Goal: Task Accomplishment & Management: Use online tool/utility

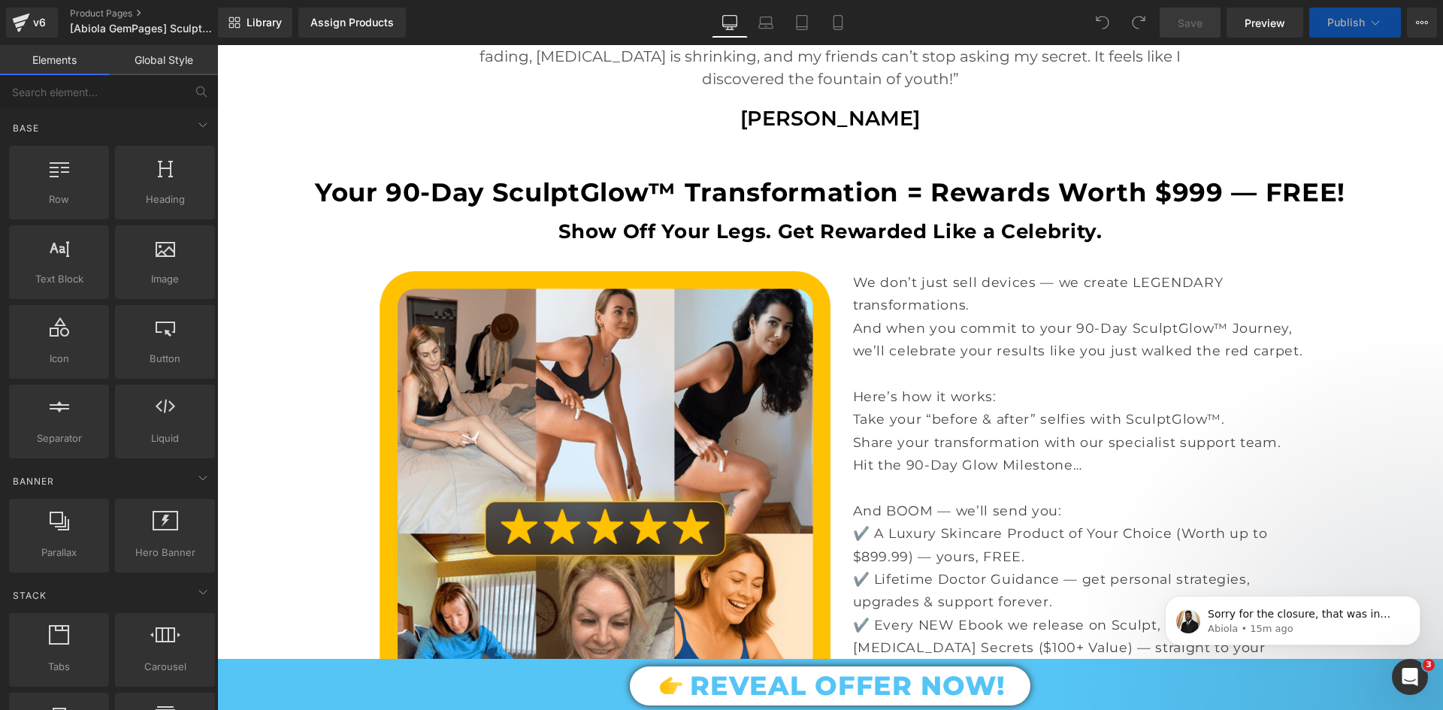
scroll to position [6295, 0]
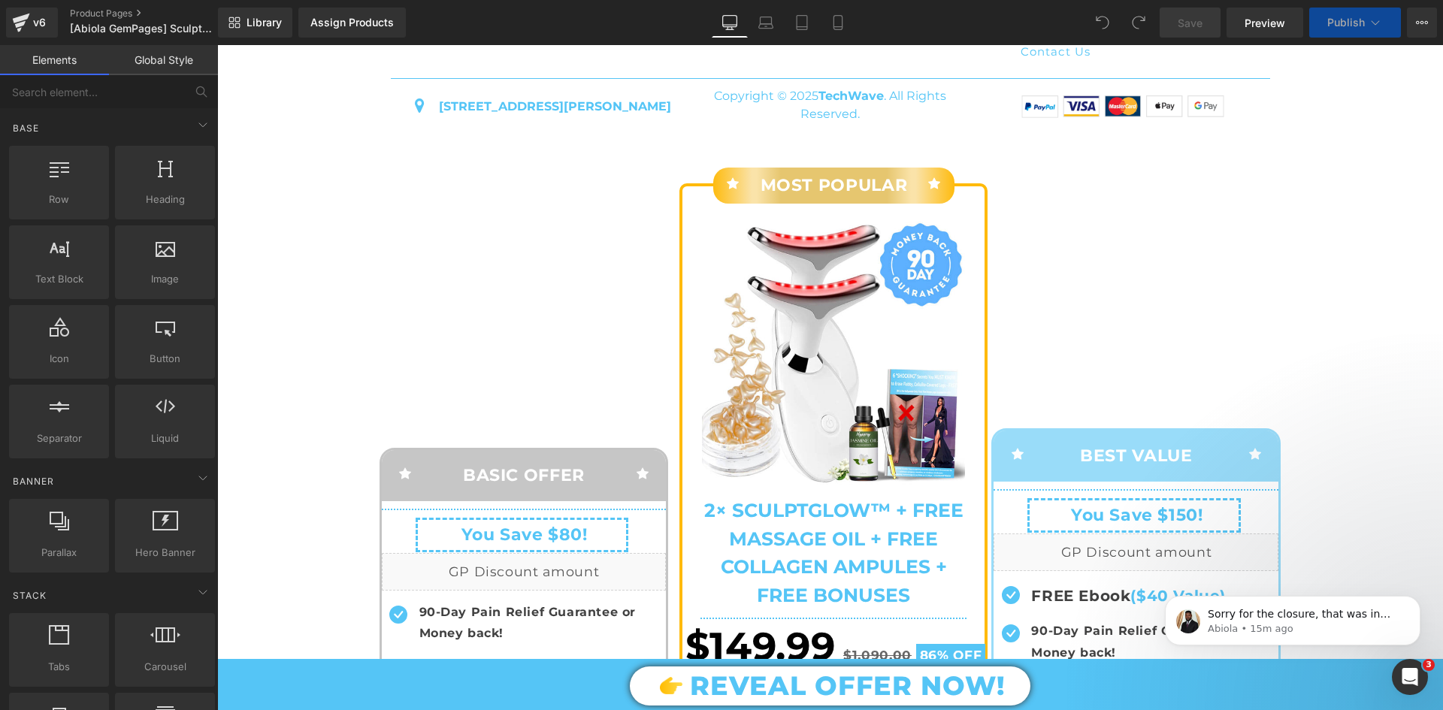
click at [1038, 207] on div "Icon BASIC OFFER Text Block Icon Row (P) Image (P) Title Separator (P) Price Yo…" at bounding box center [831, 617] width 902 height 958
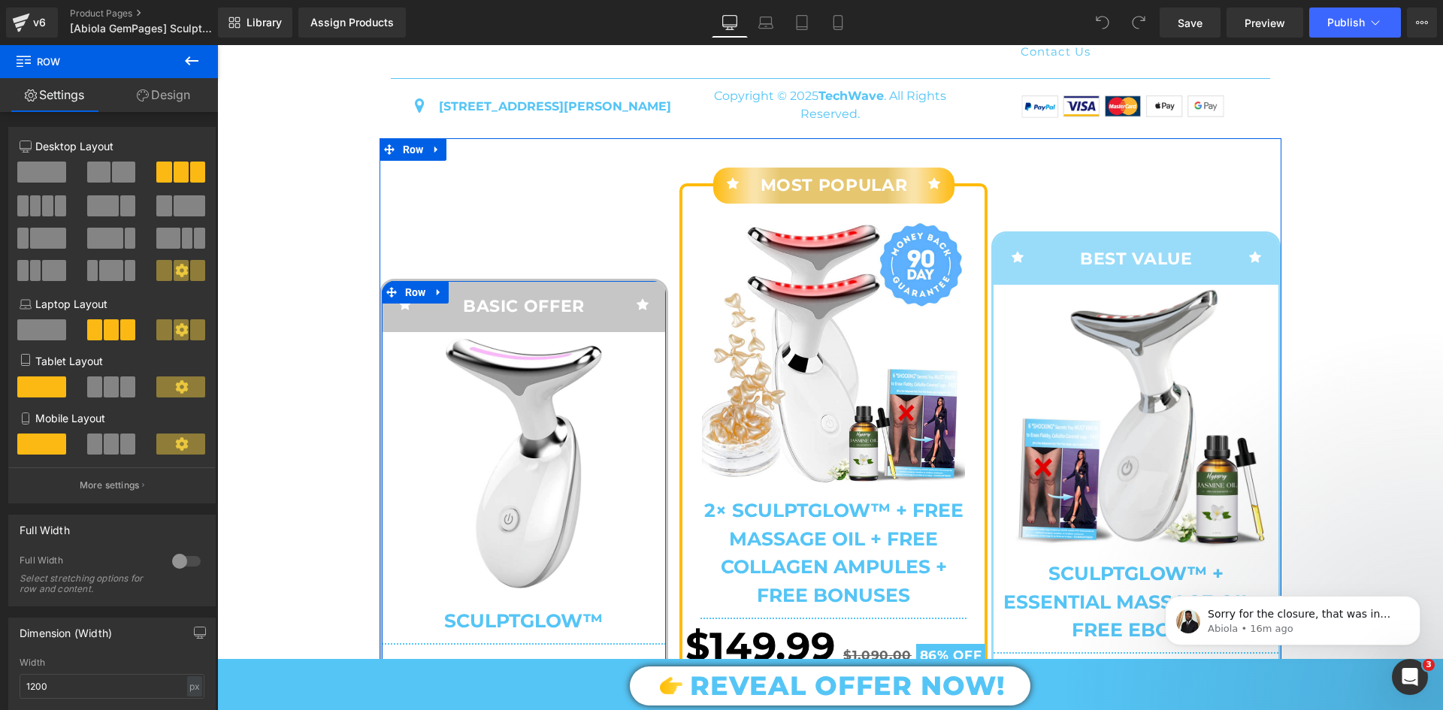
click at [217, 45] on div at bounding box center [217, 45] width 0 height 0
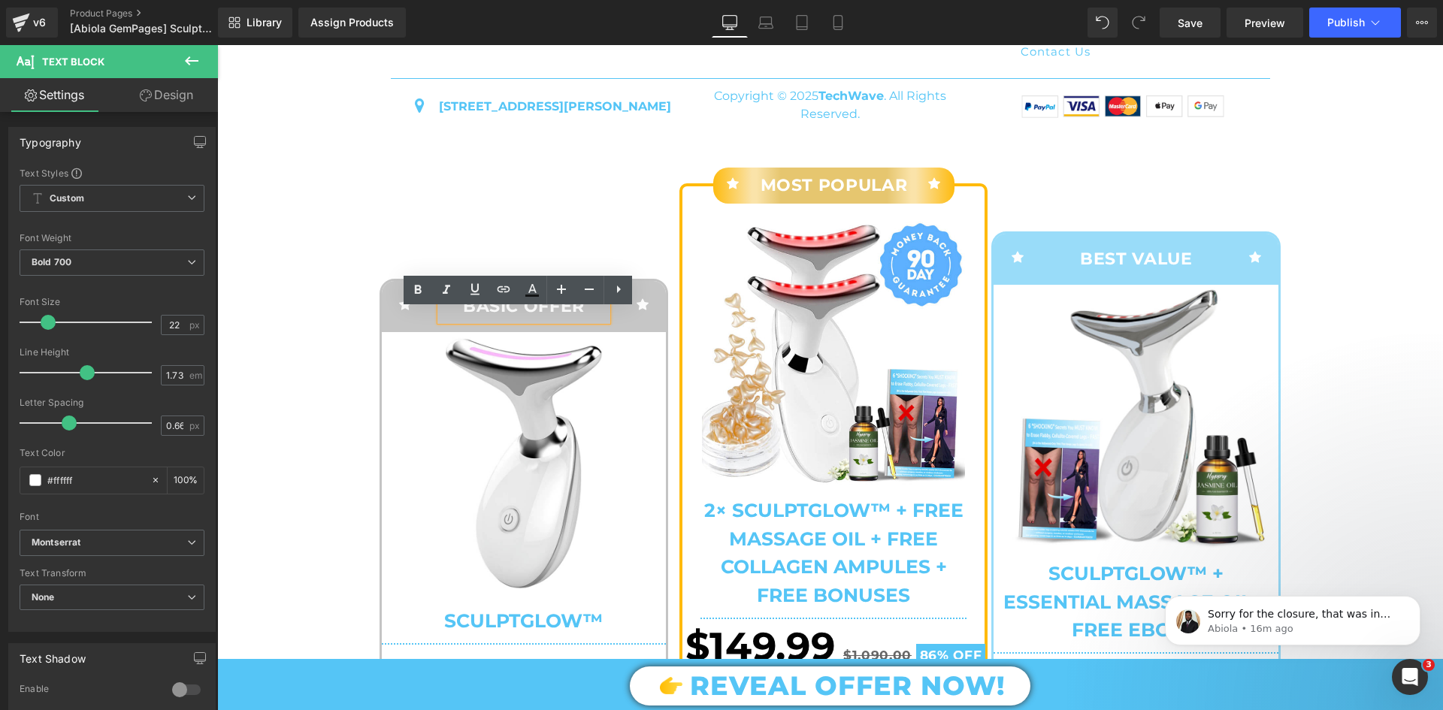
click at [418, 310] on div "Icon BASIC OFFER Text Block Icon Row" at bounding box center [524, 306] width 285 height 51
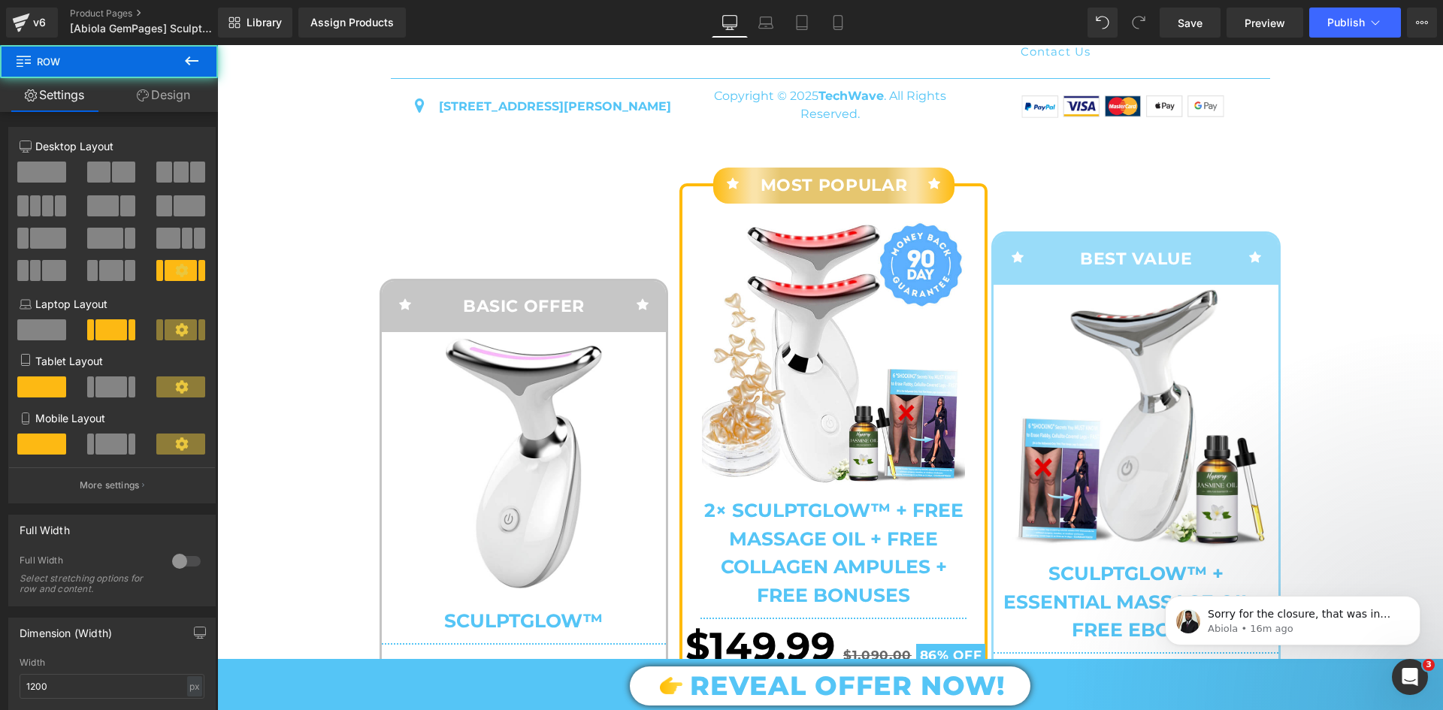
drag, startPoint x: 446, startPoint y: 323, endPoint x: 455, endPoint y: 325, distance: 9.1
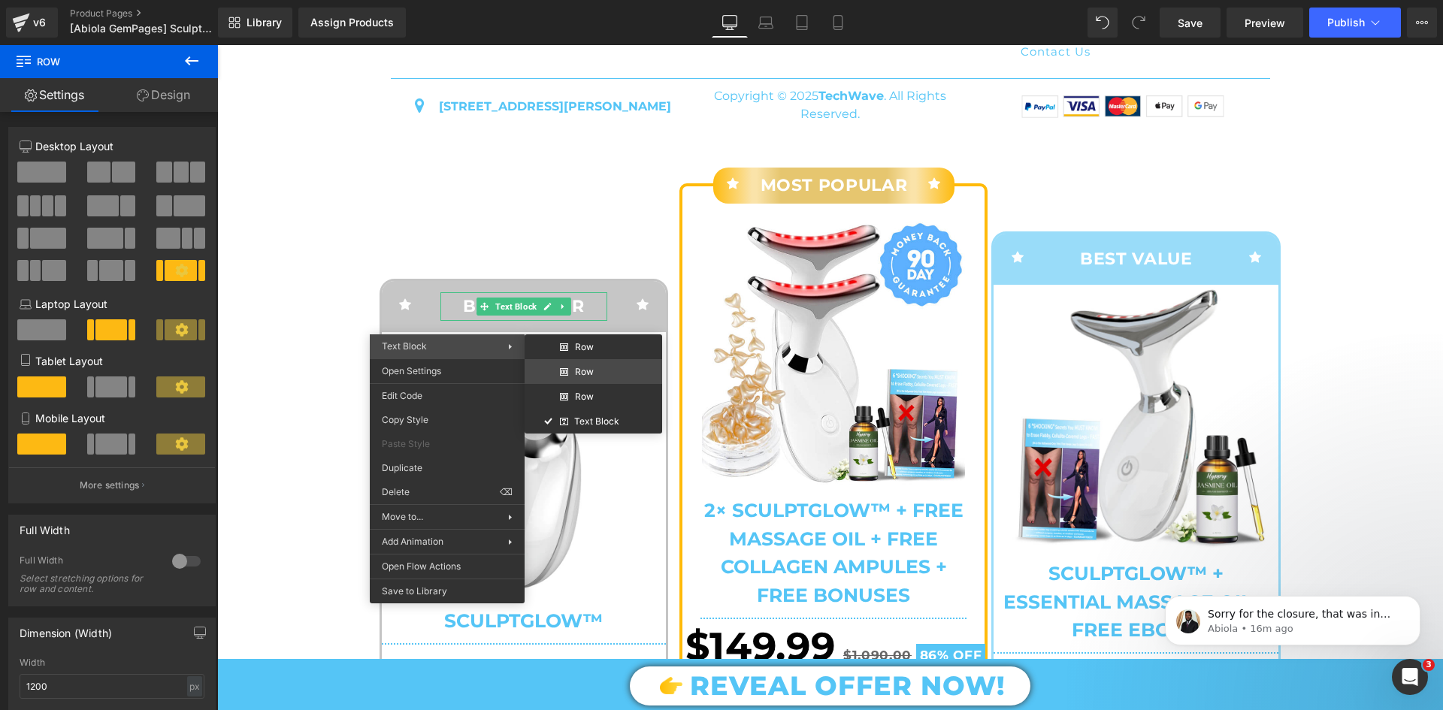
drag, startPoint x: 793, startPoint y: 413, endPoint x: 576, endPoint y: 368, distance: 221.1
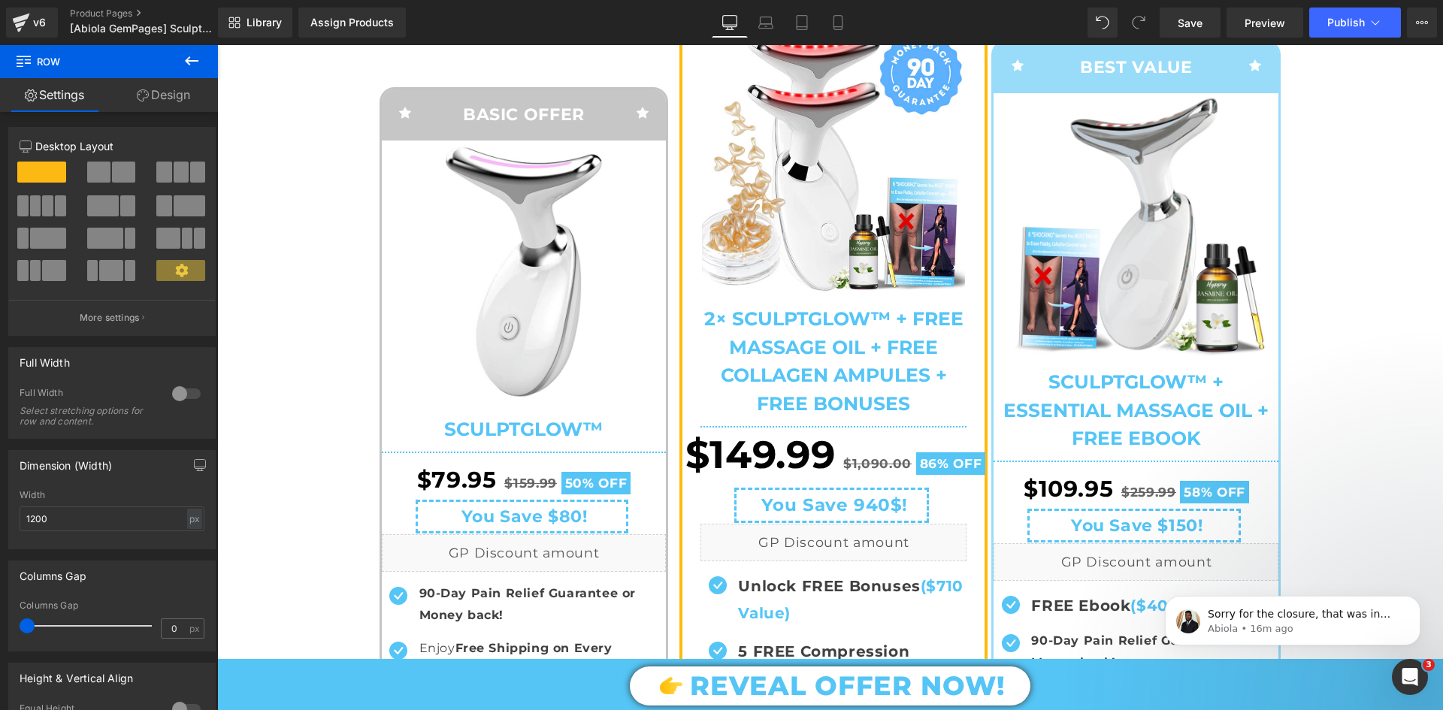
scroll to position [6336, 0]
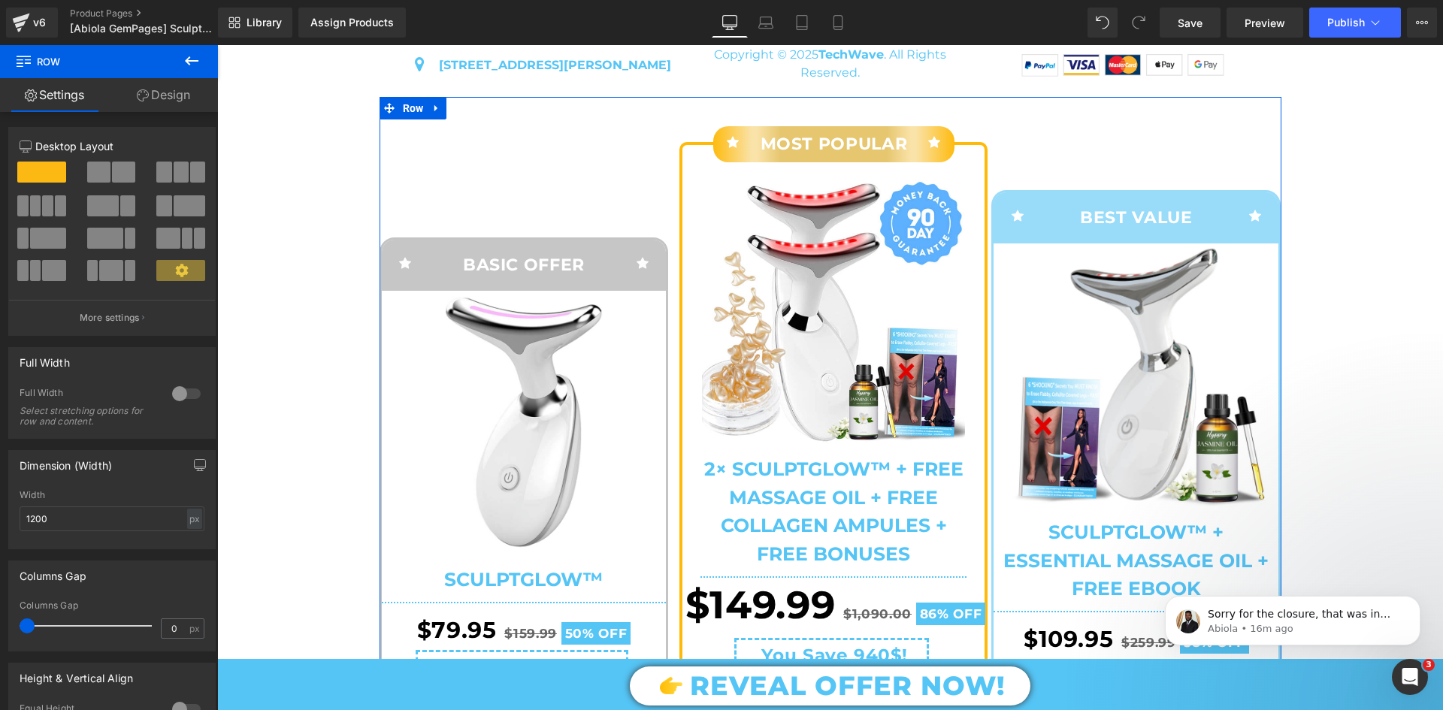
click at [681, 323] on div "Icon BASIC OFFER Text Block Icon Row Sale Off (P) Image SculptGlow™ (P) Title S…" at bounding box center [831, 604] width 902 height 1015
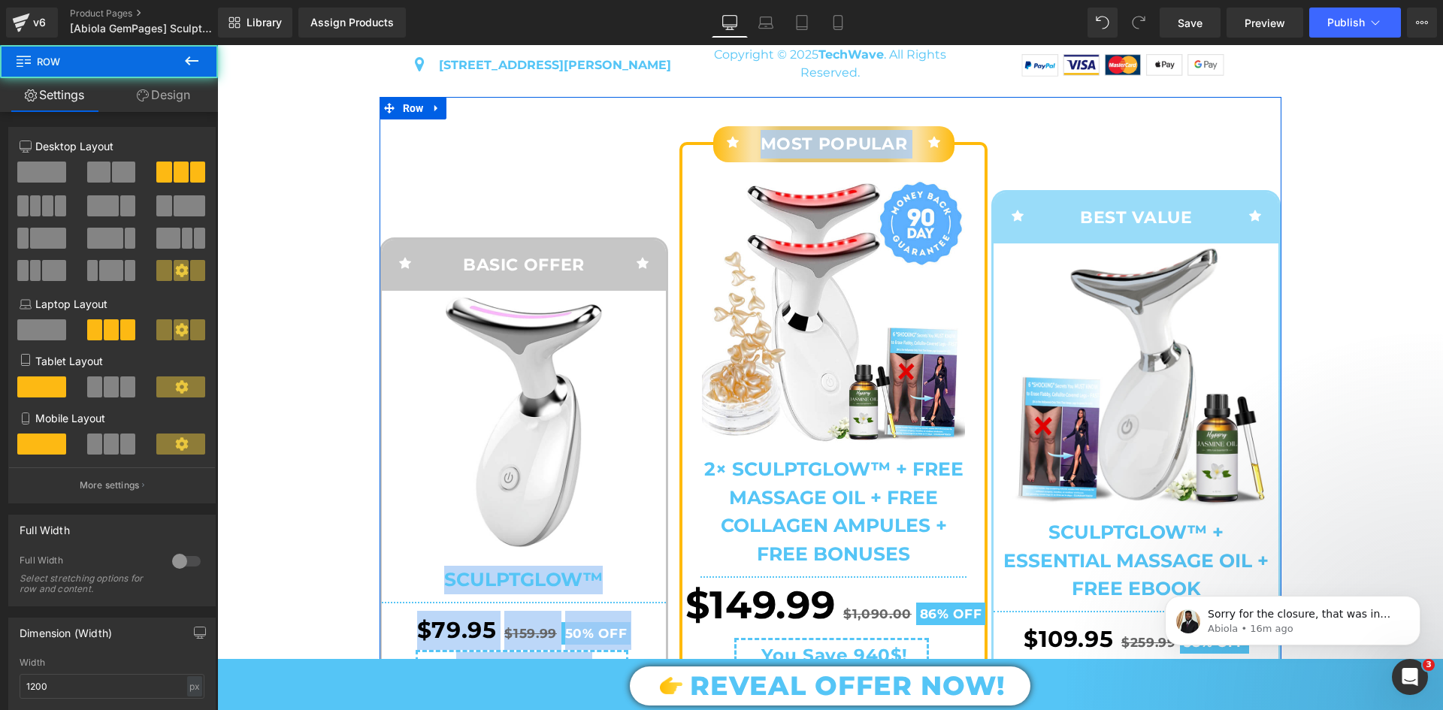
click at [689, 323] on div "Sale Off (P) Image 2× SculptGlow™ + FREE Massage Oil + FREE Collagen Ampules + …" at bounding box center [833, 373] width 302 height 422
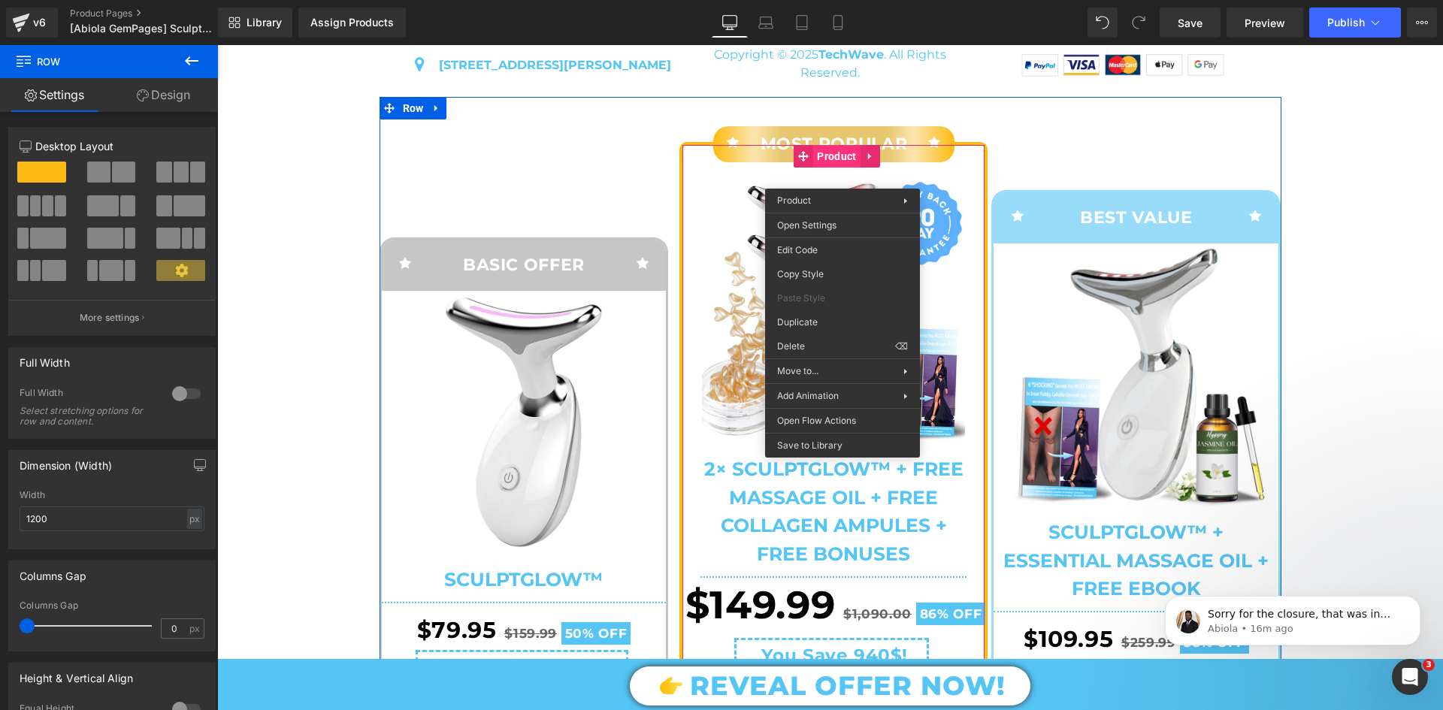
click at [826, 174] on div "Icon MOST POPULAR Text Block Icon Row Sale Off" at bounding box center [833, 623] width 308 height 962
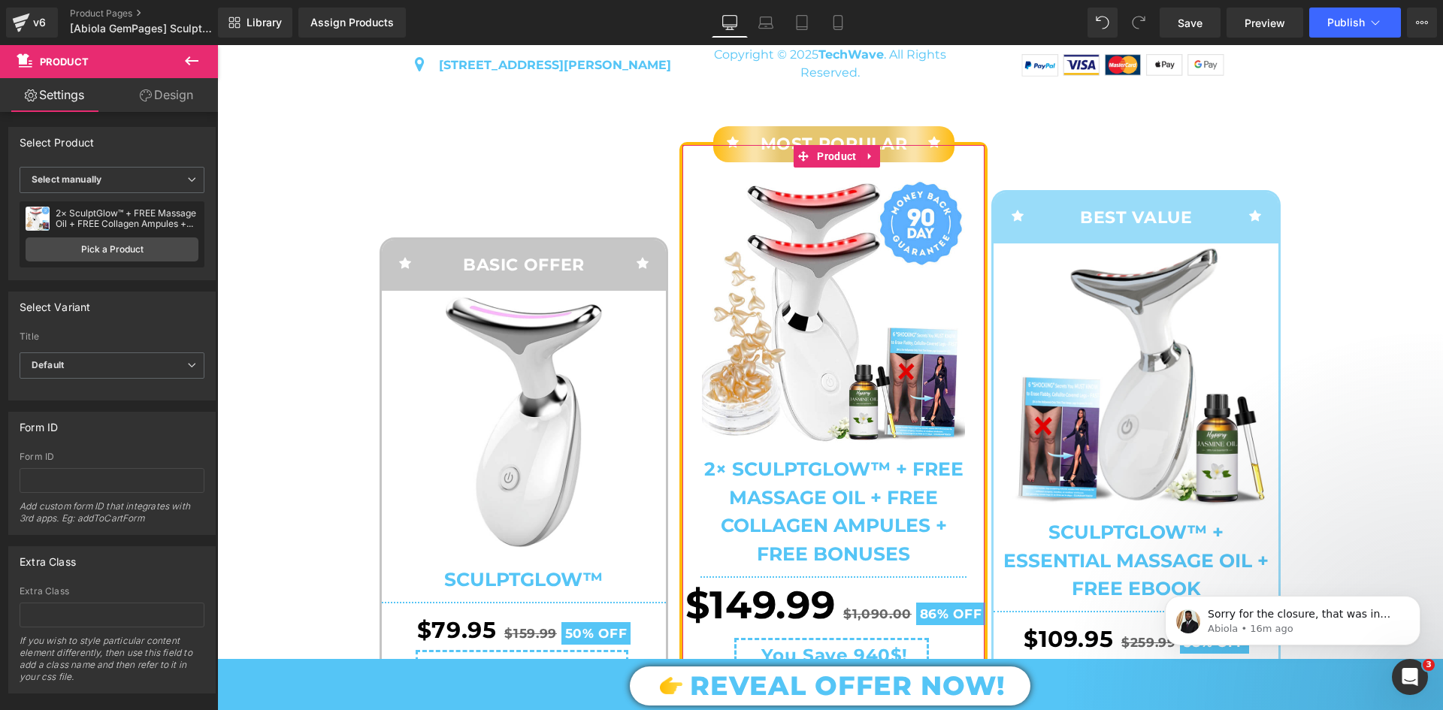
click at [177, 98] on link "Design" at bounding box center [166, 95] width 109 height 34
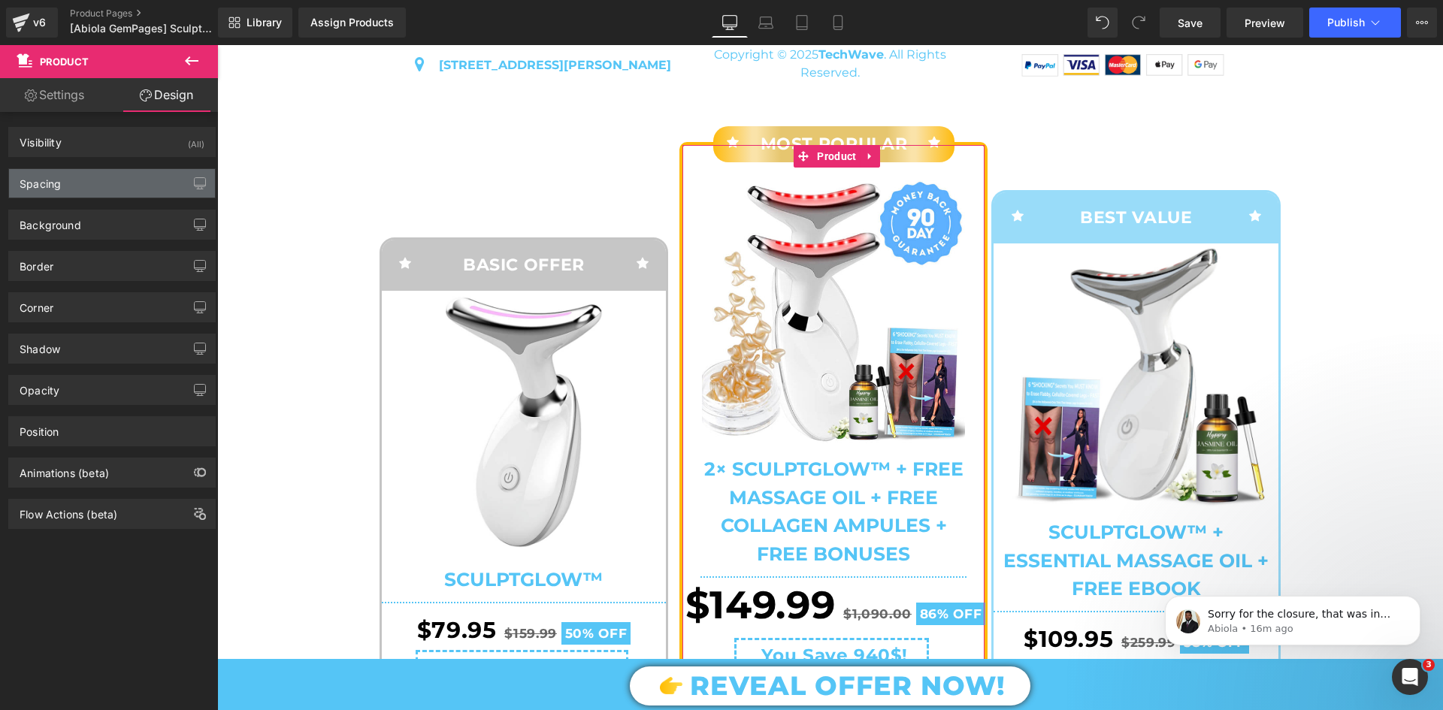
click at [135, 175] on div "Spacing" at bounding box center [112, 183] width 206 height 29
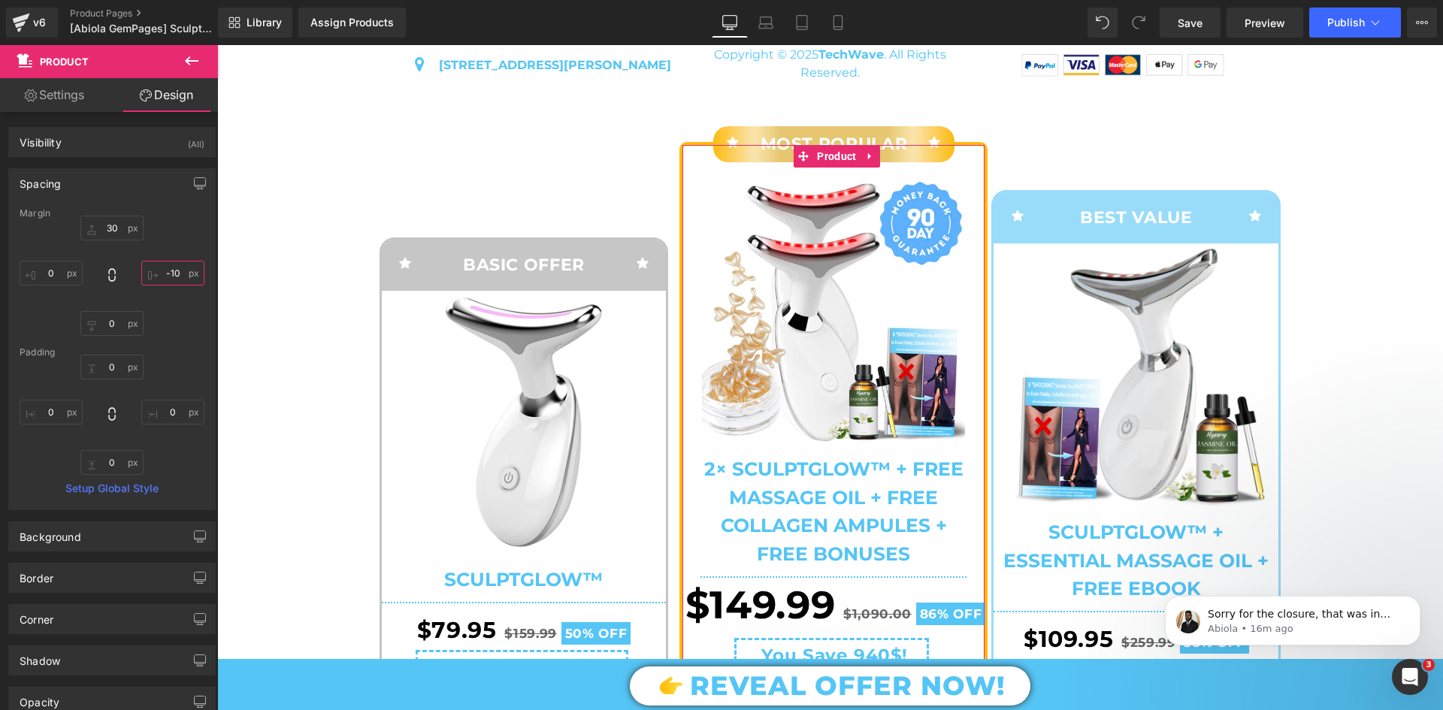
click at [174, 280] on input "text" at bounding box center [172, 273] width 63 height 25
type input "0"
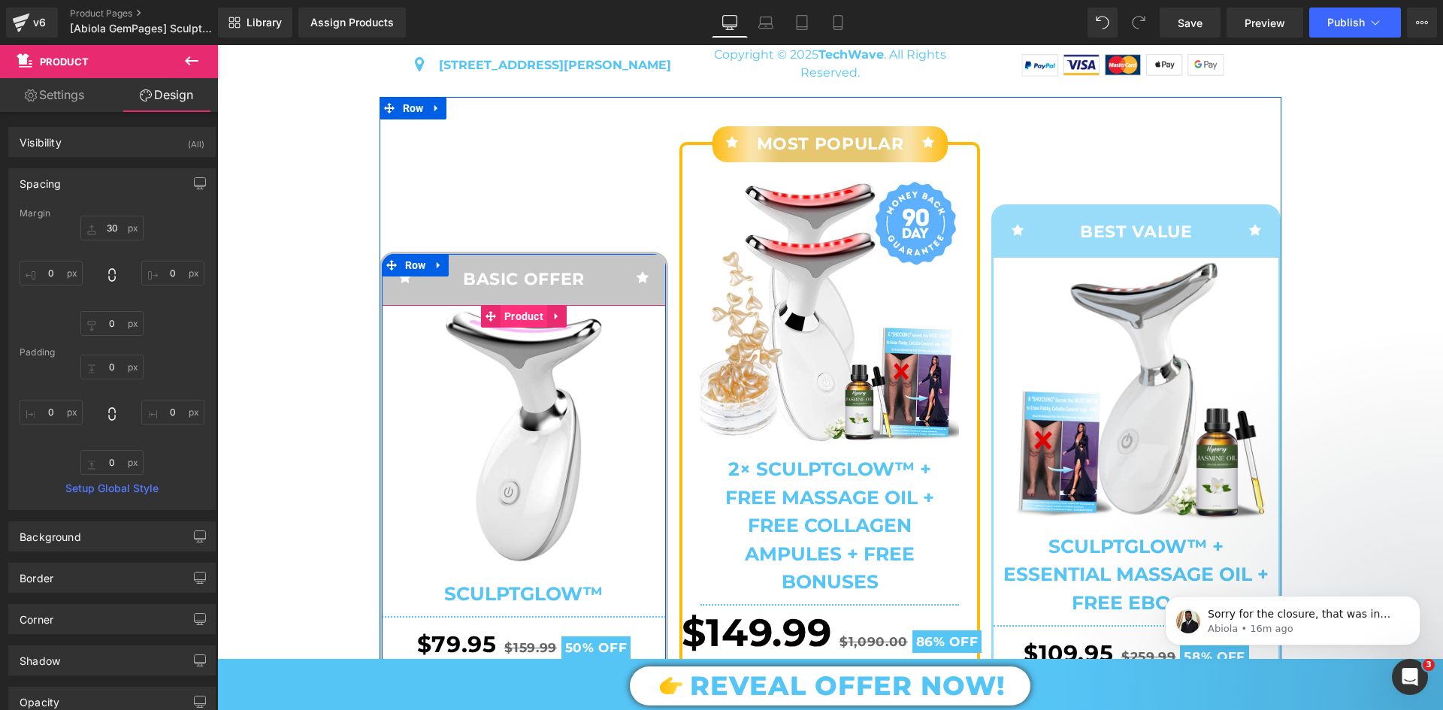
click at [501, 328] on span "Product" at bounding box center [524, 316] width 47 height 23
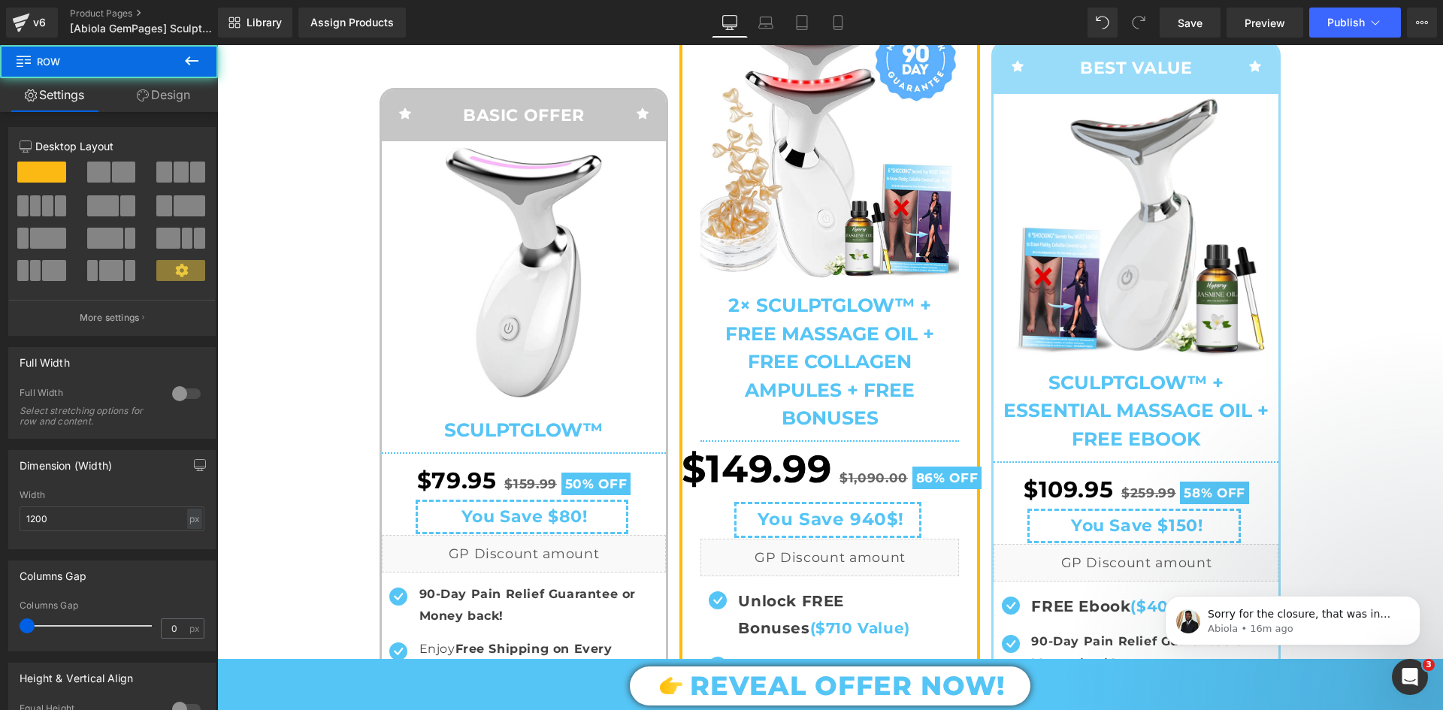
scroll to position [6501, 0]
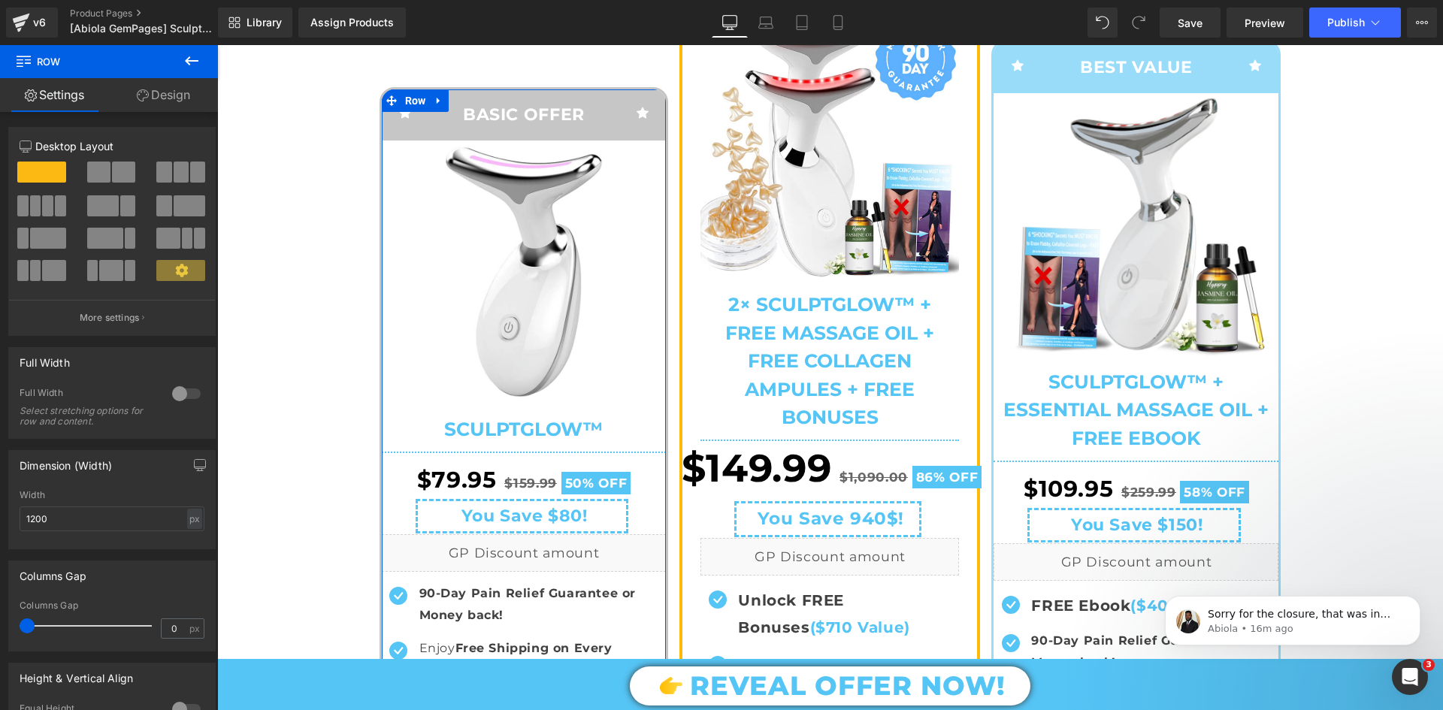
drag, startPoint x: 183, startPoint y: 110, endPoint x: 186, endPoint y: 182, distance: 72.2
click at [183, 110] on link "Design" at bounding box center [163, 95] width 109 height 34
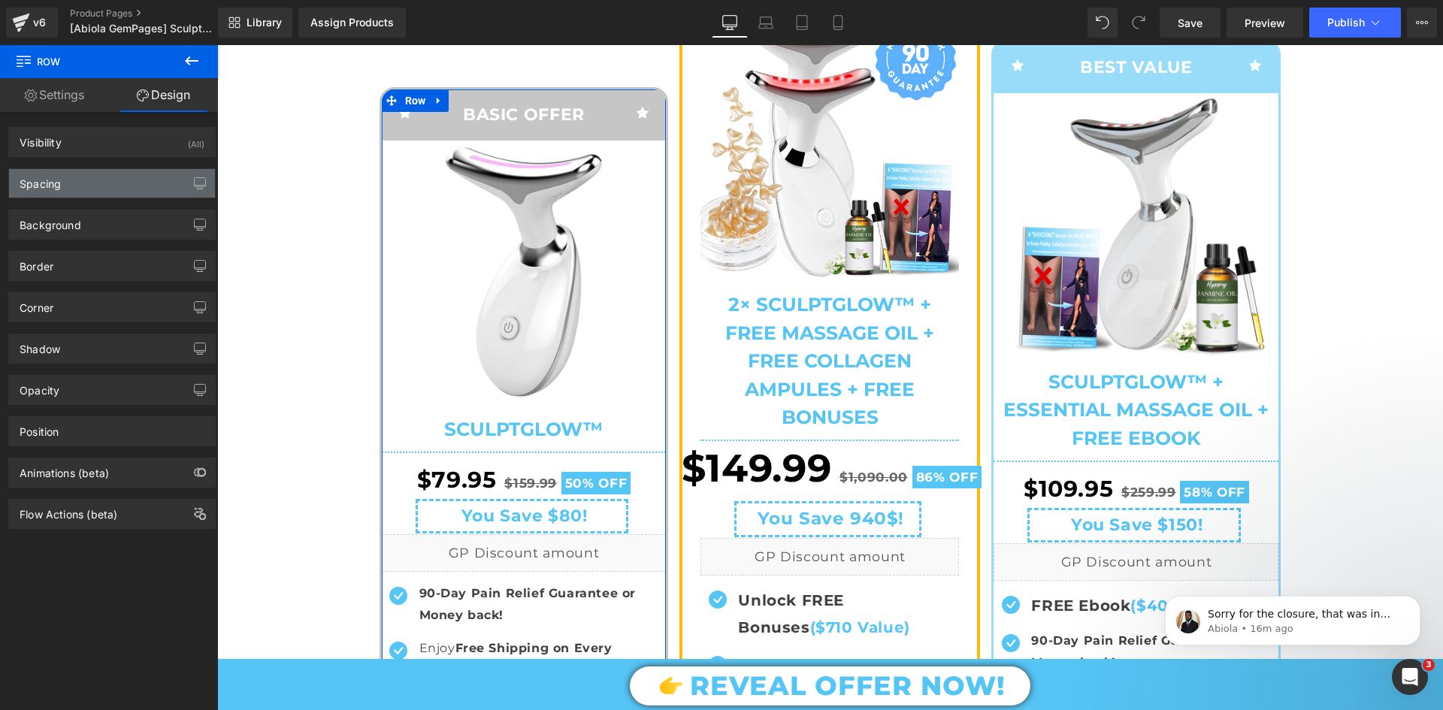
click at [147, 171] on div "Spacing" at bounding box center [112, 183] width 206 height 29
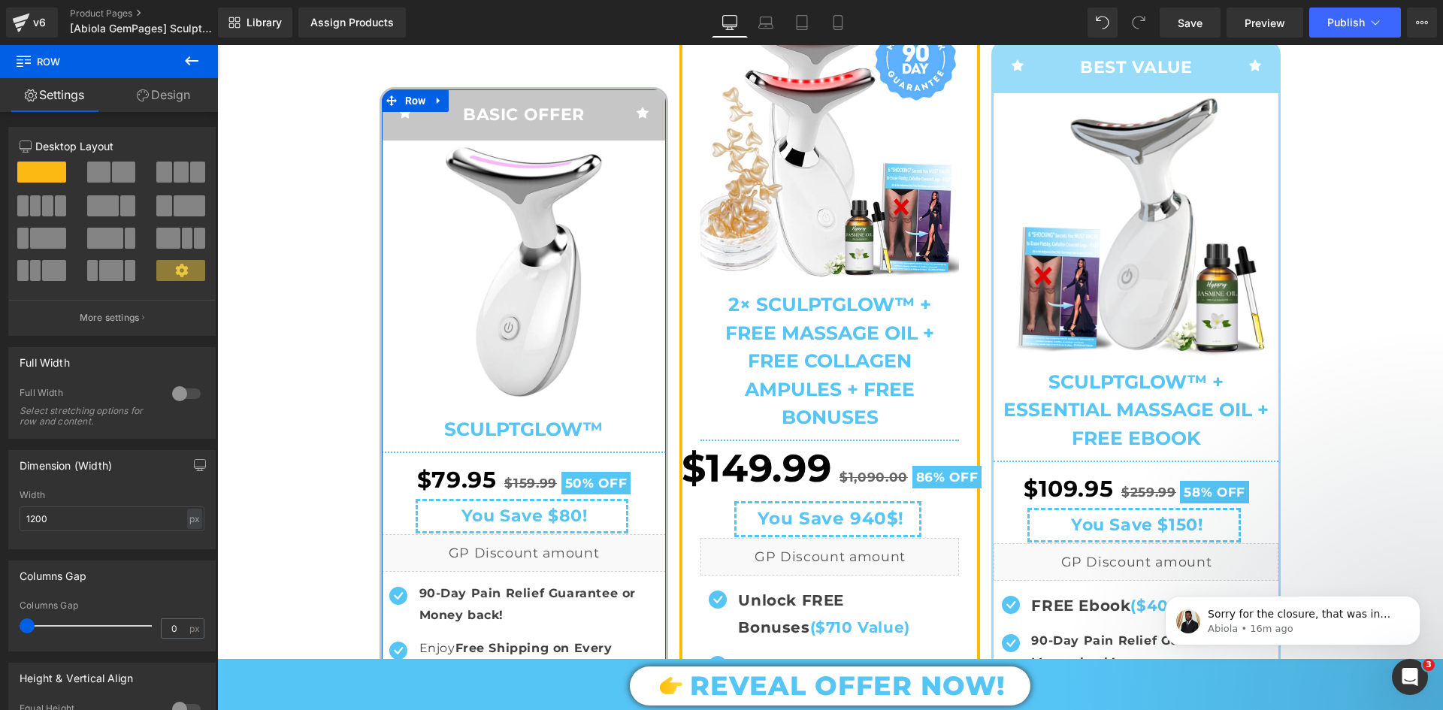
click at [175, 82] on link "Design" at bounding box center [163, 95] width 109 height 34
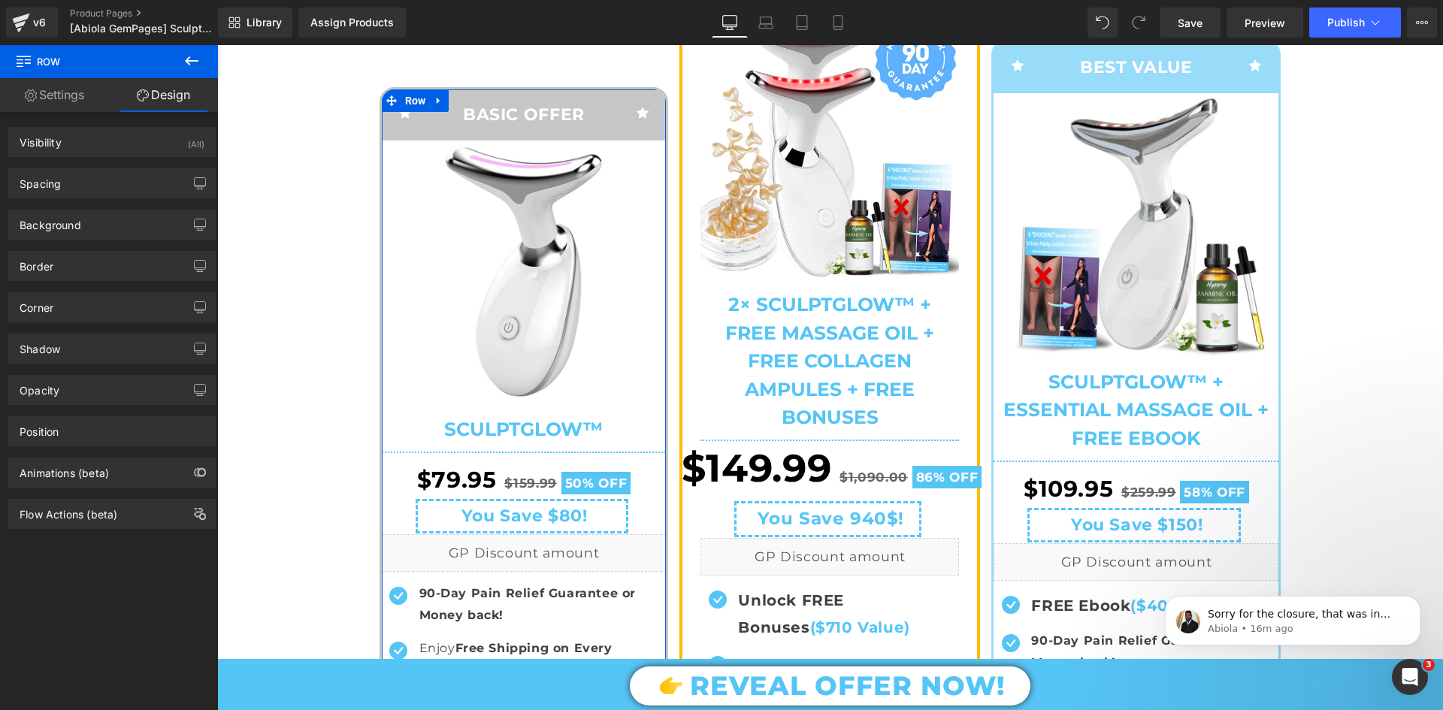
click at [163, 168] on div "Spacing Margin auto auto Padding Setup Global Style" at bounding box center [111, 183] width 207 height 30
click at [162, 174] on div "Spacing" at bounding box center [112, 183] width 206 height 29
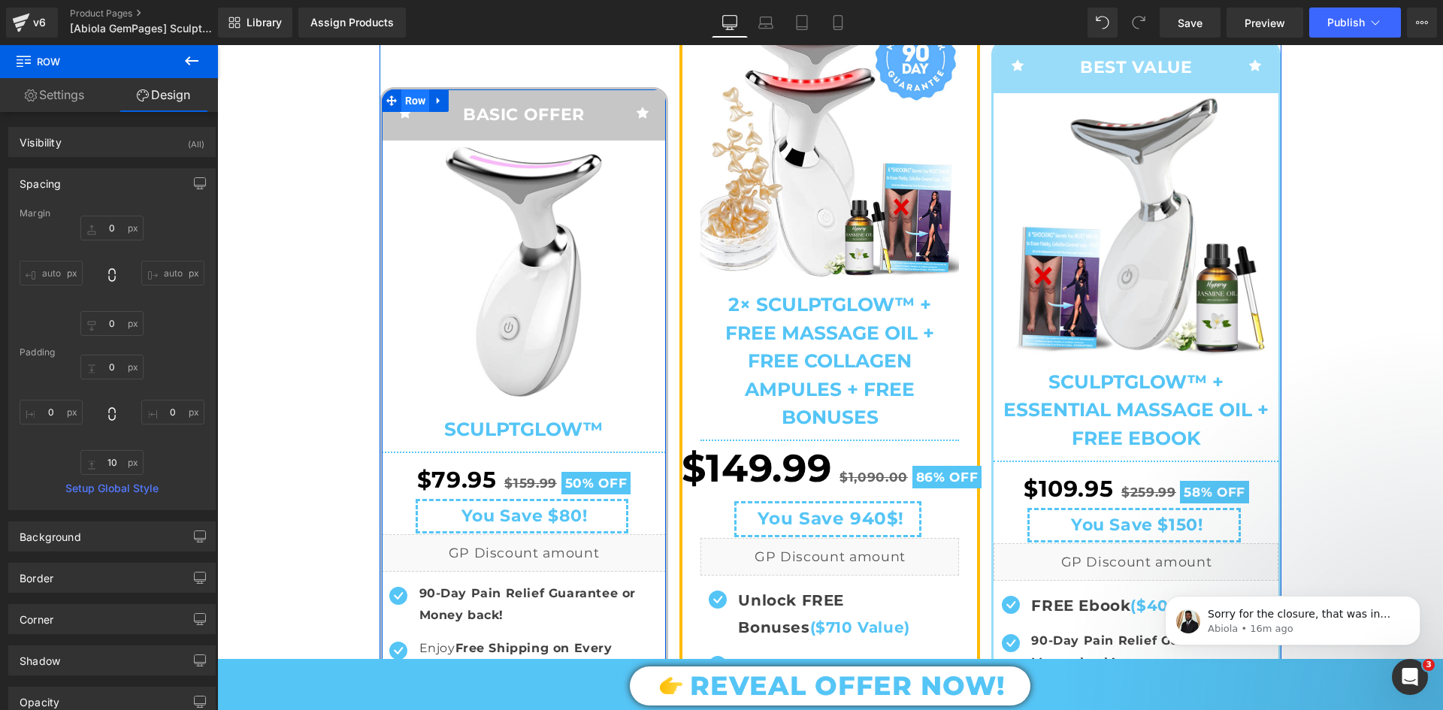
click at [406, 112] on span "Row" at bounding box center [415, 100] width 29 height 23
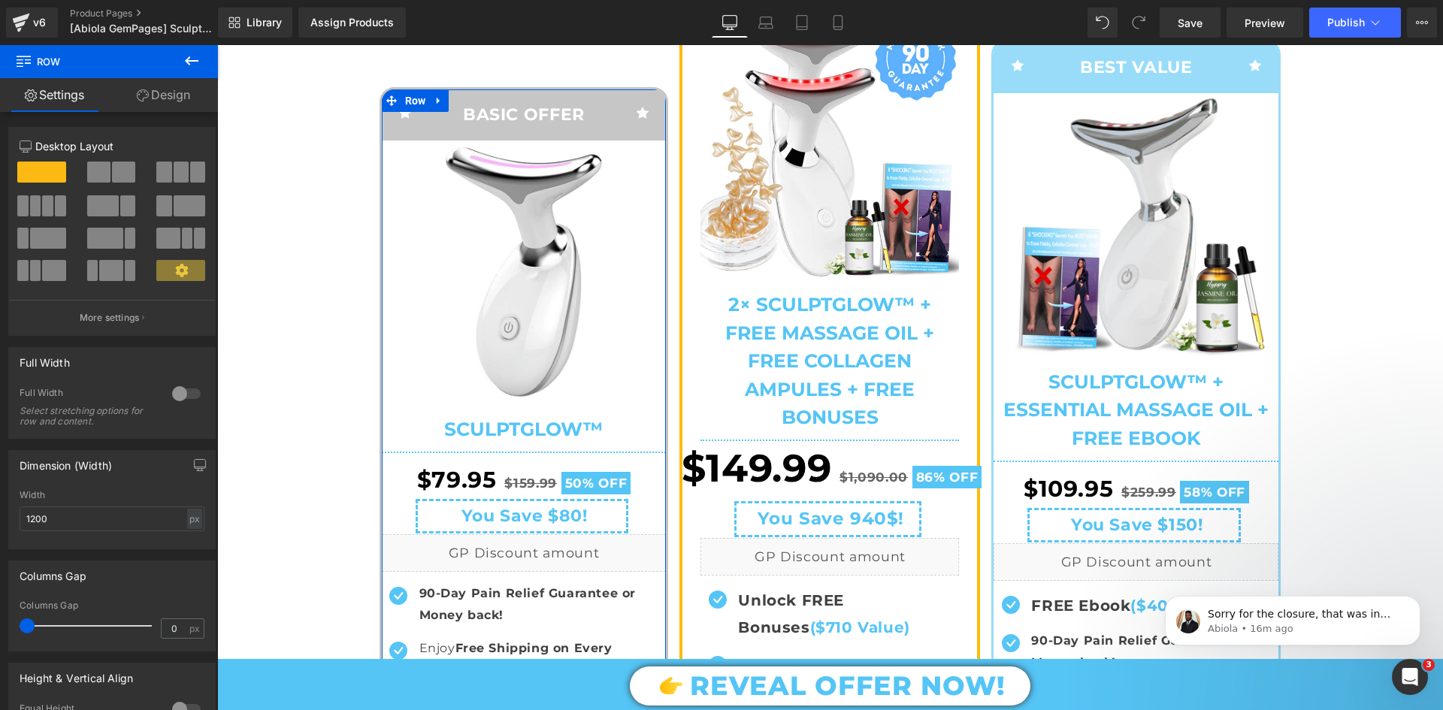
click at [159, 85] on link "Design" at bounding box center [163, 95] width 109 height 34
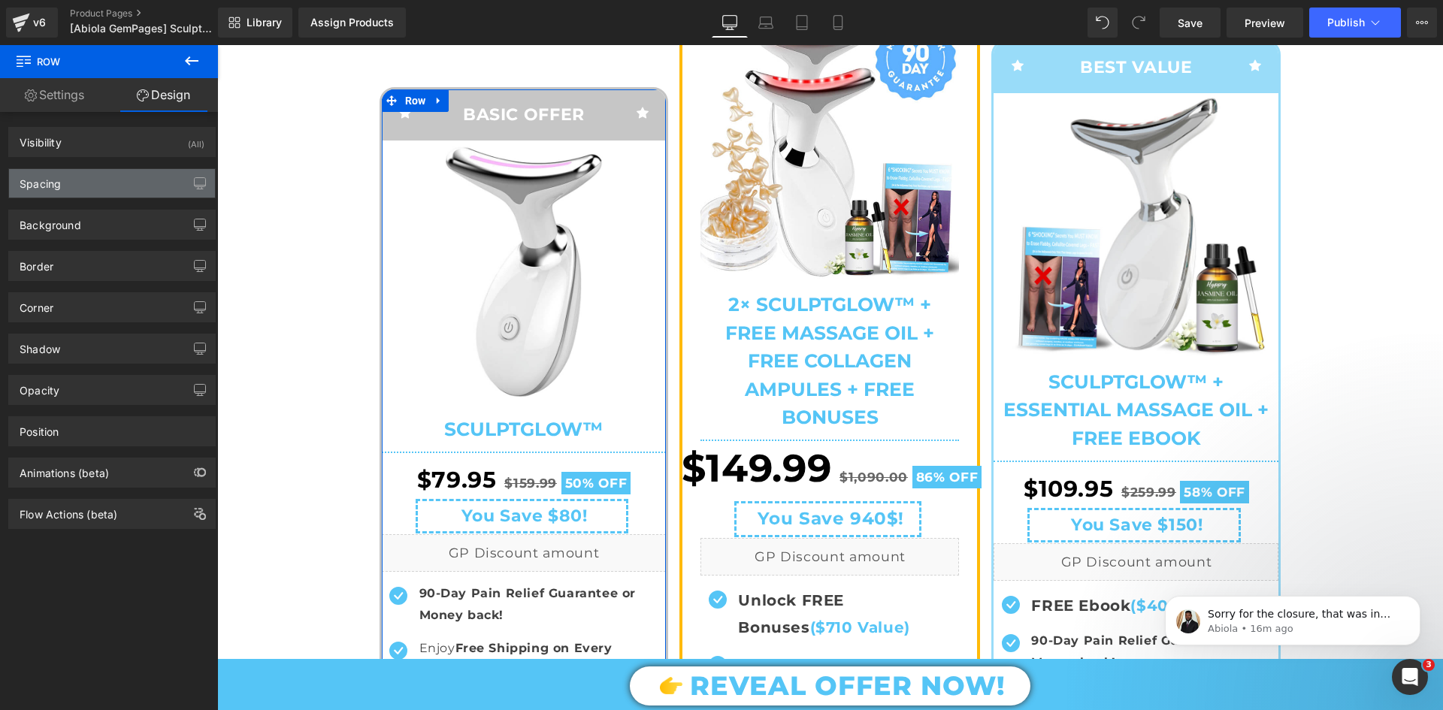
click at [116, 178] on div "Spacing" at bounding box center [112, 183] width 206 height 29
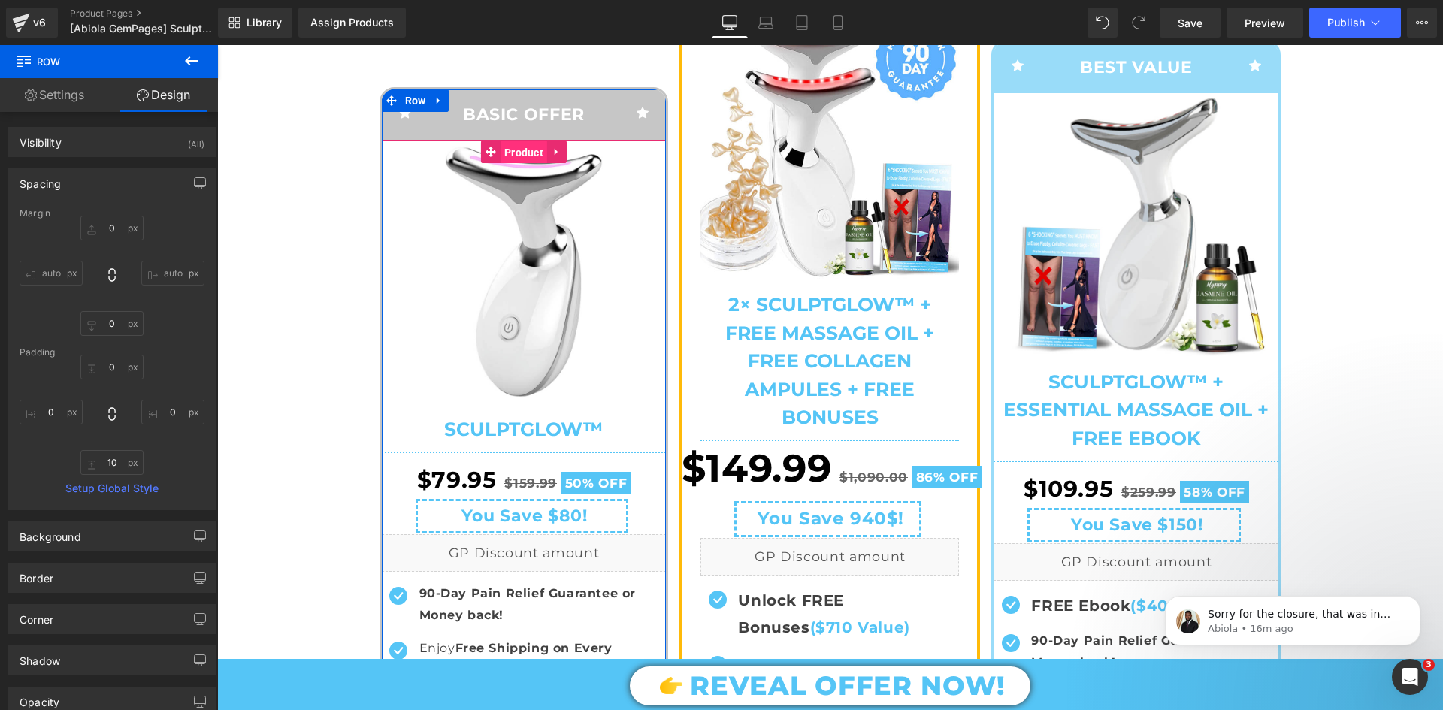
click at [524, 164] on span "Product" at bounding box center [524, 152] width 47 height 23
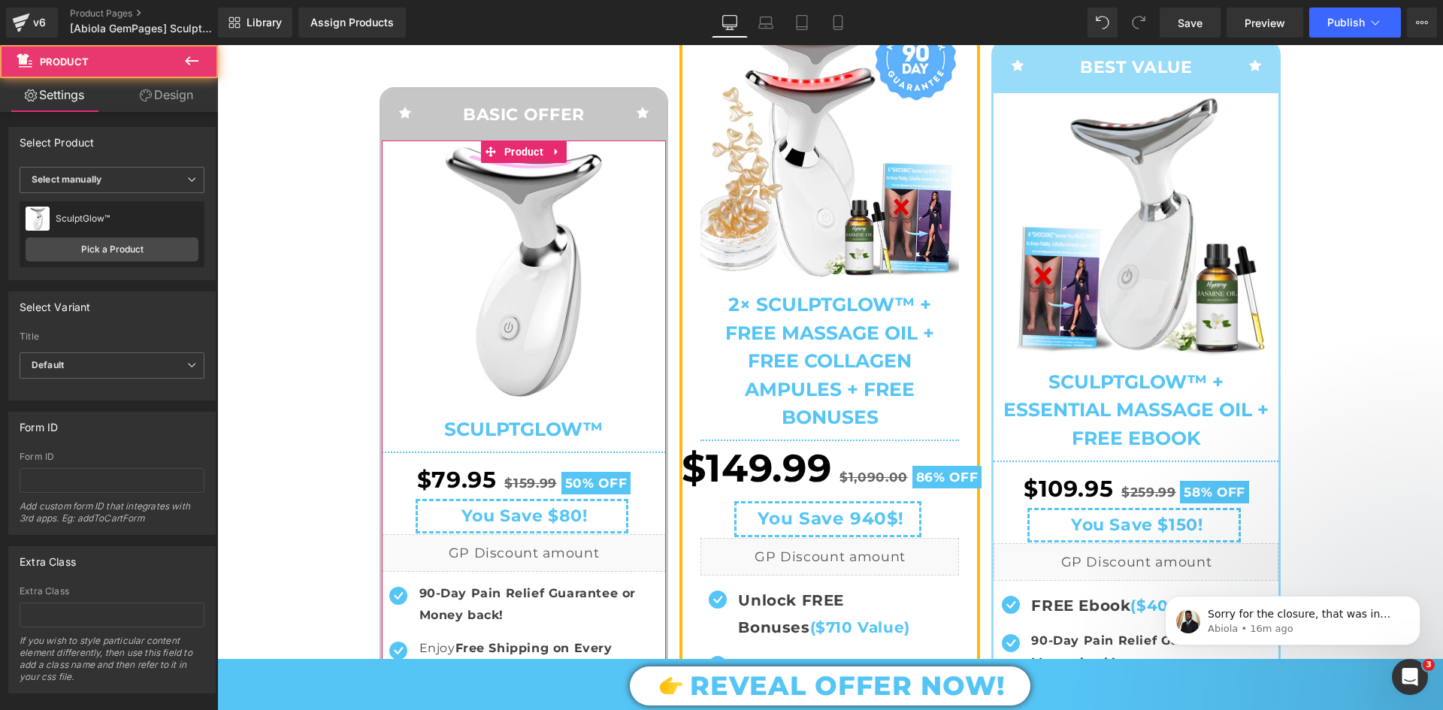
click at [178, 98] on link "Design" at bounding box center [166, 95] width 109 height 34
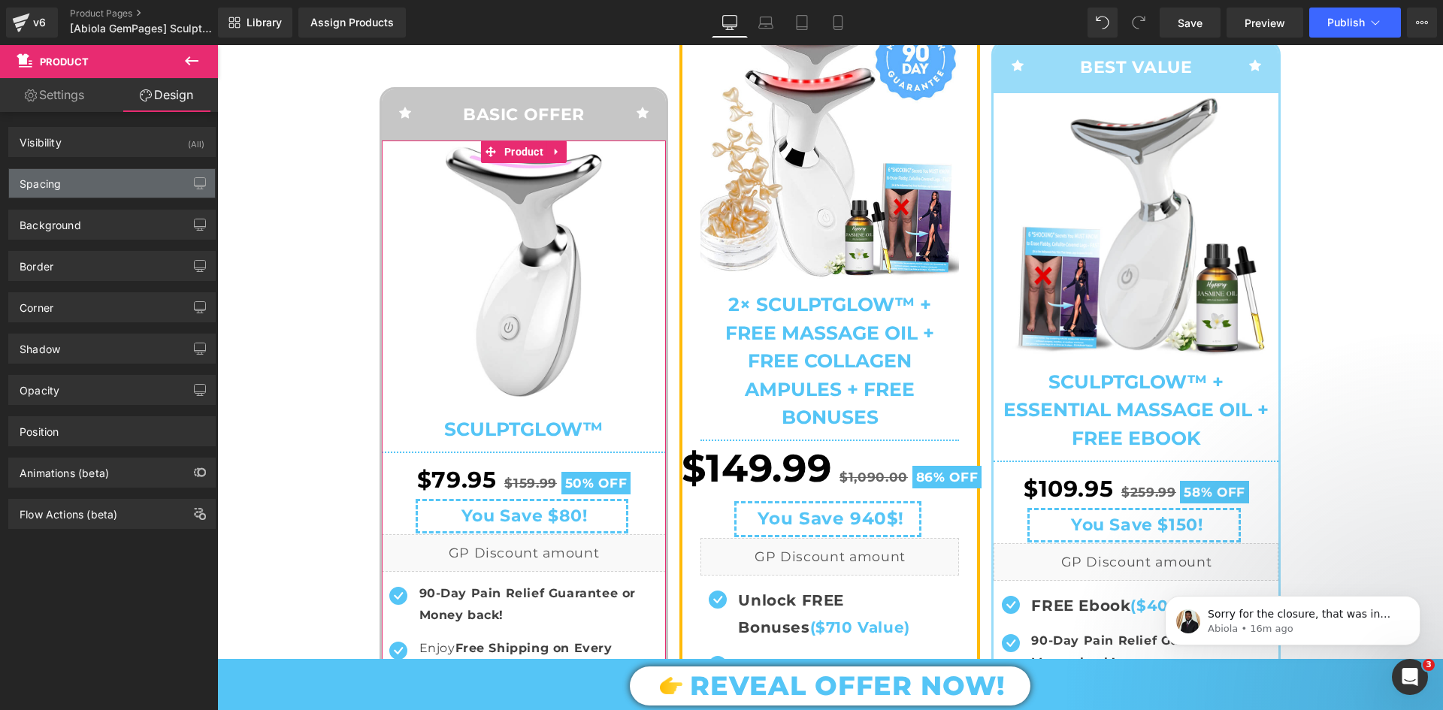
click at [126, 171] on div "Spacing" at bounding box center [112, 183] width 206 height 29
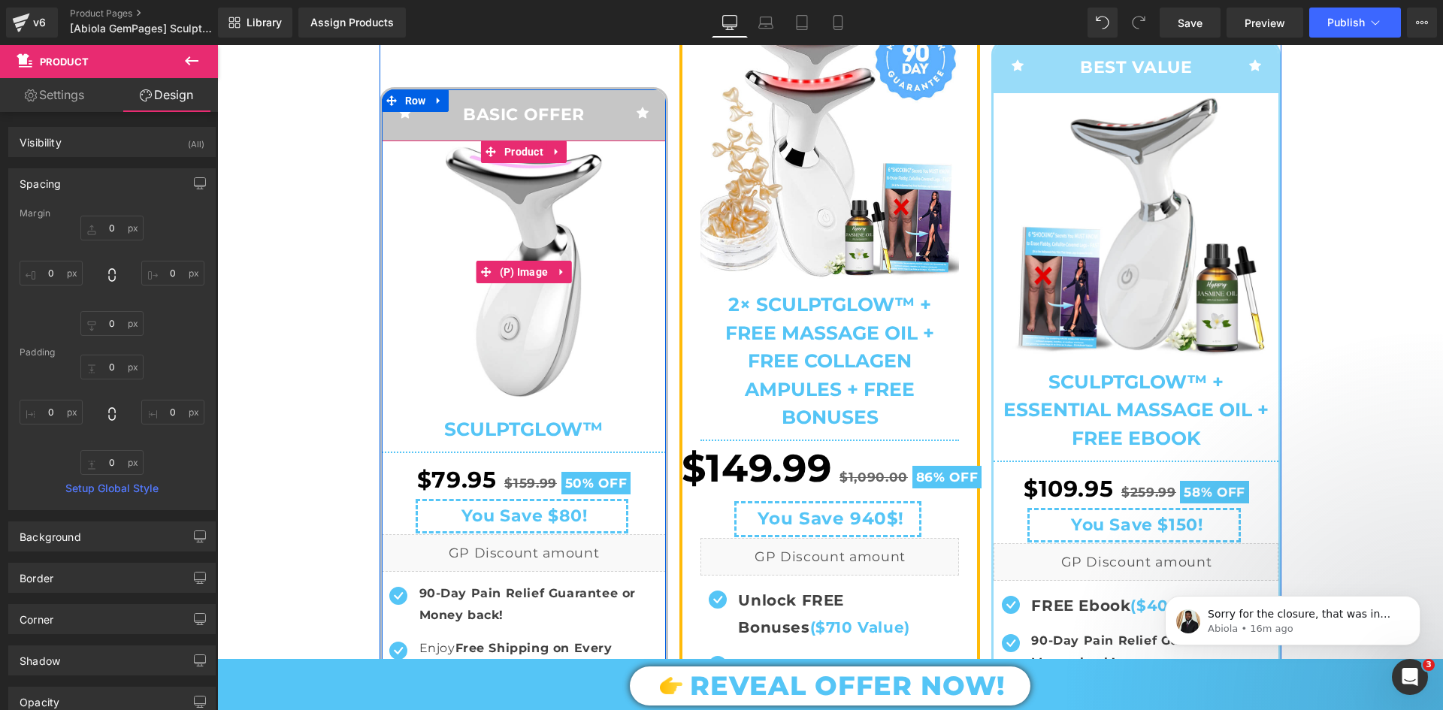
scroll to position [6275, 0]
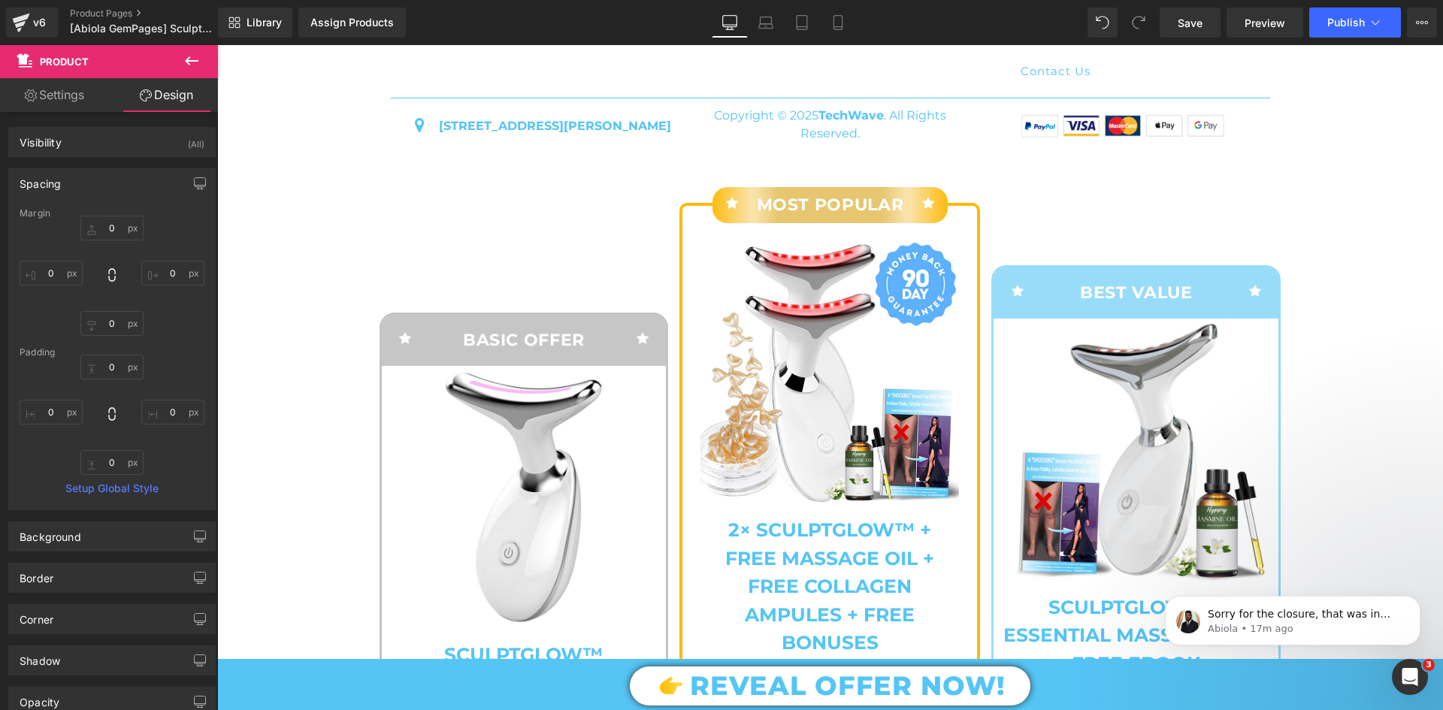
click at [185, 69] on icon at bounding box center [192, 61] width 18 height 18
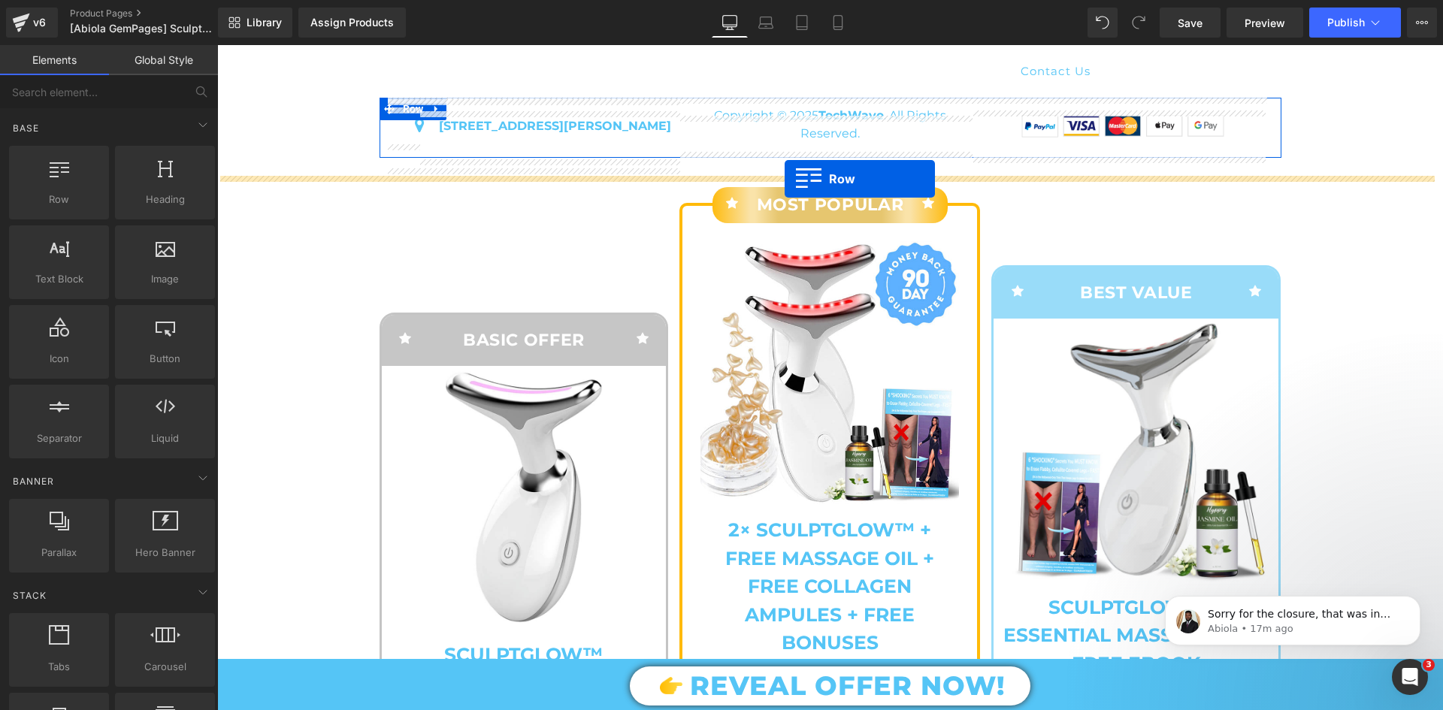
drag, startPoint x: 350, startPoint y: 228, endPoint x: 785, endPoint y: 179, distance: 437.2
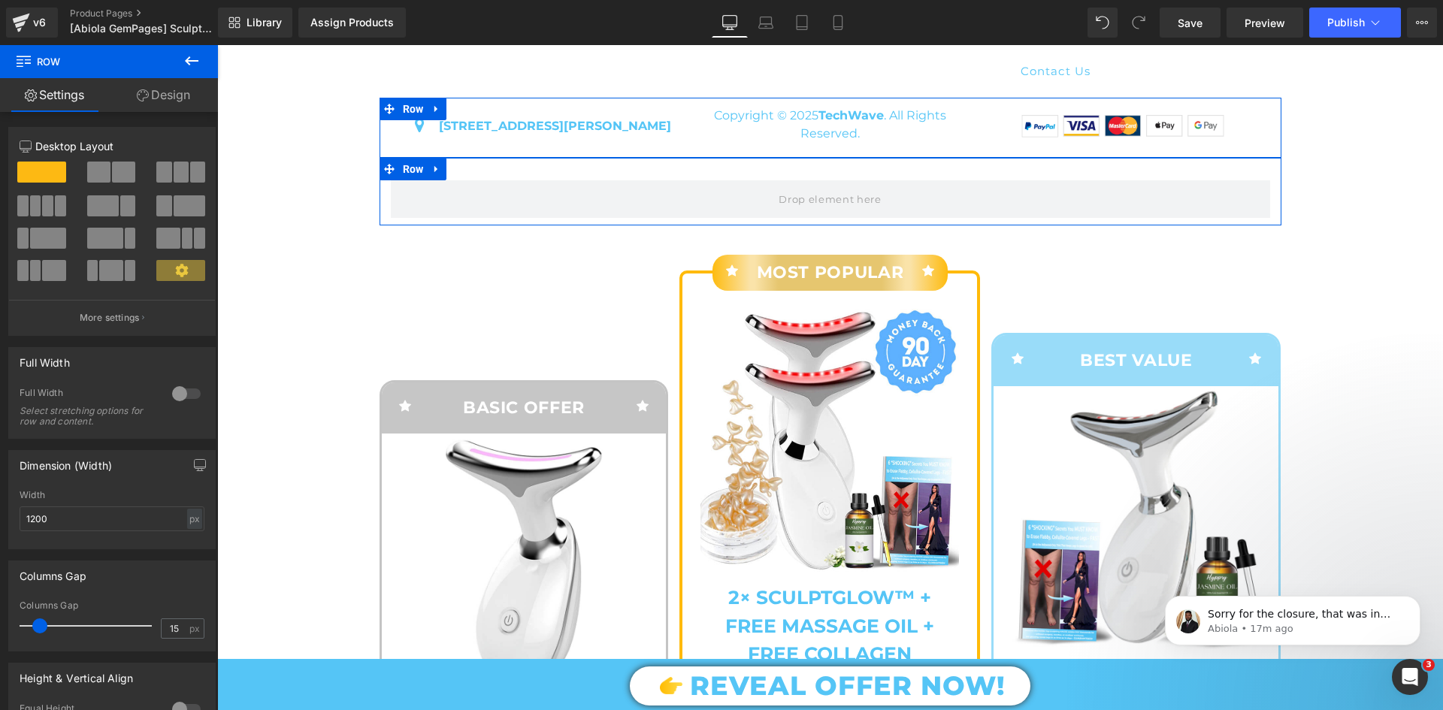
click at [195, 183] on div at bounding box center [182, 178] width 70 height 32
click at [183, 179] on button at bounding box center [181, 172] width 50 height 21
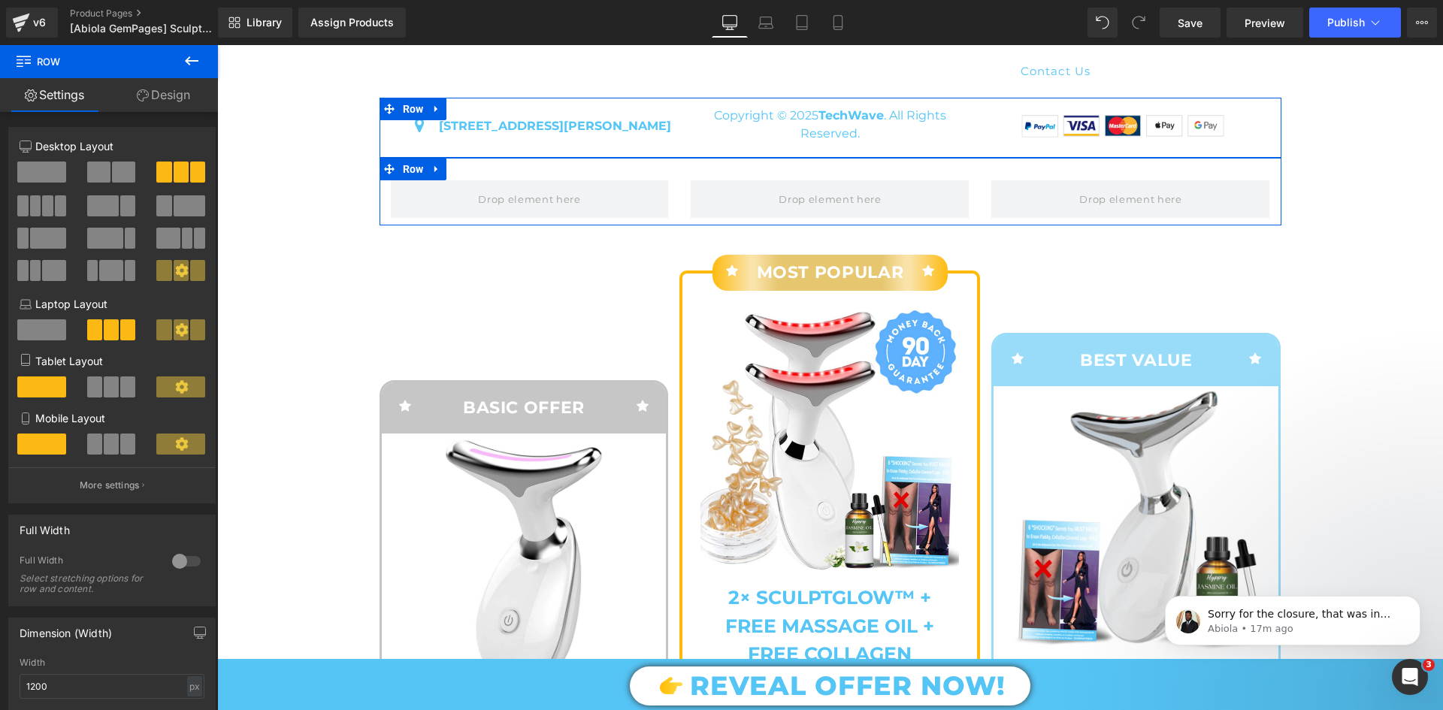
scroll to position [225, 0]
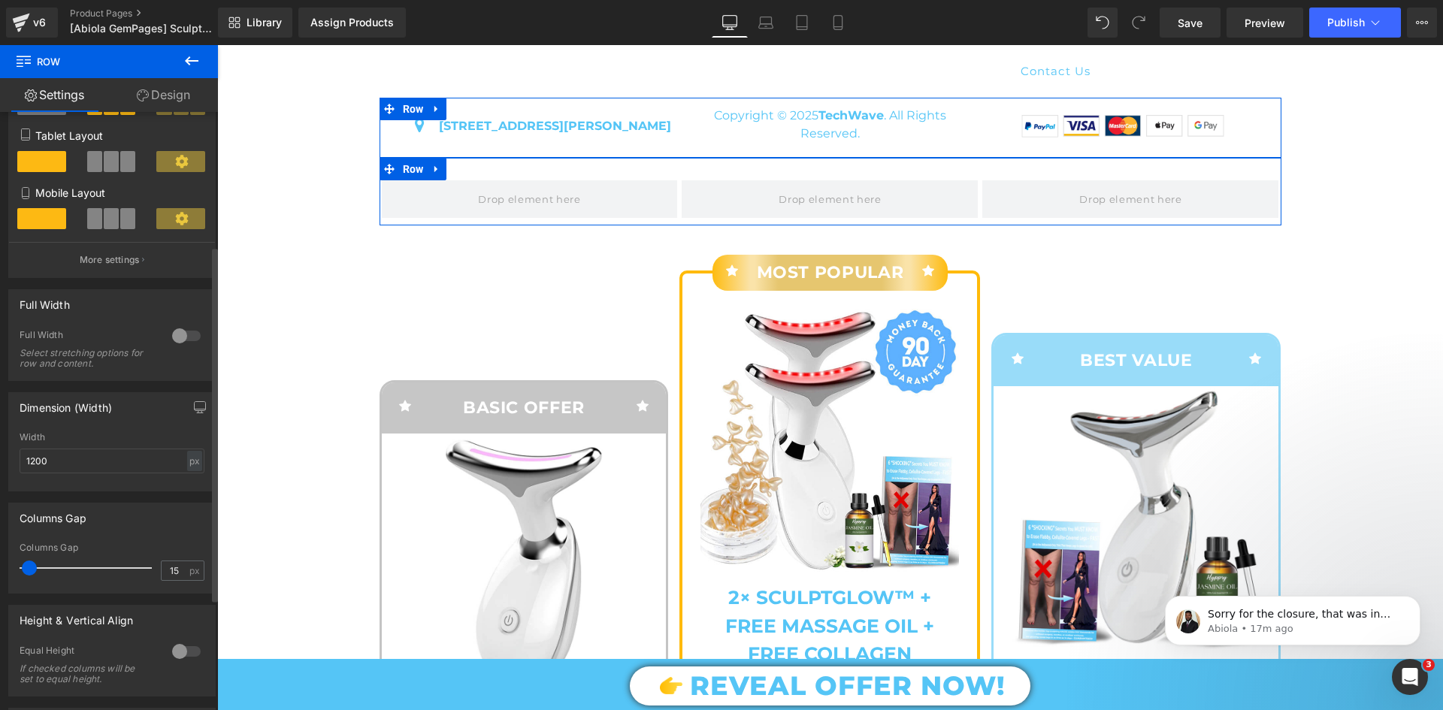
drag, startPoint x: 36, startPoint y: 566, endPoint x: 26, endPoint y: 566, distance: 9.8
click at [26, 566] on span at bounding box center [29, 568] width 15 height 15
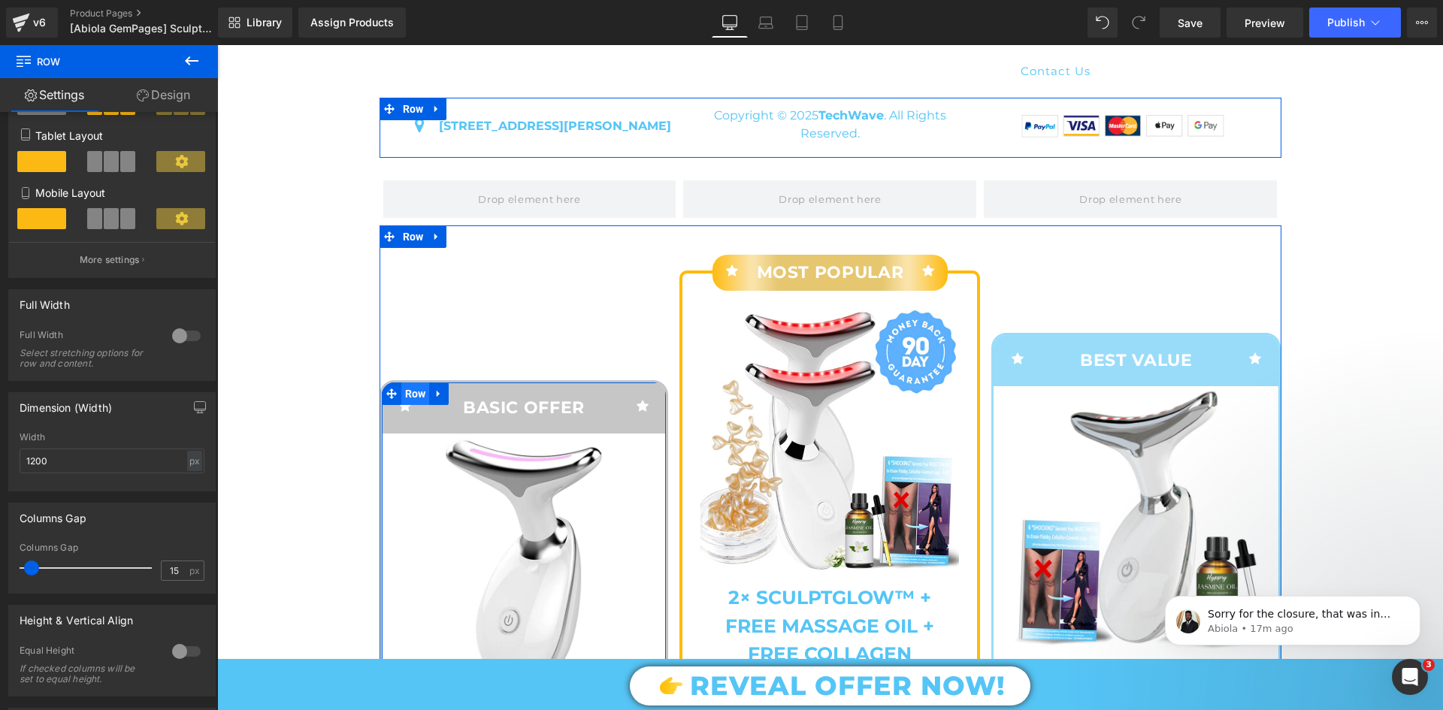
click at [408, 405] on span "Row" at bounding box center [415, 394] width 29 height 23
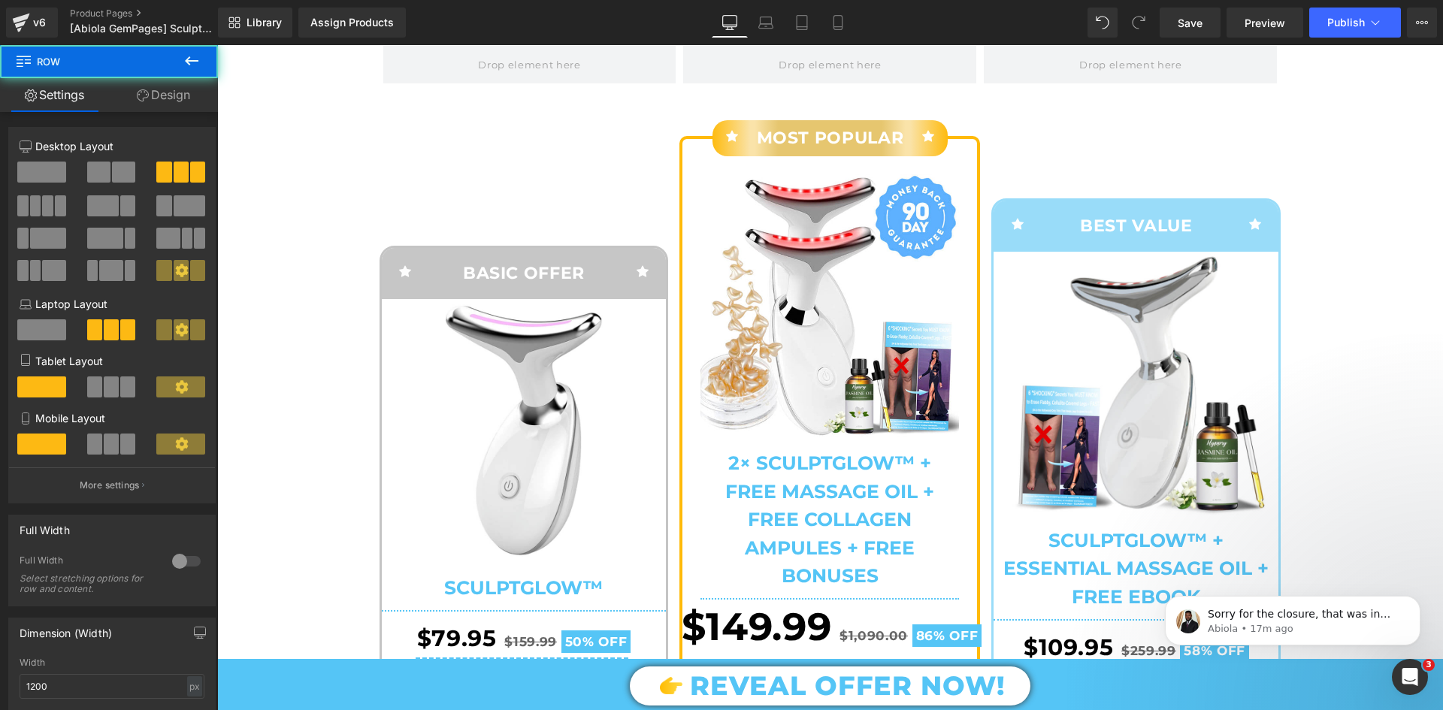
scroll to position [6413, 0]
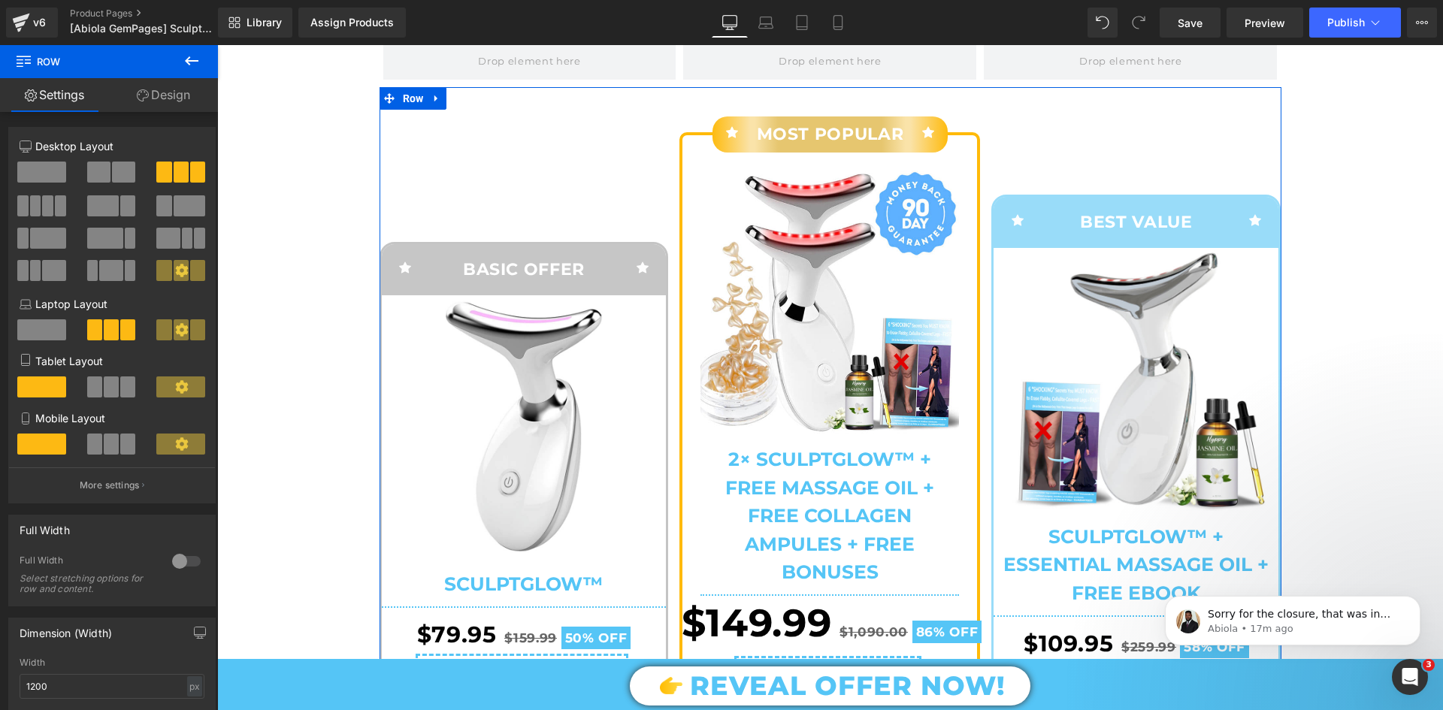
drag, startPoint x: 170, startPoint y: 96, endPoint x: 161, endPoint y: 174, distance: 77.9
click at [170, 96] on link "Design" at bounding box center [163, 95] width 109 height 34
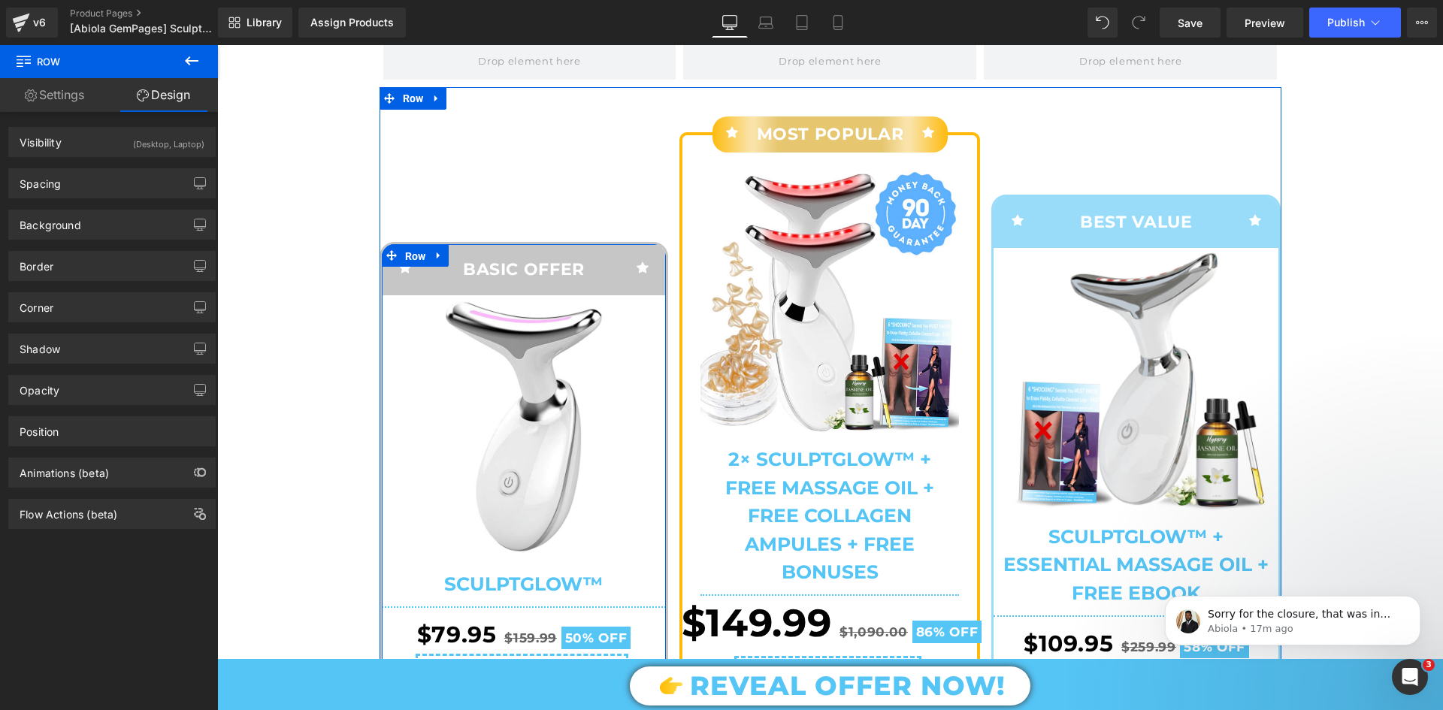
click at [418, 268] on span "Row" at bounding box center [415, 256] width 29 height 23
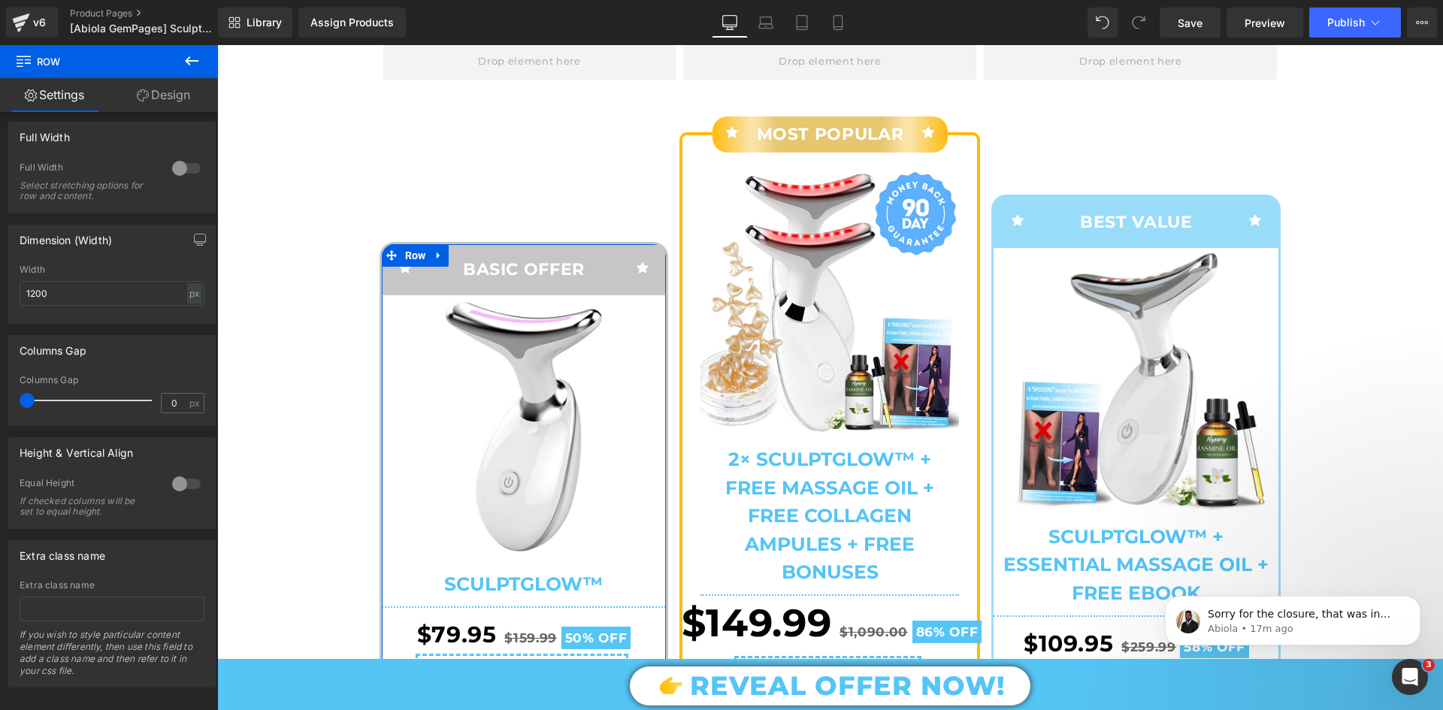
scroll to position [245, 0]
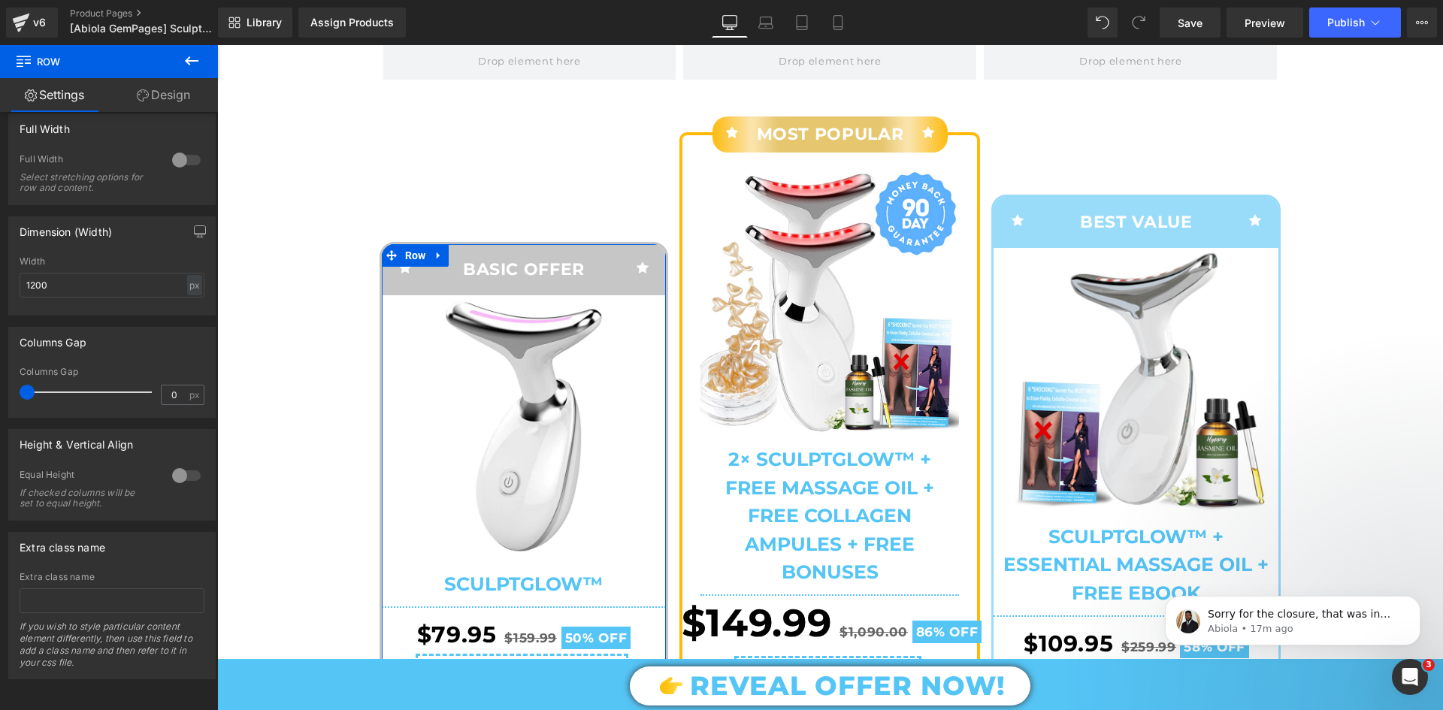
drag, startPoint x: 162, startPoint y: 86, endPoint x: 179, endPoint y: 104, distance: 24.5
click at [163, 86] on link "Design" at bounding box center [163, 95] width 109 height 34
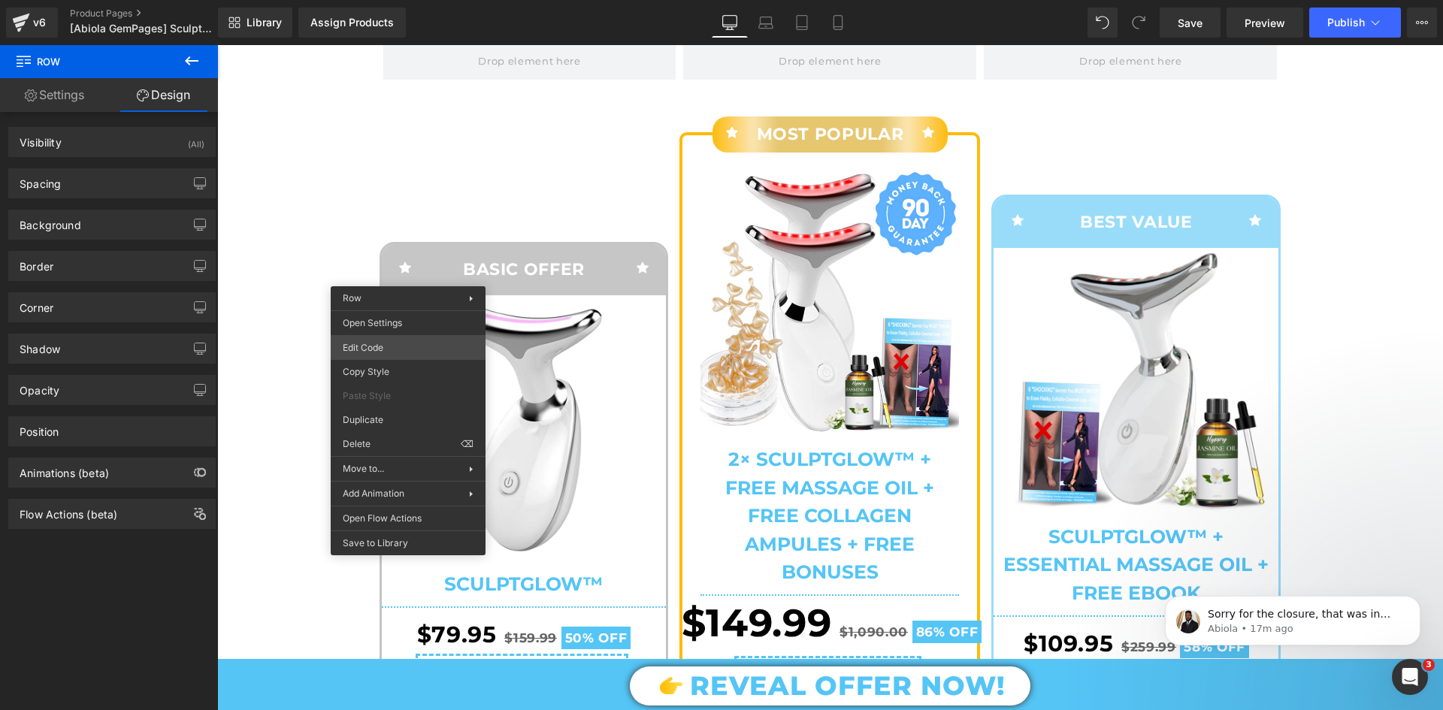
click at [387, 0] on div "Row You are previewing how the will restyle your page. You can not edit Element…" at bounding box center [721, 0] width 1443 height 0
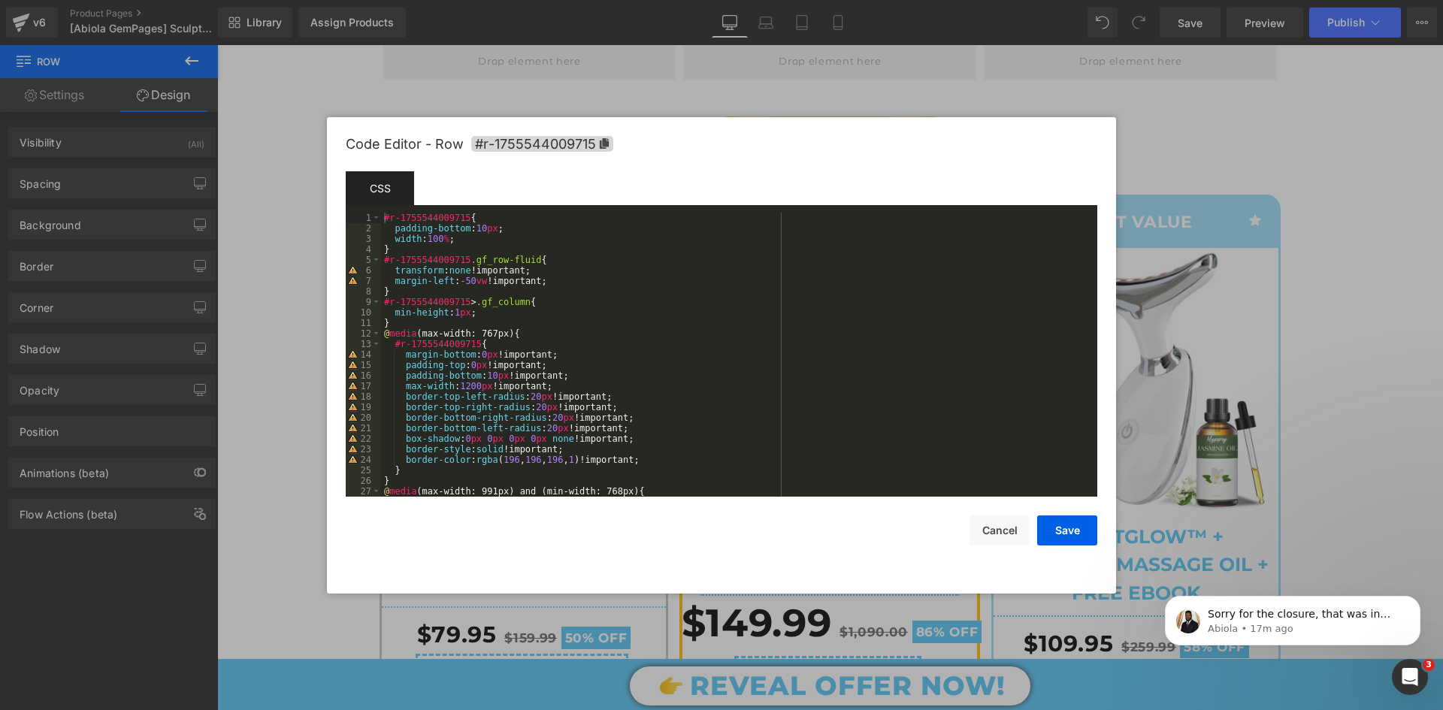
click at [458, 277] on div "#r-1755544009715 { padding-bottom : 10 px ; width : 100 % ; } #r-1755544009715 …" at bounding box center [736, 365] width 710 height 305
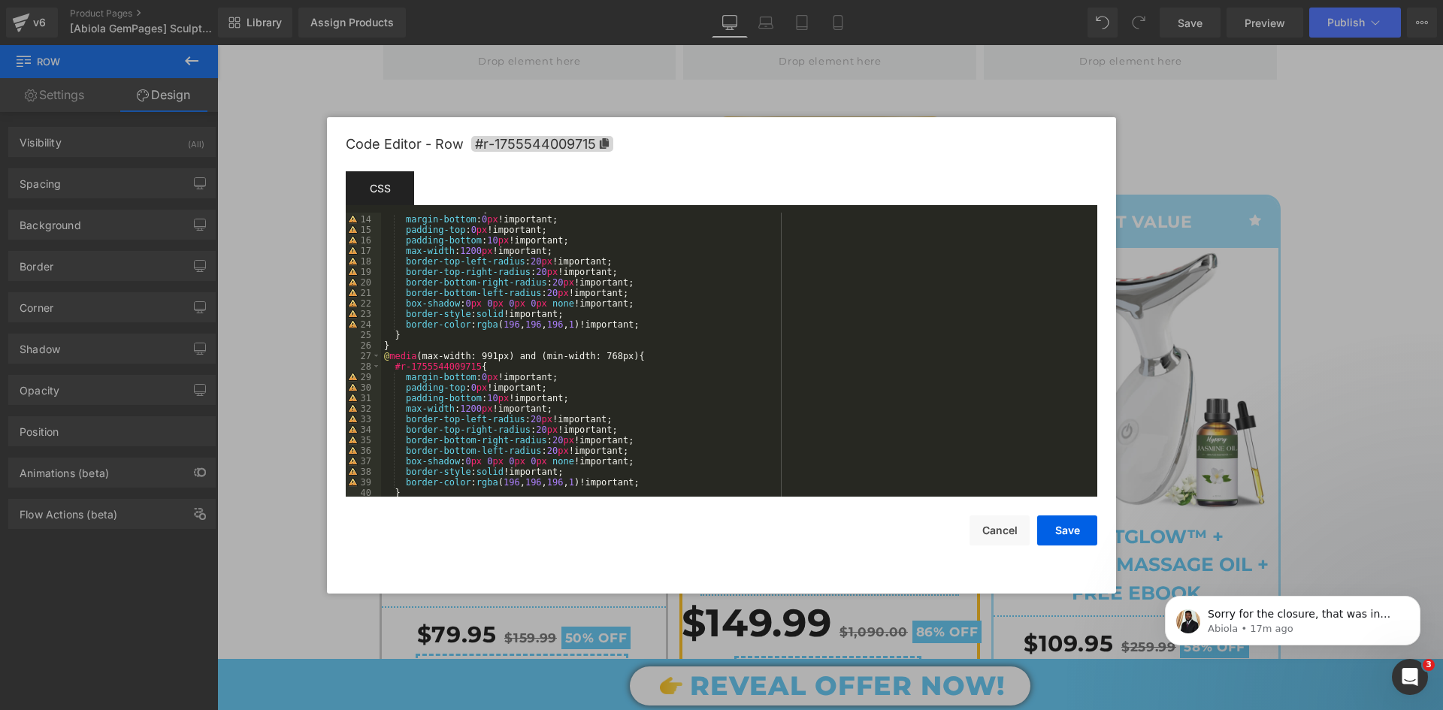
scroll to position [271, 0]
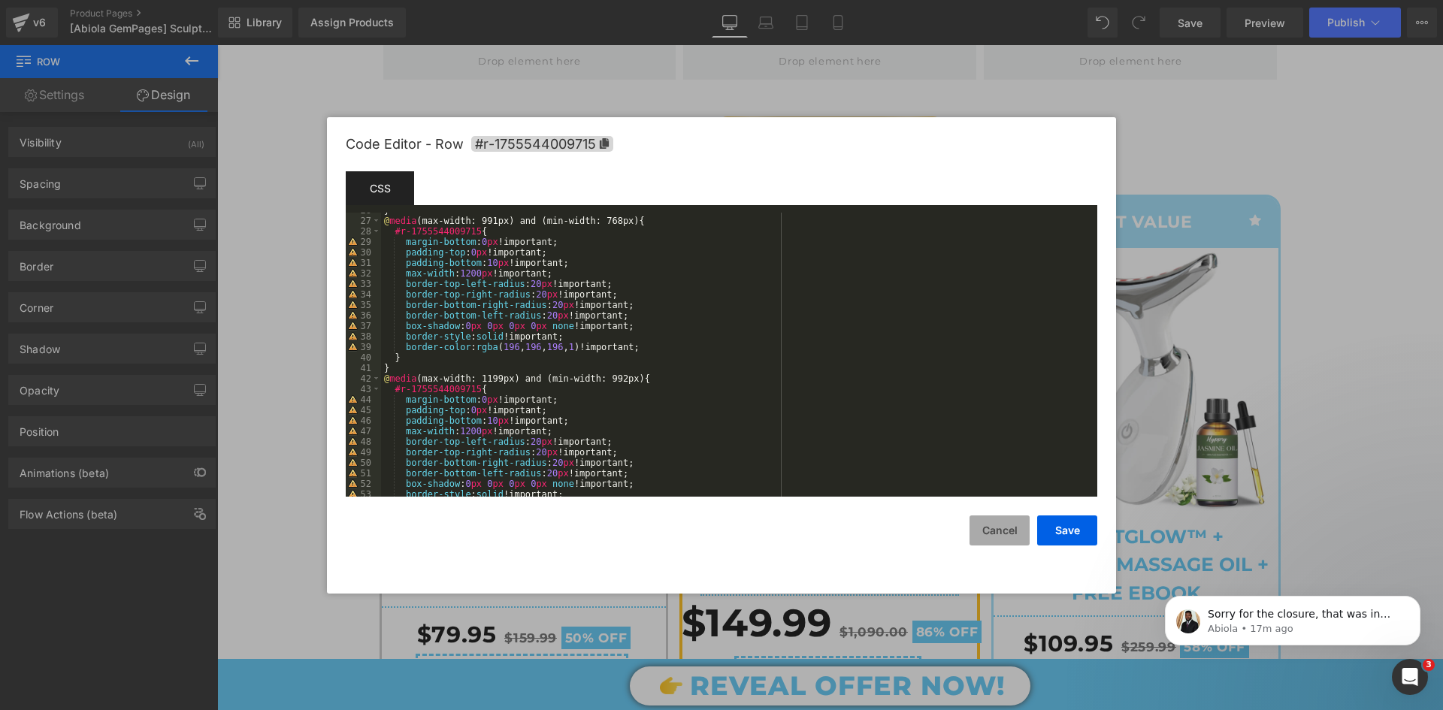
click at [1006, 536] on button "Cancel" at bounding box center [1000, 531] width 60 height 30
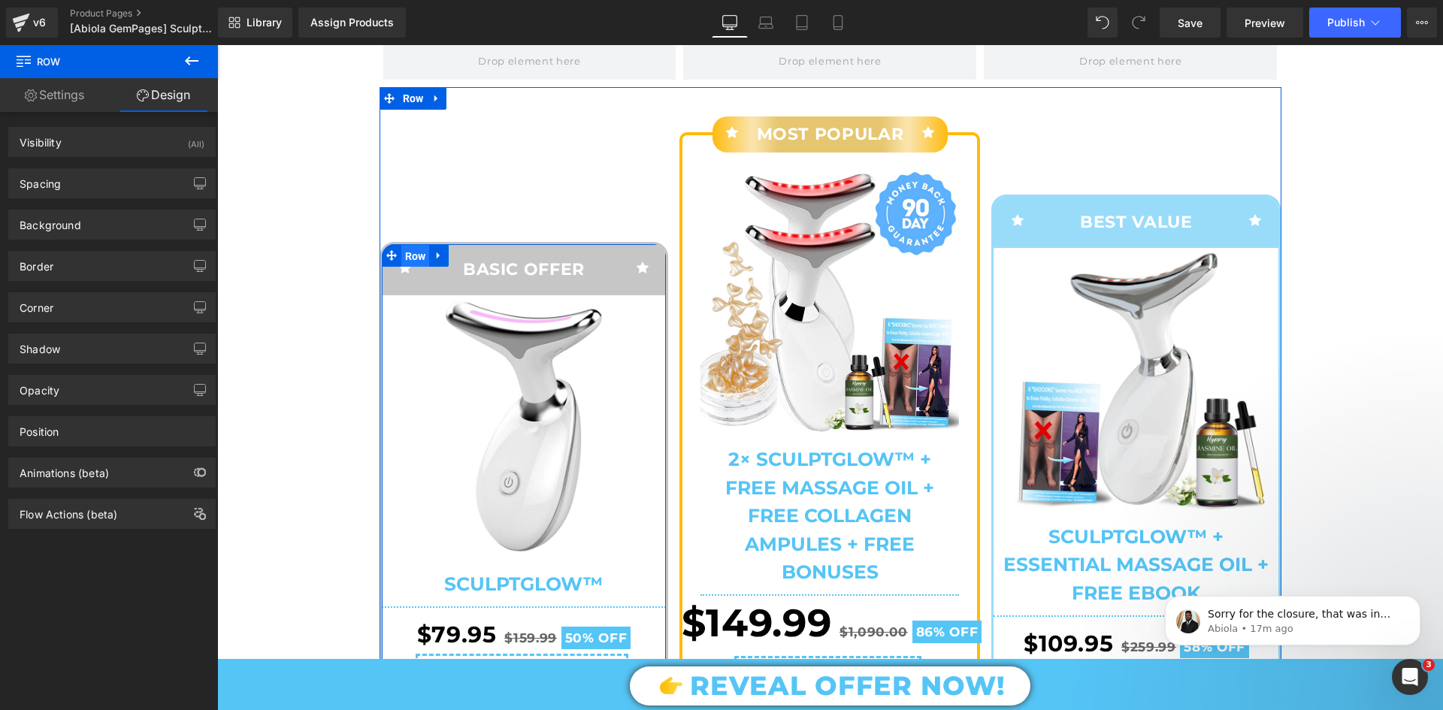
click at [410, 268] on span "Row" at bounding box center [415, 256] width 29 height 23
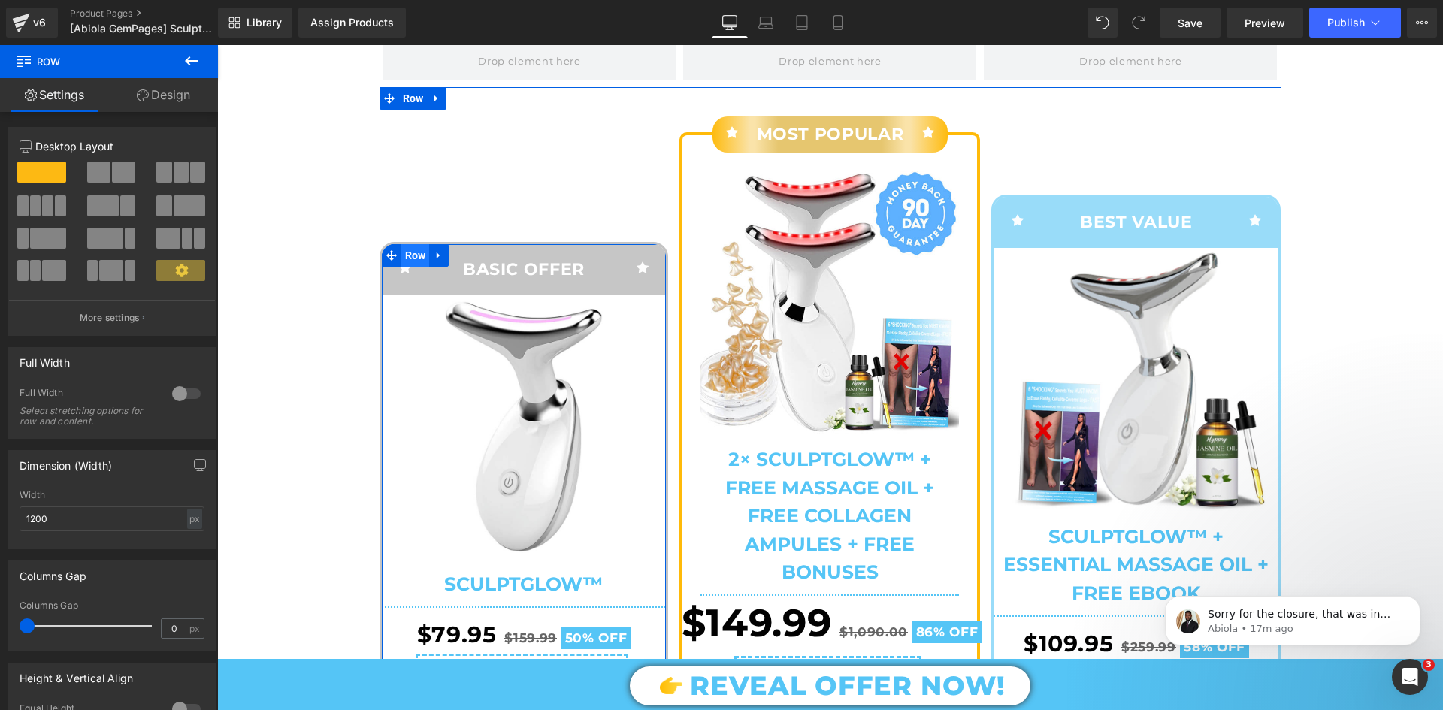
click at [412, 267] on span "Row" at bounding box center [415, 255] width 29 height 23
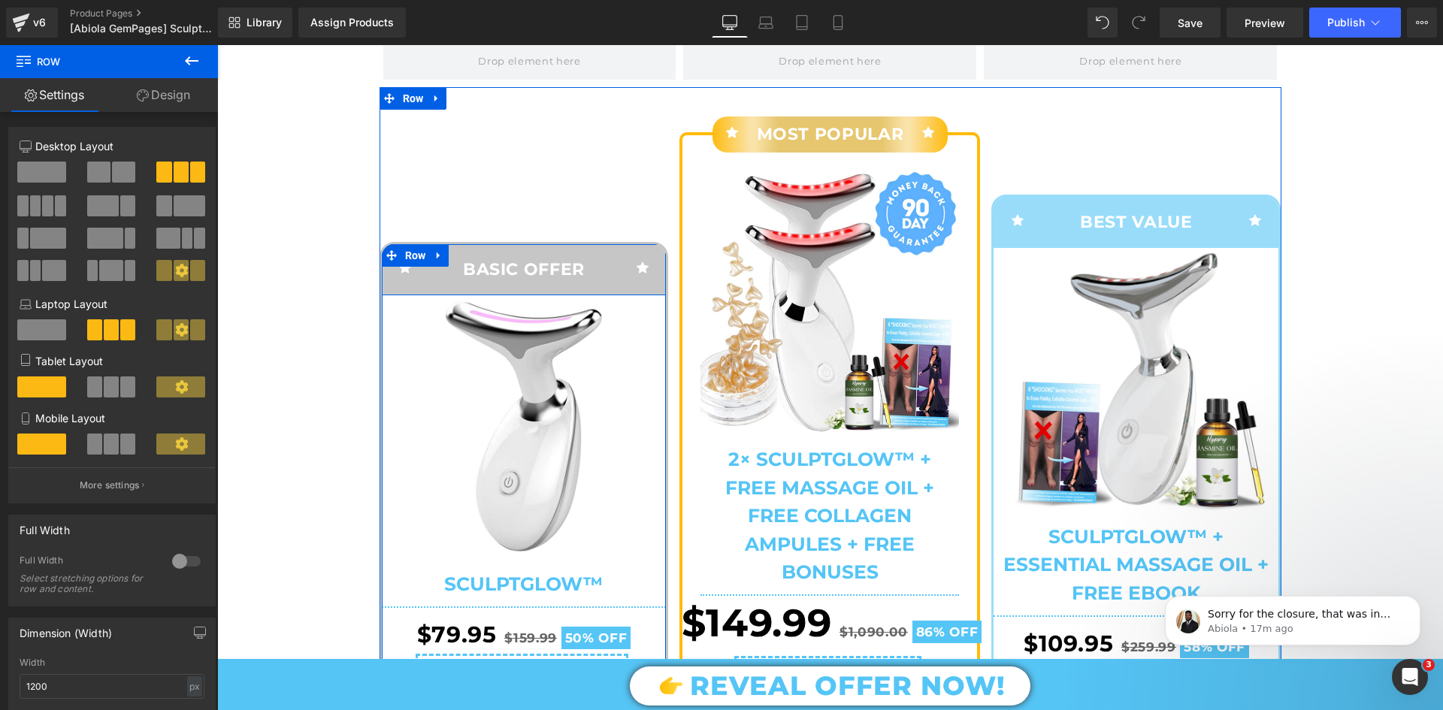
click at [431, 284] on div "BASIC OFFER Text Block" at bounding box center [524, 270] width 190 height 29
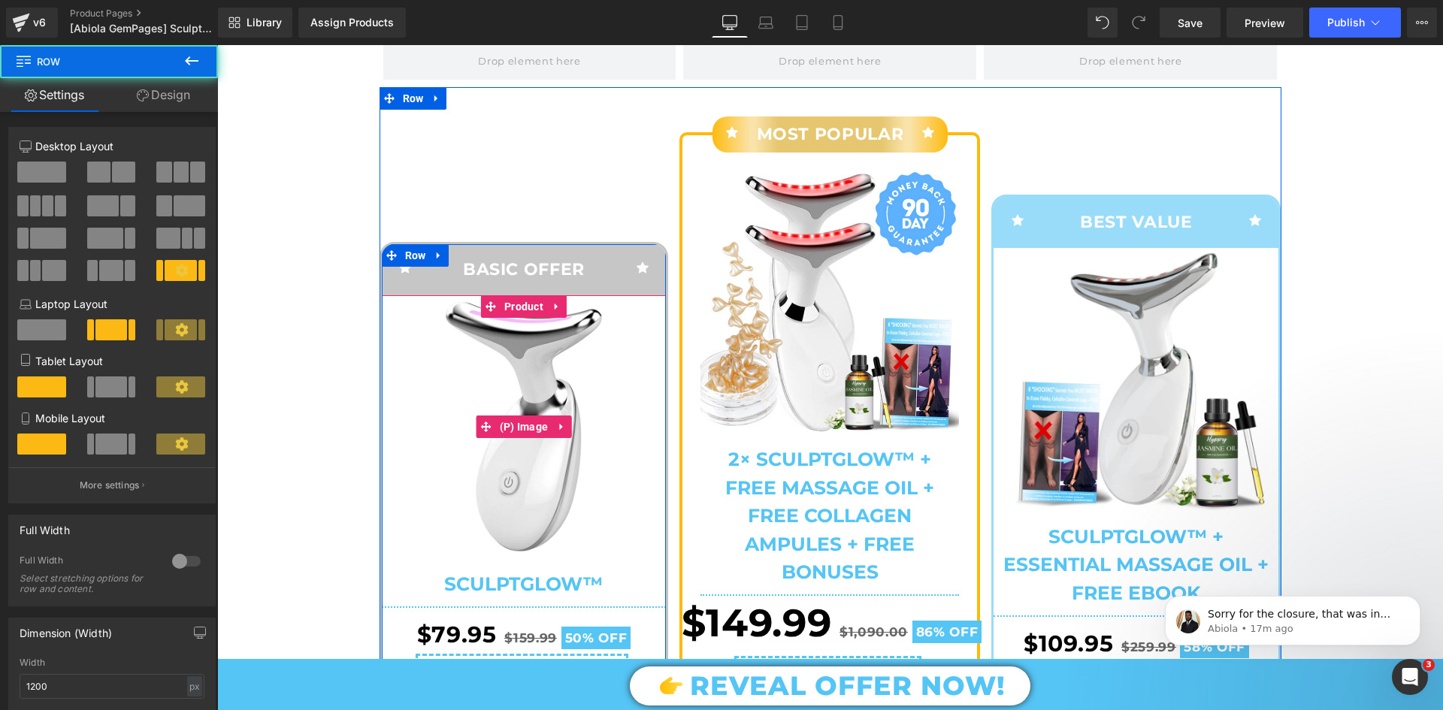
click at [420, 331] on img at bounding box center [523, 426] width 263 height 263
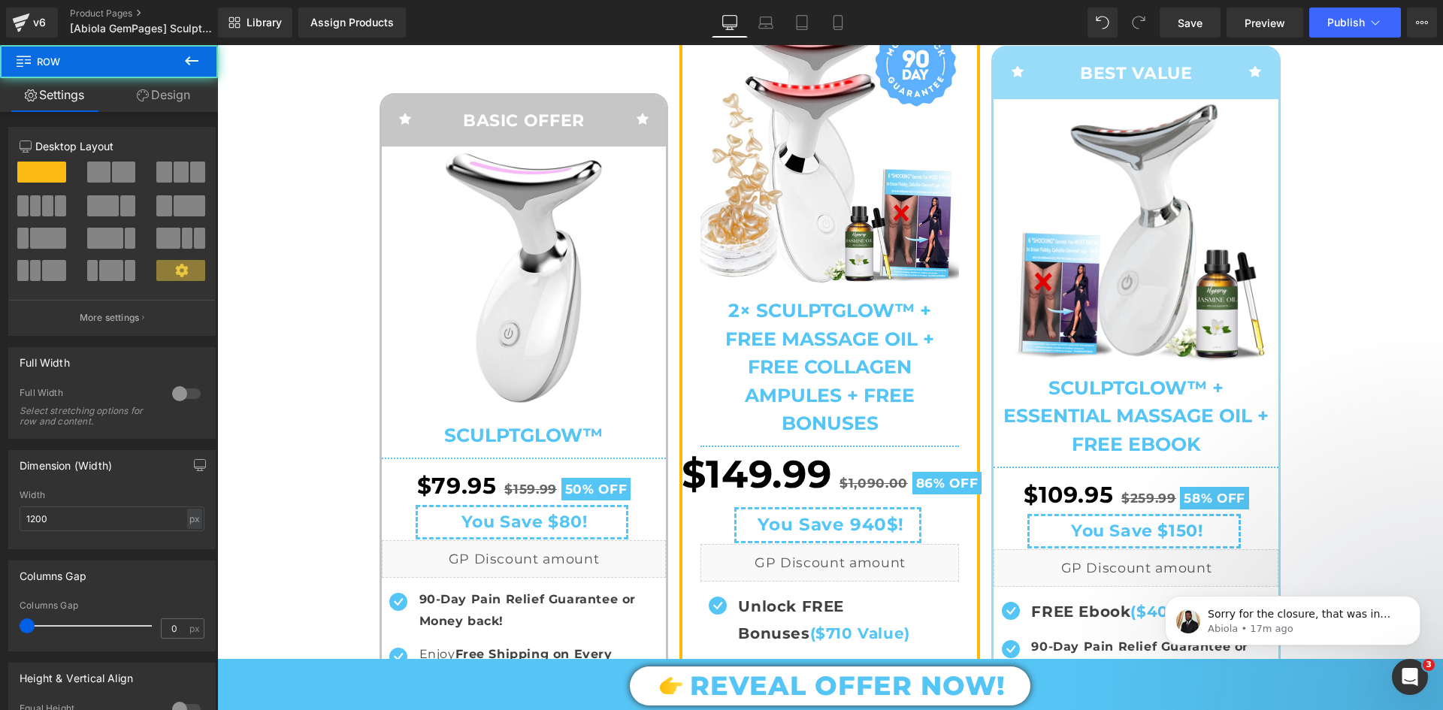
scroll to position [6568, 0]
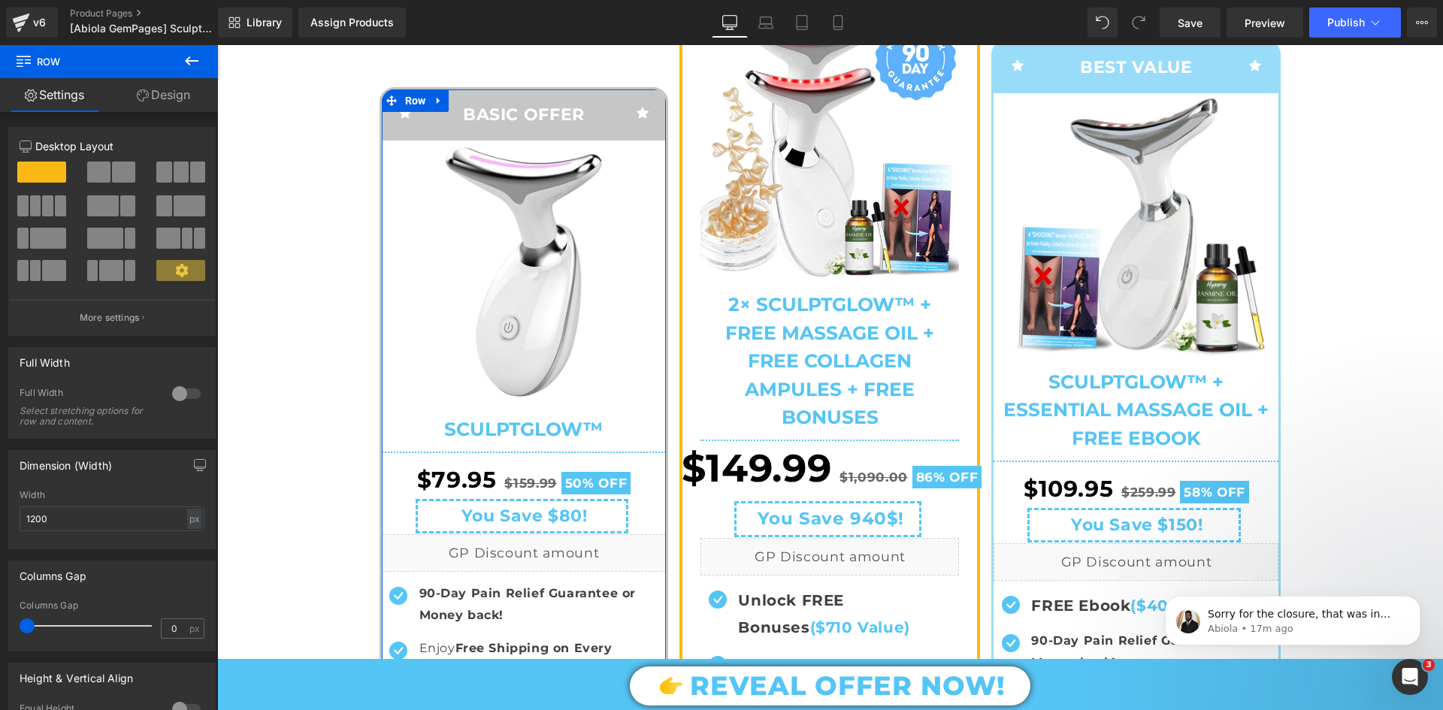
click at [174, 114] on div "12 12 12 Column Size Customizer 12 Desktop Layout Laptop Layout Tablet Layout M…" at bounding box center [112, 512] width 225 height 801
click at [164, 95] on link "Design" at bounding box center [163, 95] width 109 height 34
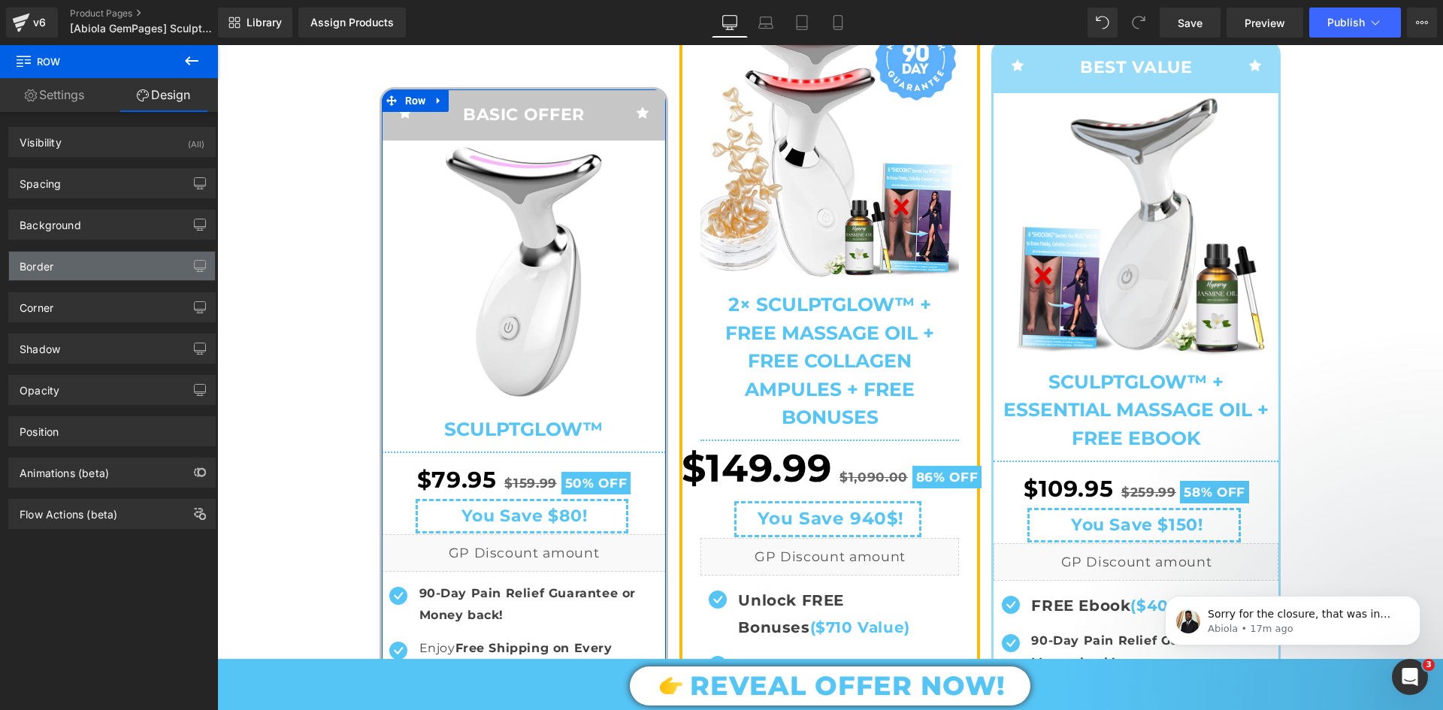
click at [115, 277] on div "Border" at bounding box center [112, 266] width 206 height 29
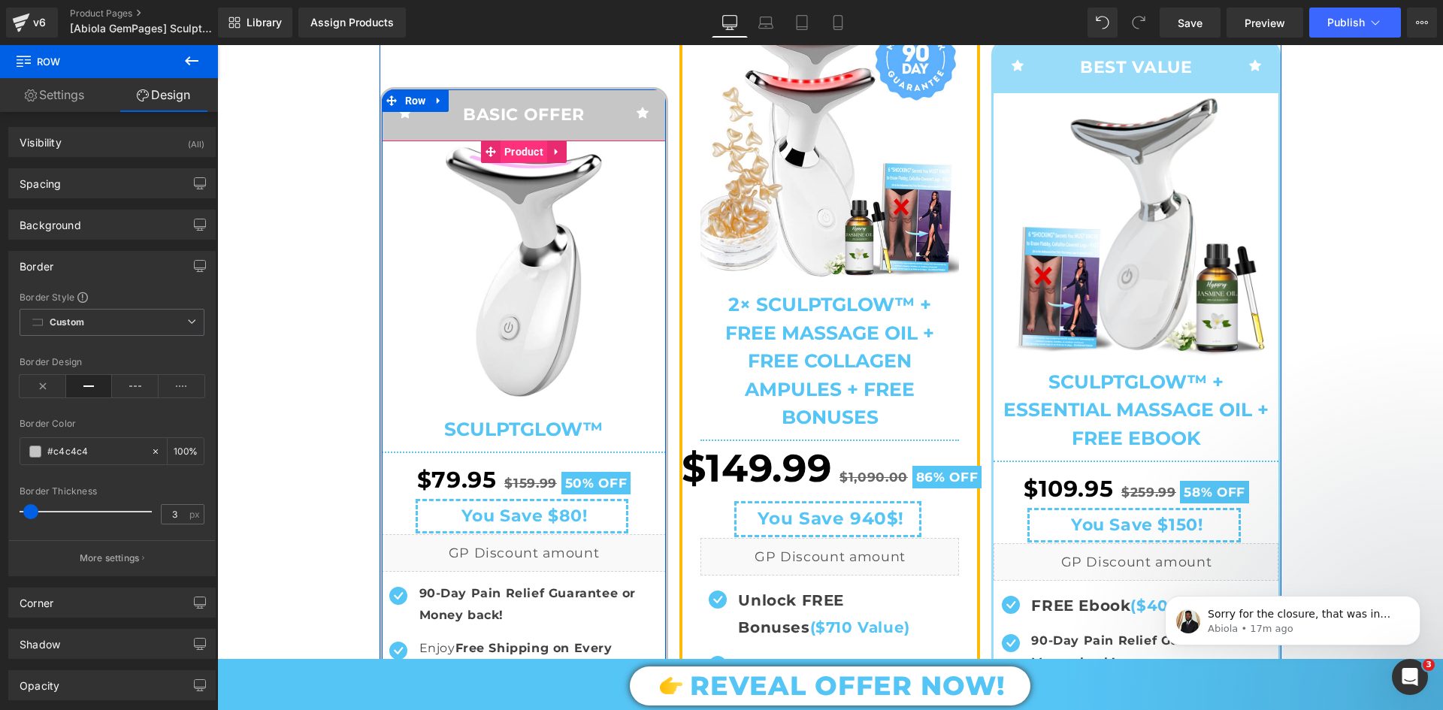
click at [510, 163] on span "Product" at bounding box center [524, 152] width 47 height 23
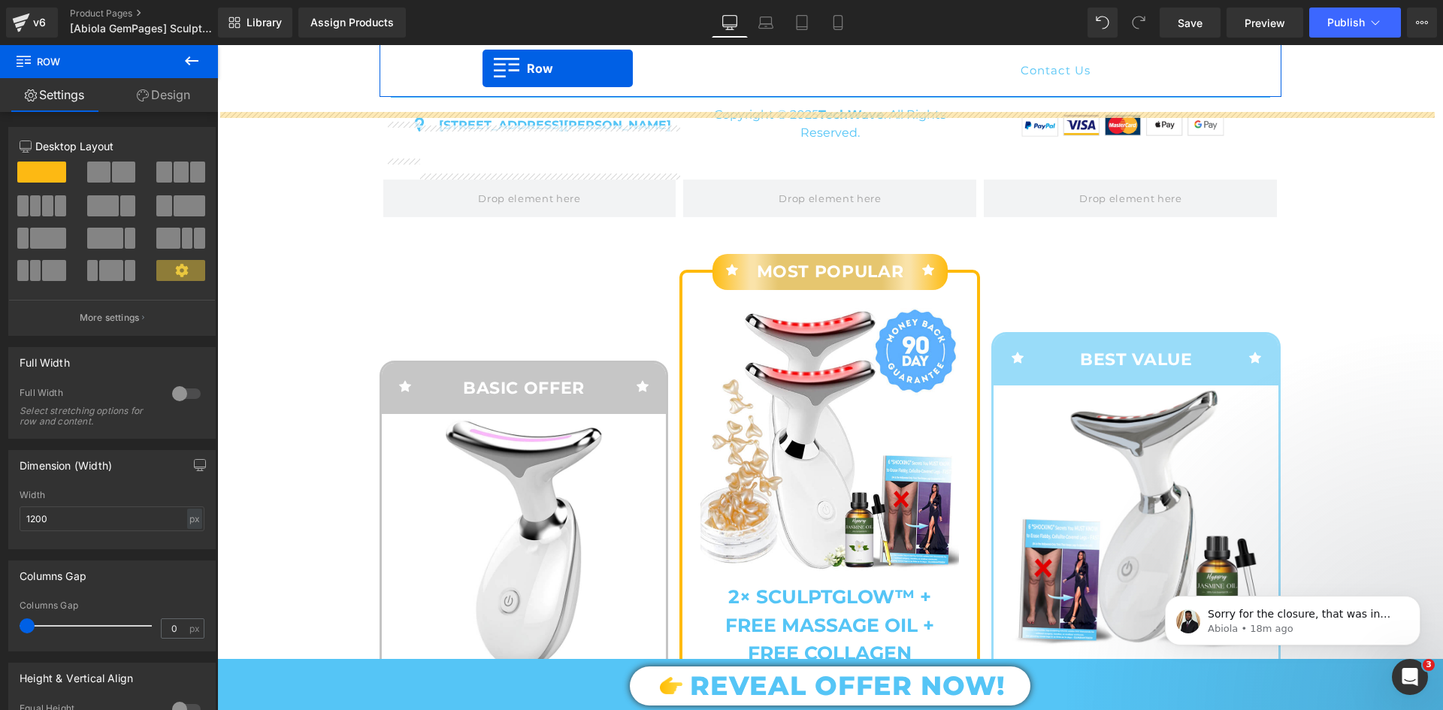
scroll to position [6216, 0]
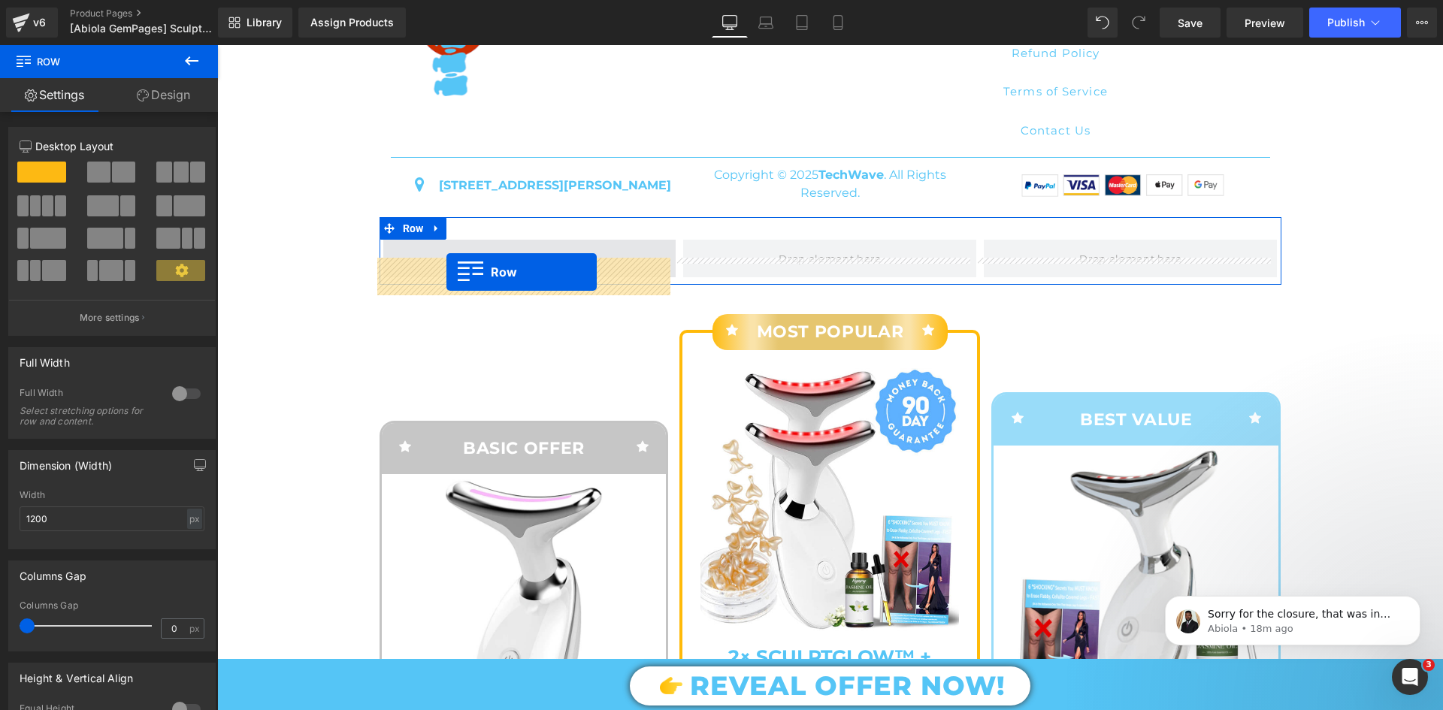
drag, startPoint x: 387, startPoint y: 124, endPoint x: 446, endPoint y: 272, distance: 159.5
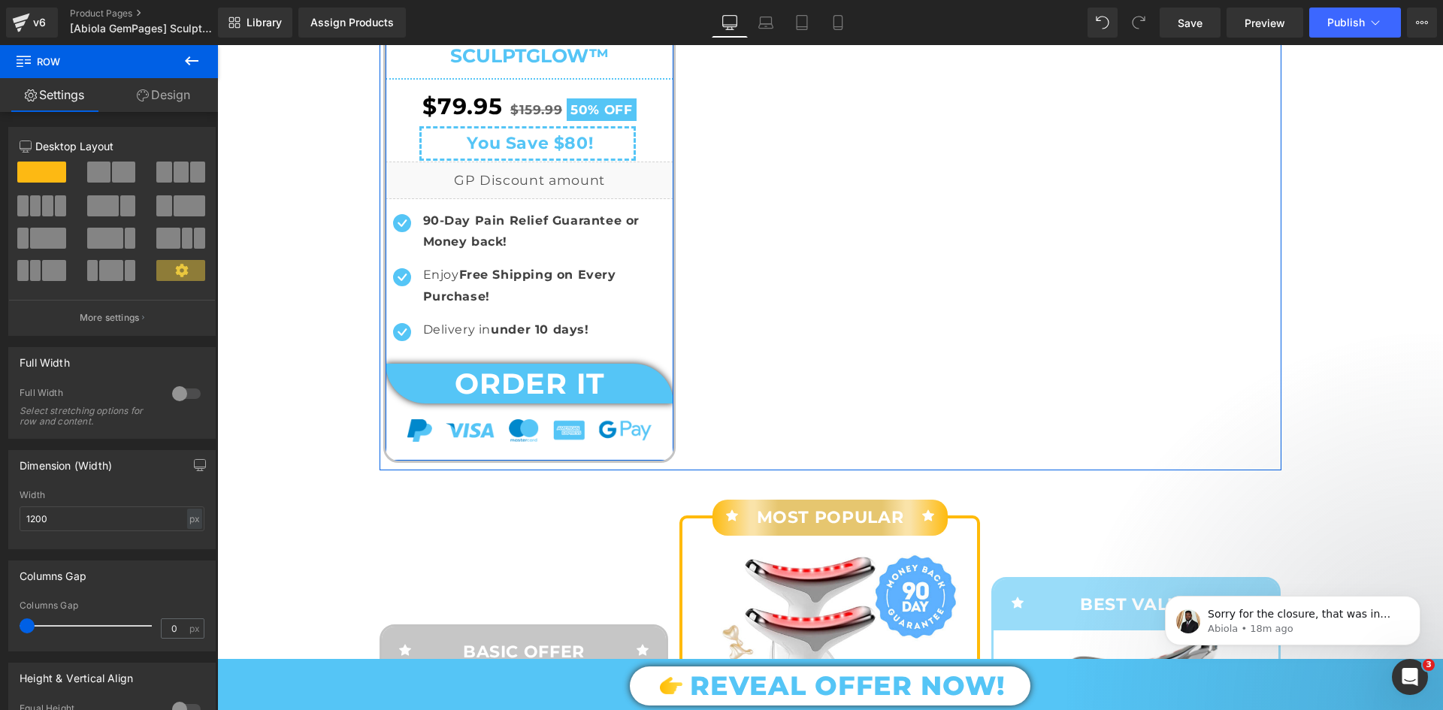
scroll to position [6967, 0]
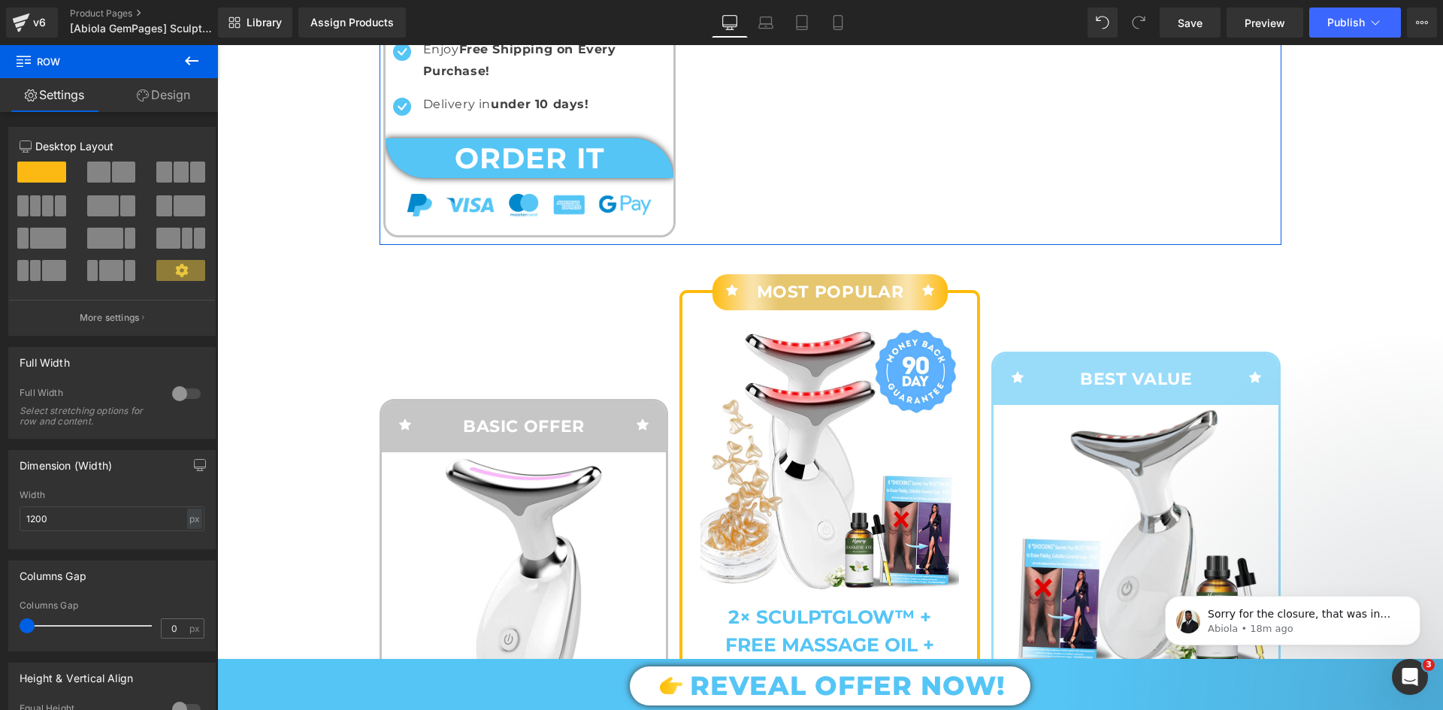
click at [217, 45] on div at bounding box center [217, 45] width 0 height 0
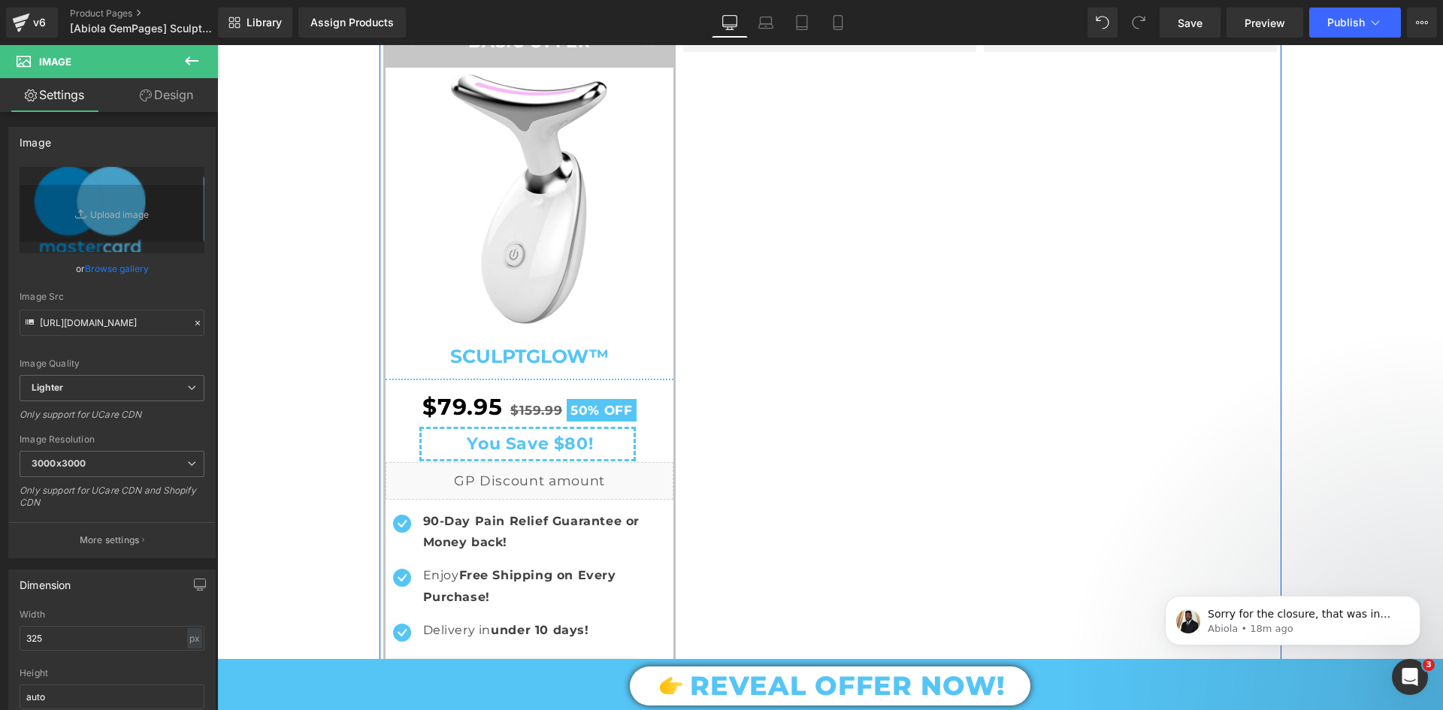
scroll to position [6216, 0]
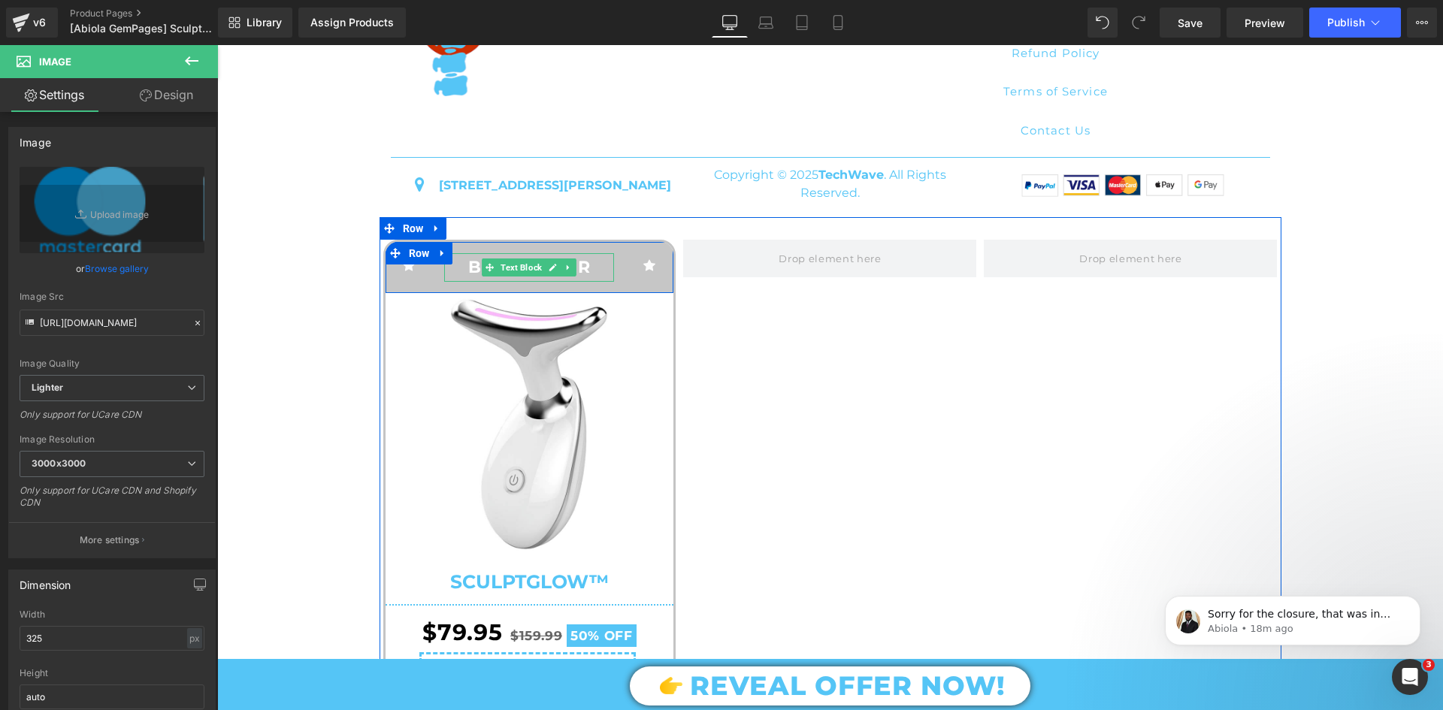
drag, startPoint x: 601, startPoint y: 284, endPoint x: 610, endPoint y: 283, distance: 9.1
click at [602, 282] on p "BASIC OFFER" at bounding box center [529, 267] width 170 height 29
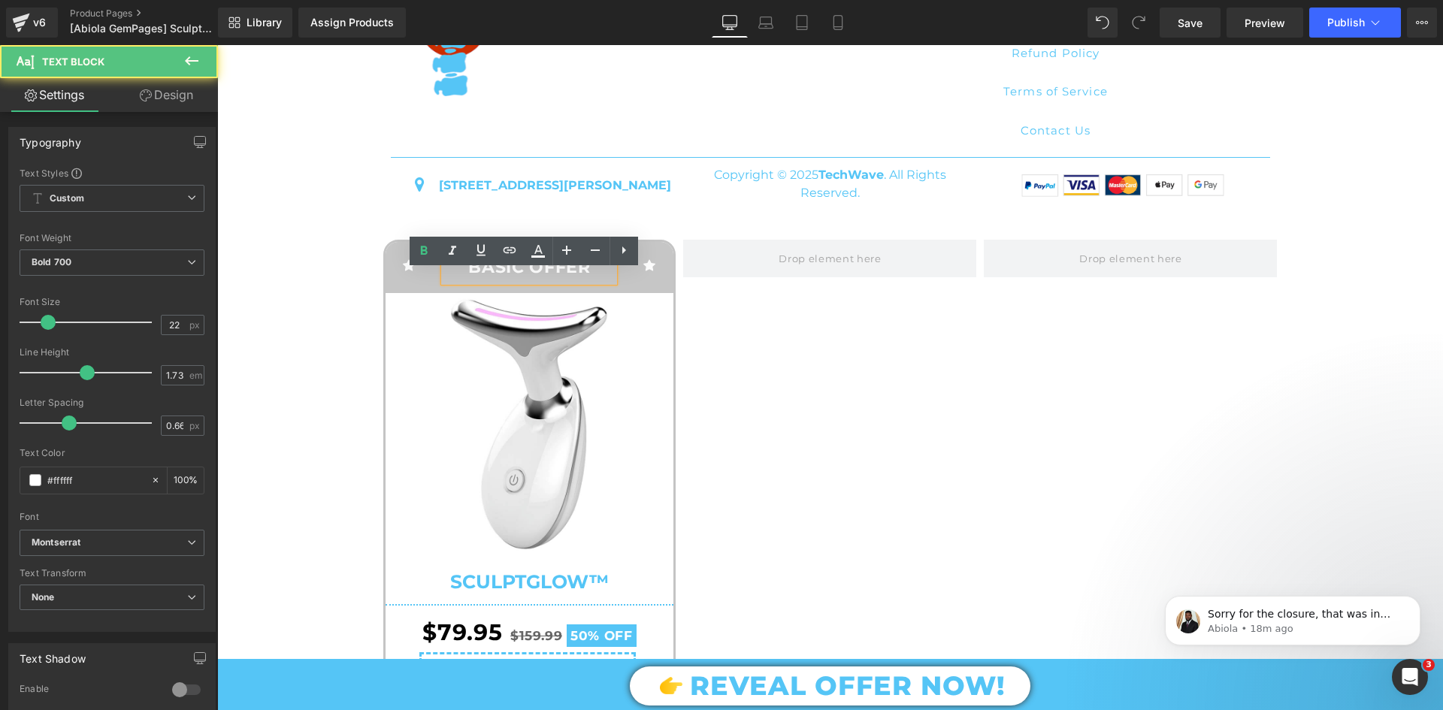
click at [776, 343] on div "Icon BASIC OFFER Text Block Icon Row Sale Off (P) Image SculptGlow™ (P) Title S…" at bounding box center [831, 606] width 902 height 779
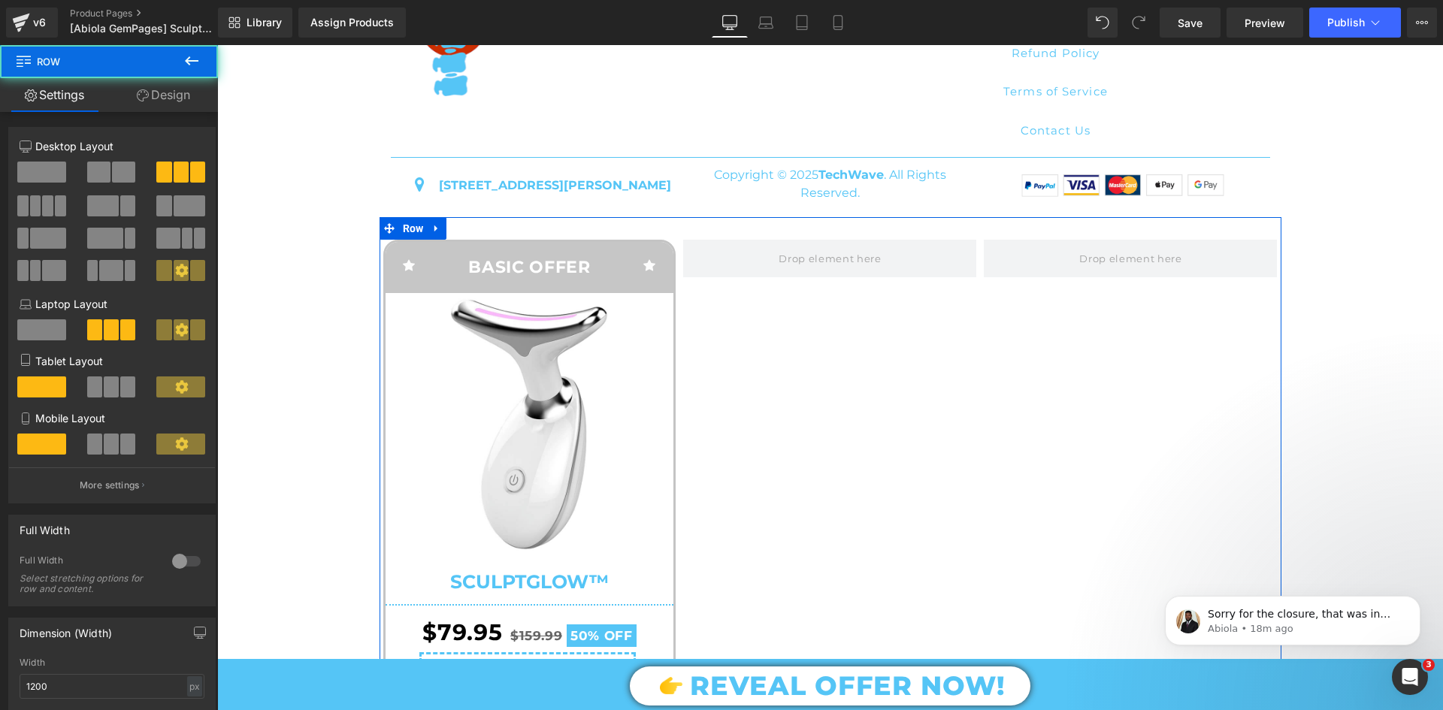
click at [743, 402] on div "Icon BASIC OFFER Text Block Icon Row Sale Off (P) Image SculptGlow™ (P) Title S…" at bounding box center [831, 606] width 902 height 779
click at [432, 235] on icon at bounding box center [436, 228] width 11 height 11
click at [475, 234] on icon at bounding box center [476, 228] width 11 height 11
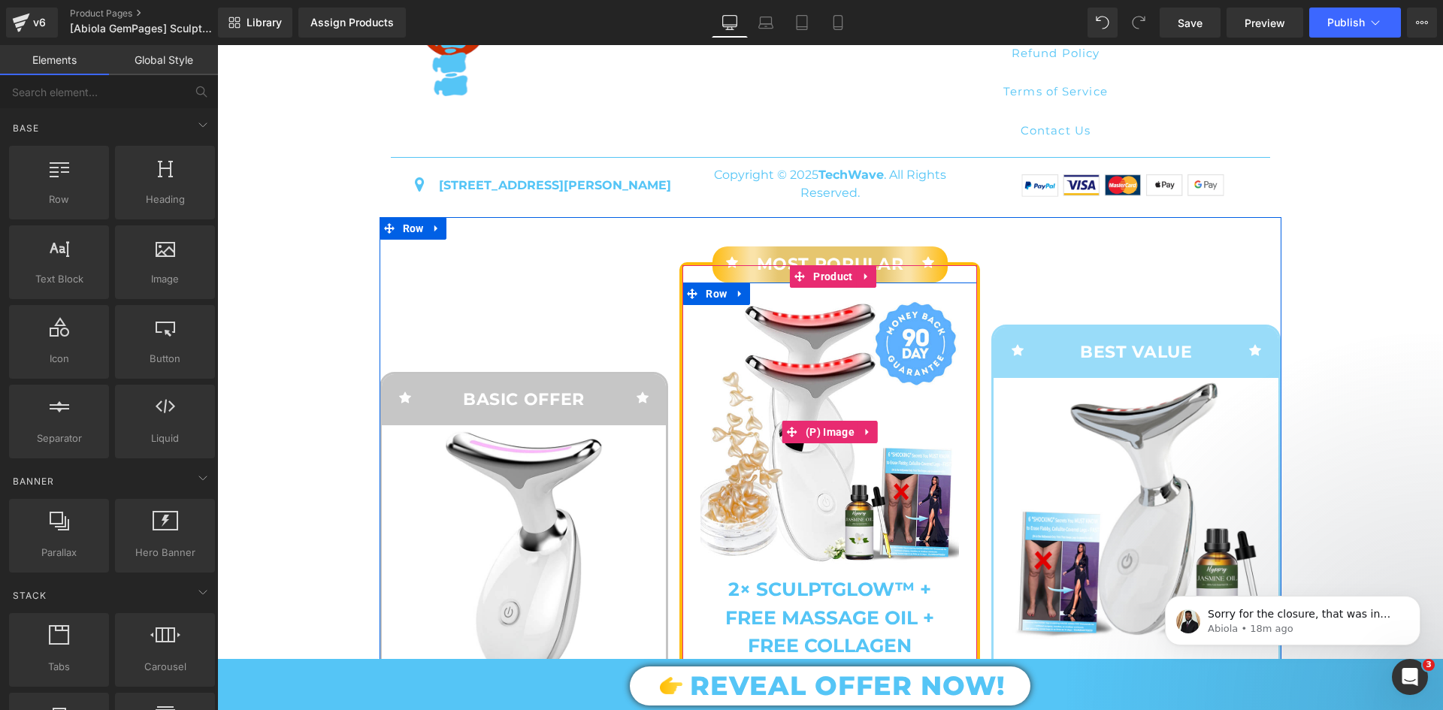
scroll to position [6291, 0]
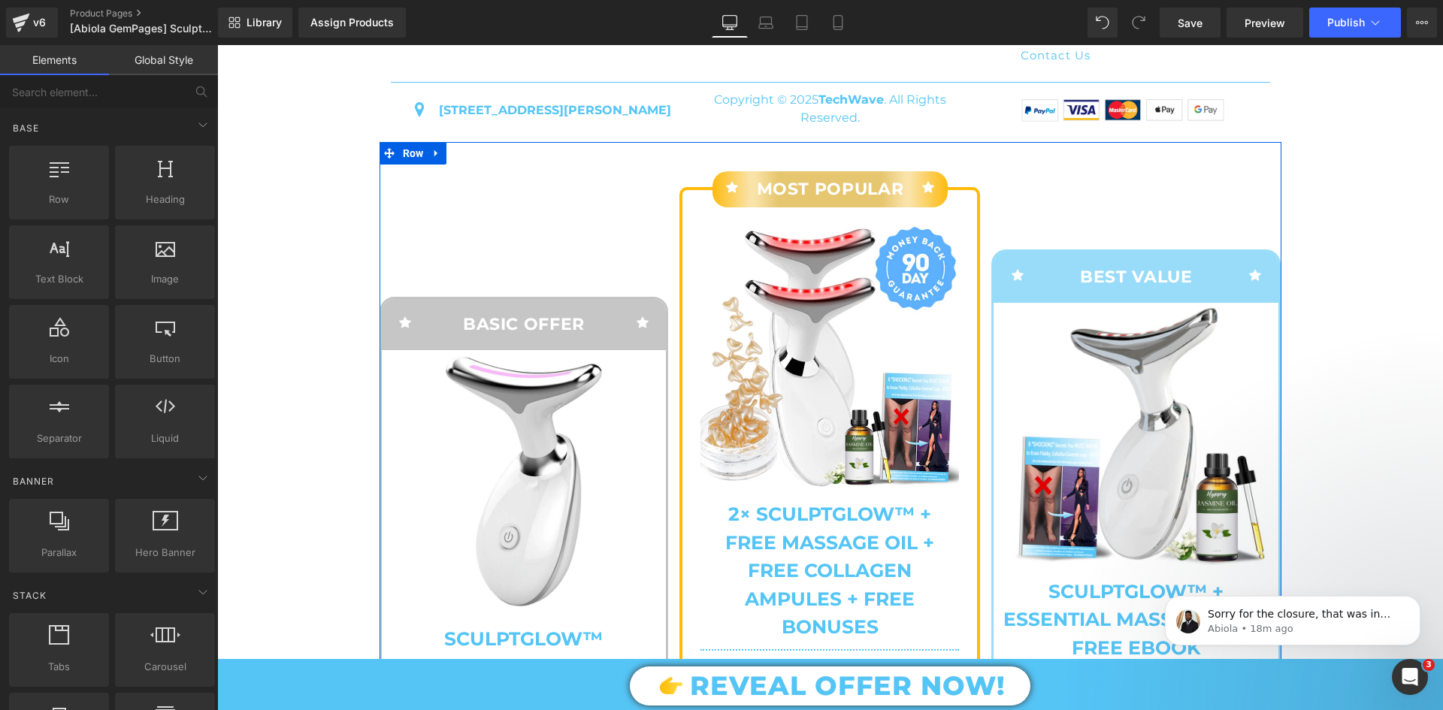
click at [983, 345] on div "Icon BEST VALUE Text Block Icon Row Sale Off (P) Image SculptGlow™ + Essential …" at bounding box center [1130, 671] width 301 height 843
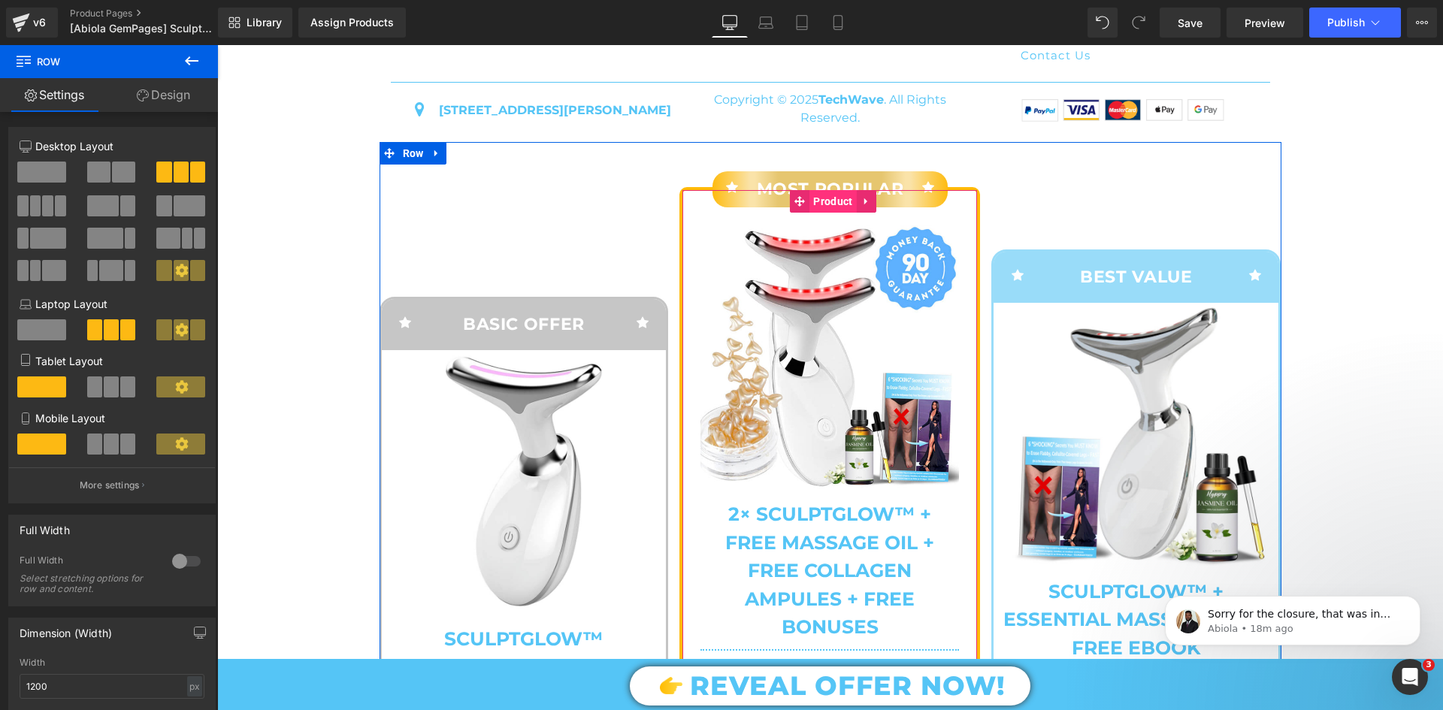
click at [812, 213] on span "Product" at bounding box center [832, 201] width 47 height 23
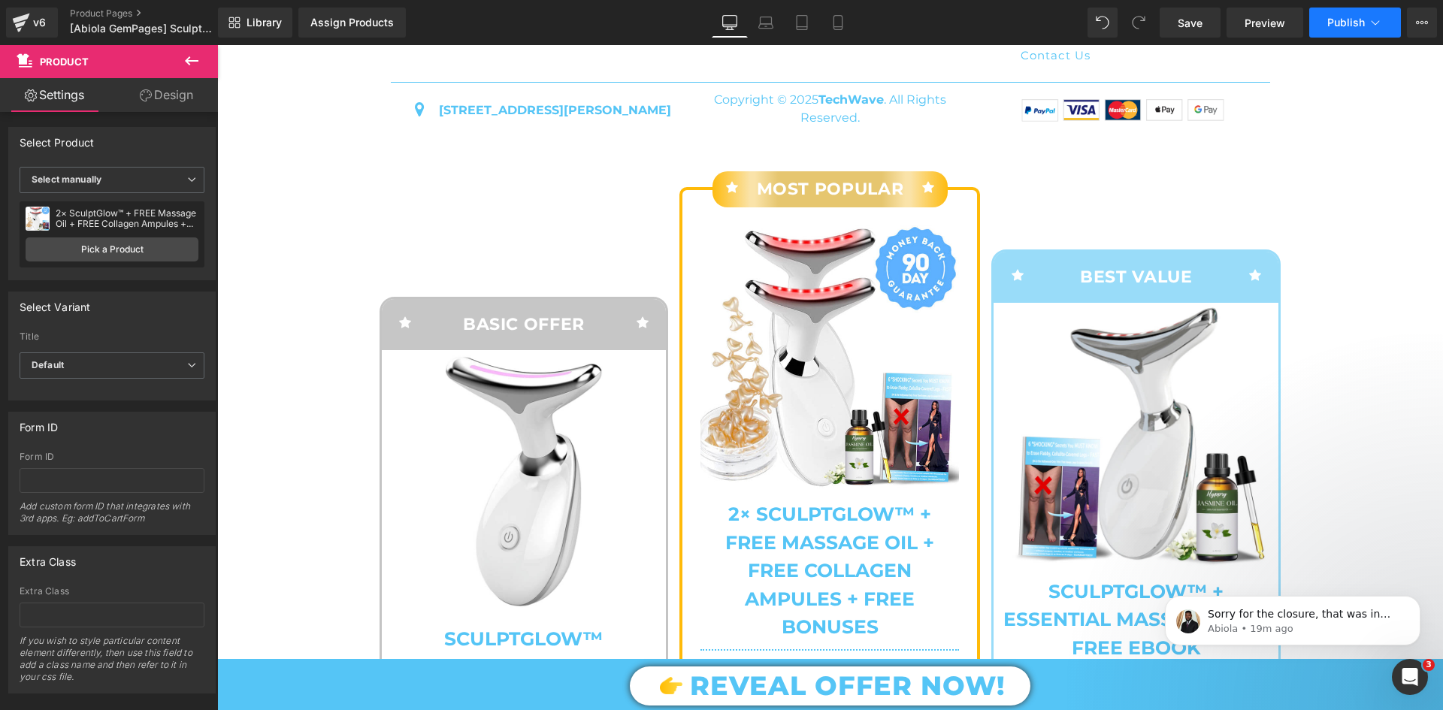
click at [1324, 29] on button "Publish" at bounding box center [1355, 23] width 92 height 30
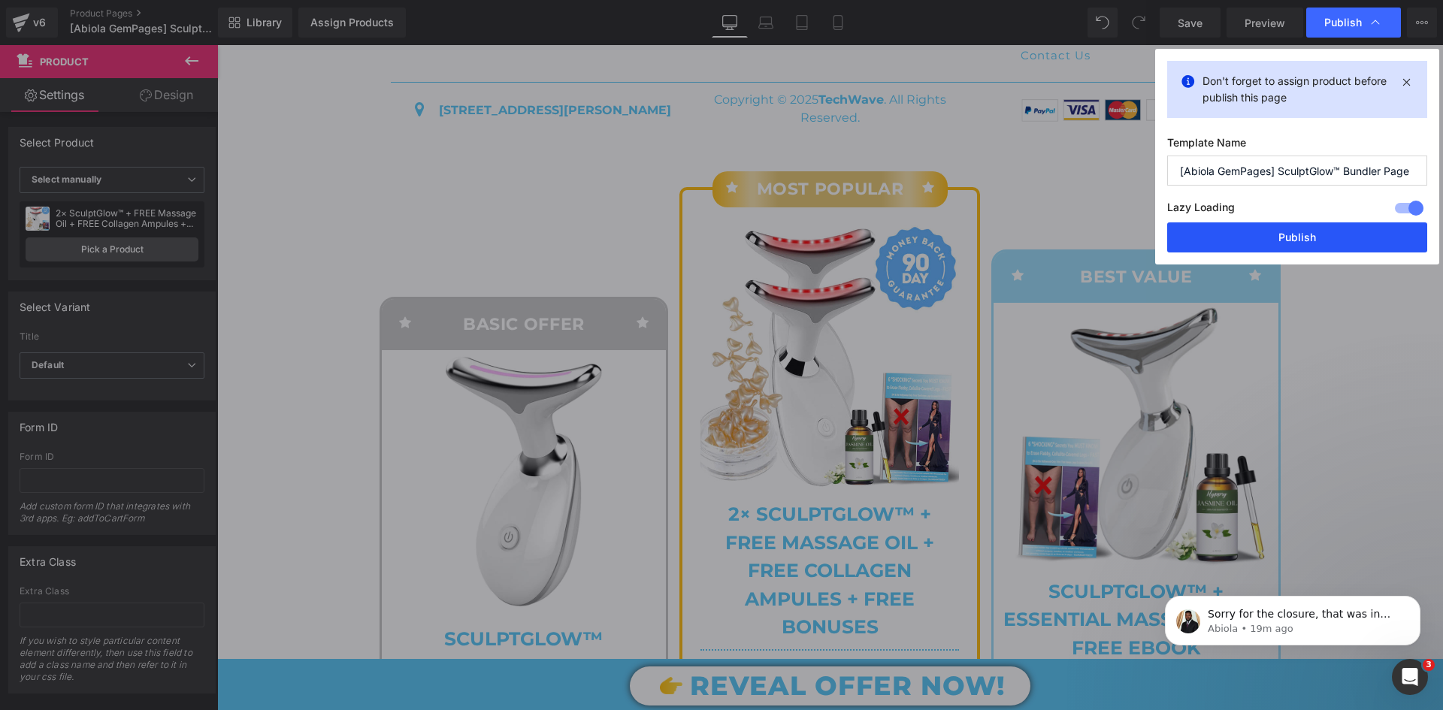
click at [1310, 235] on button "Publish" at bounding box center [1297, 237] width 260 height 30
click at [837, 210] on div "Icon MOST POPULAR Text Block Icon Row Sale Off" at bounding box center [829, 682] width 301 height 990
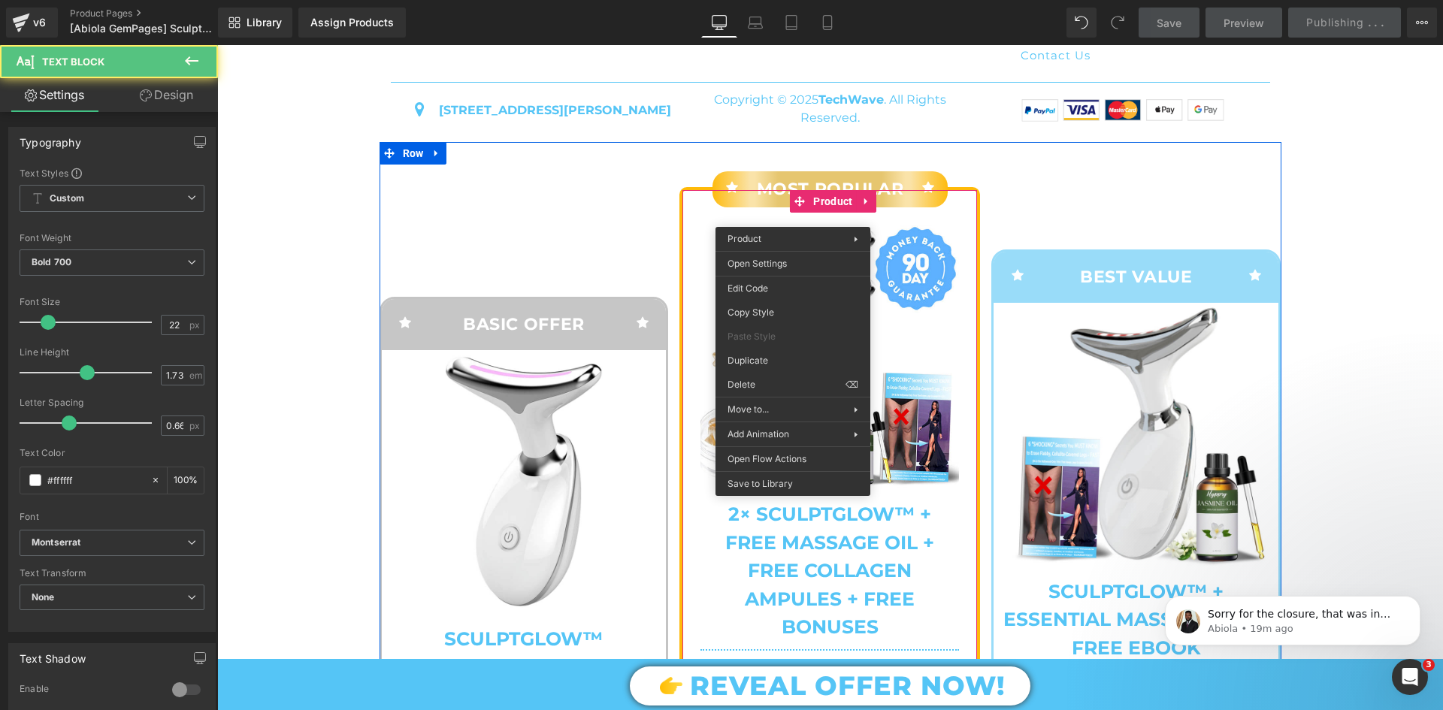
click at [963, 297] on div "Sale Off (P) Image 2× SculptGlow™ + FREE Massage Oil + FREE Collagen Ampules + …" at bounding box center [829, 432] width 295 height 451
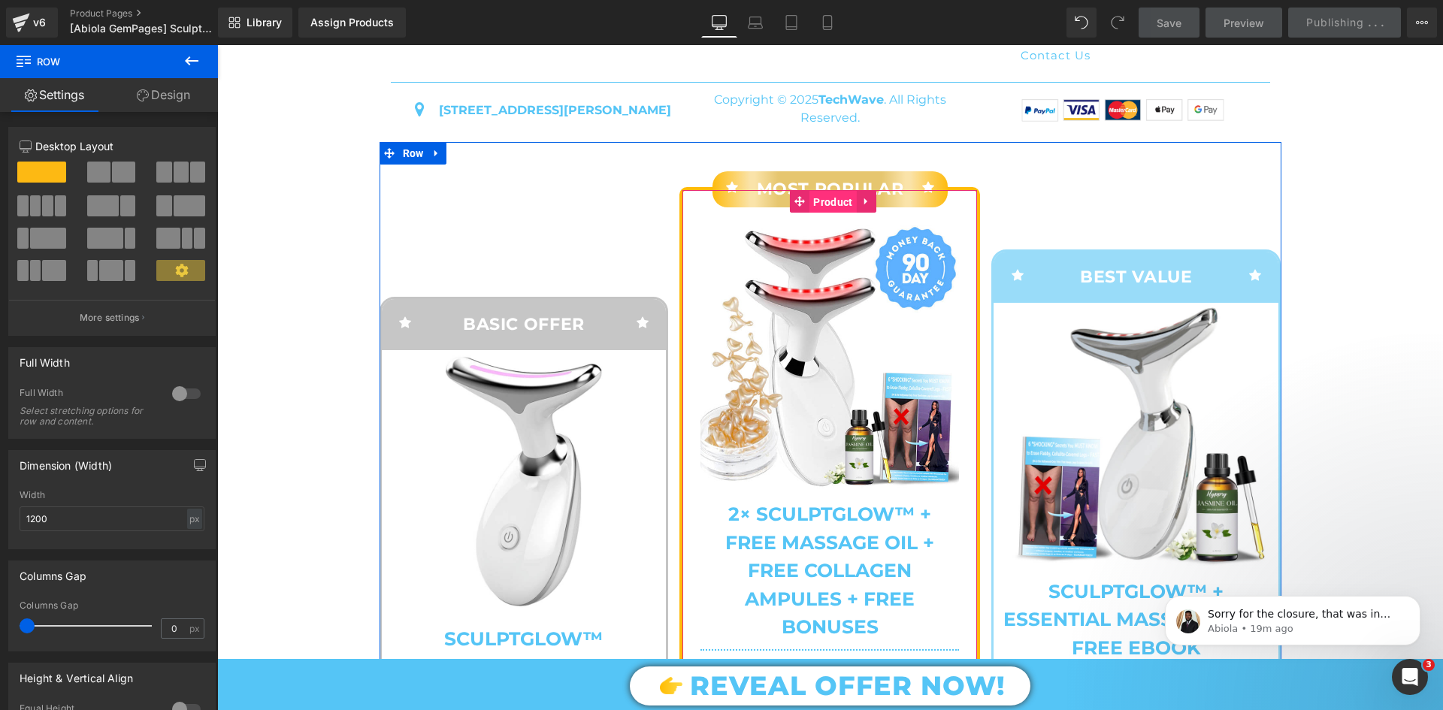
click at [842, 213] on span "Product" at bounding box center [832, 202] width 47 height 23
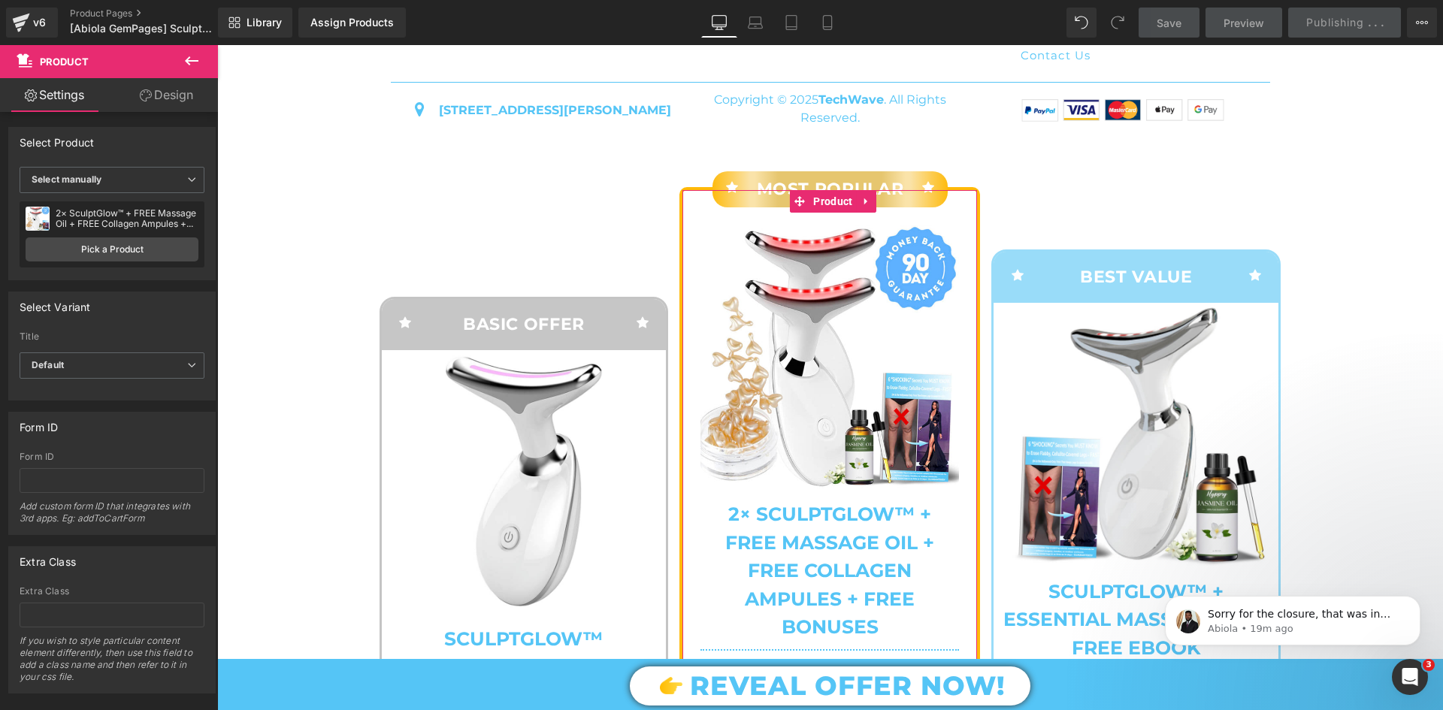
click at [174, 103] on link "Design" at bounding box center [166, 95] width 109 height 34
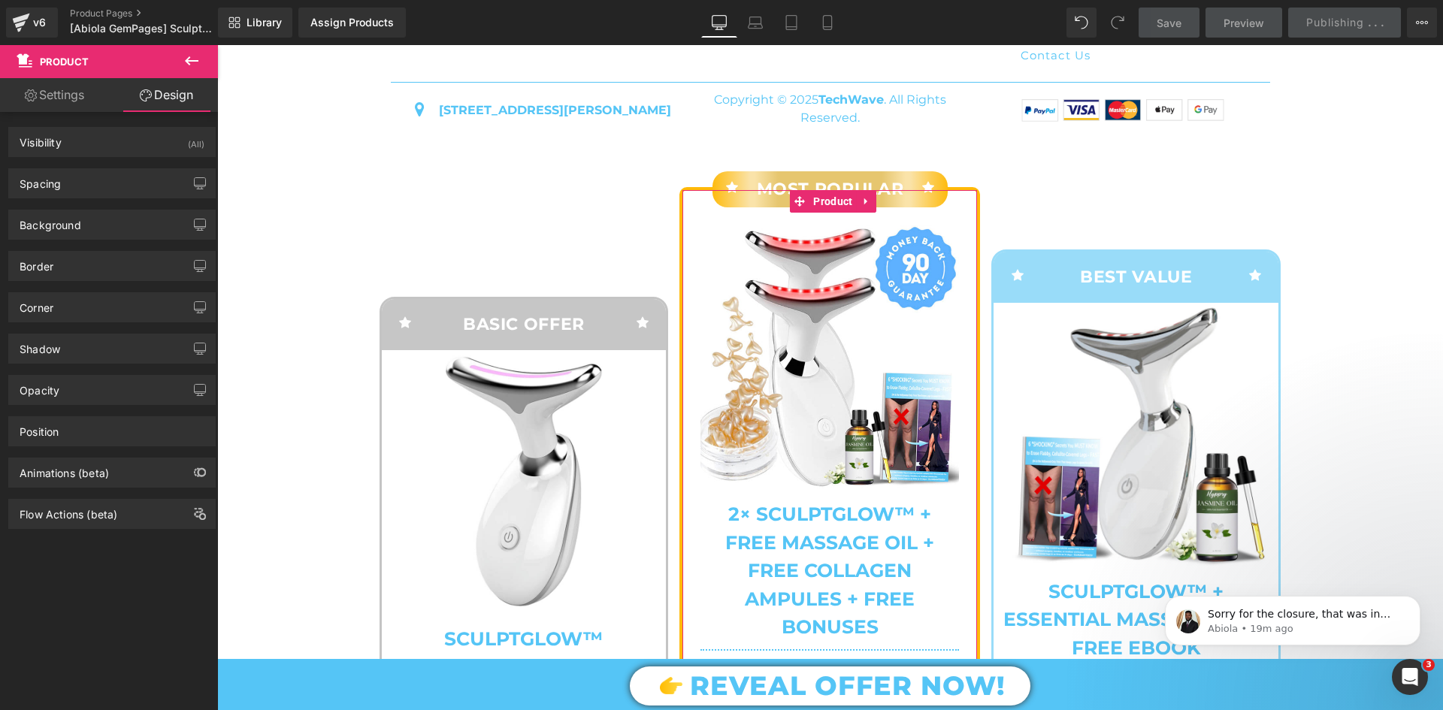
click at [173, 92] on link "Design" at bounding box center [166, 95] width 109 height 34
click at [171, 95] on link "Design" at bounding box center [166, 95] width 109 height 34
click at [123, 177] on div "Spacing" at bounding box center [112, 183] width 206 height 29
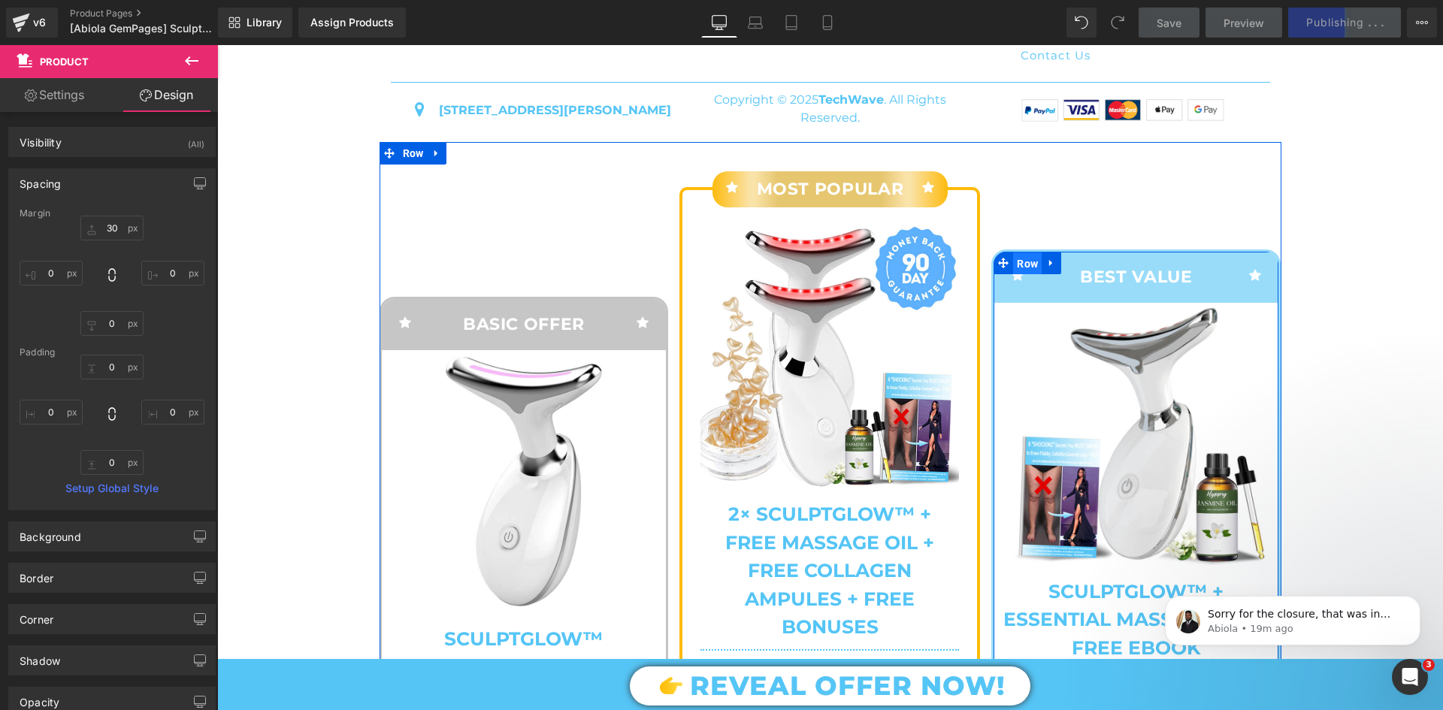
click at [1021, 275] on span "Row" at bounding box center [1027, 264] width 29 height 23
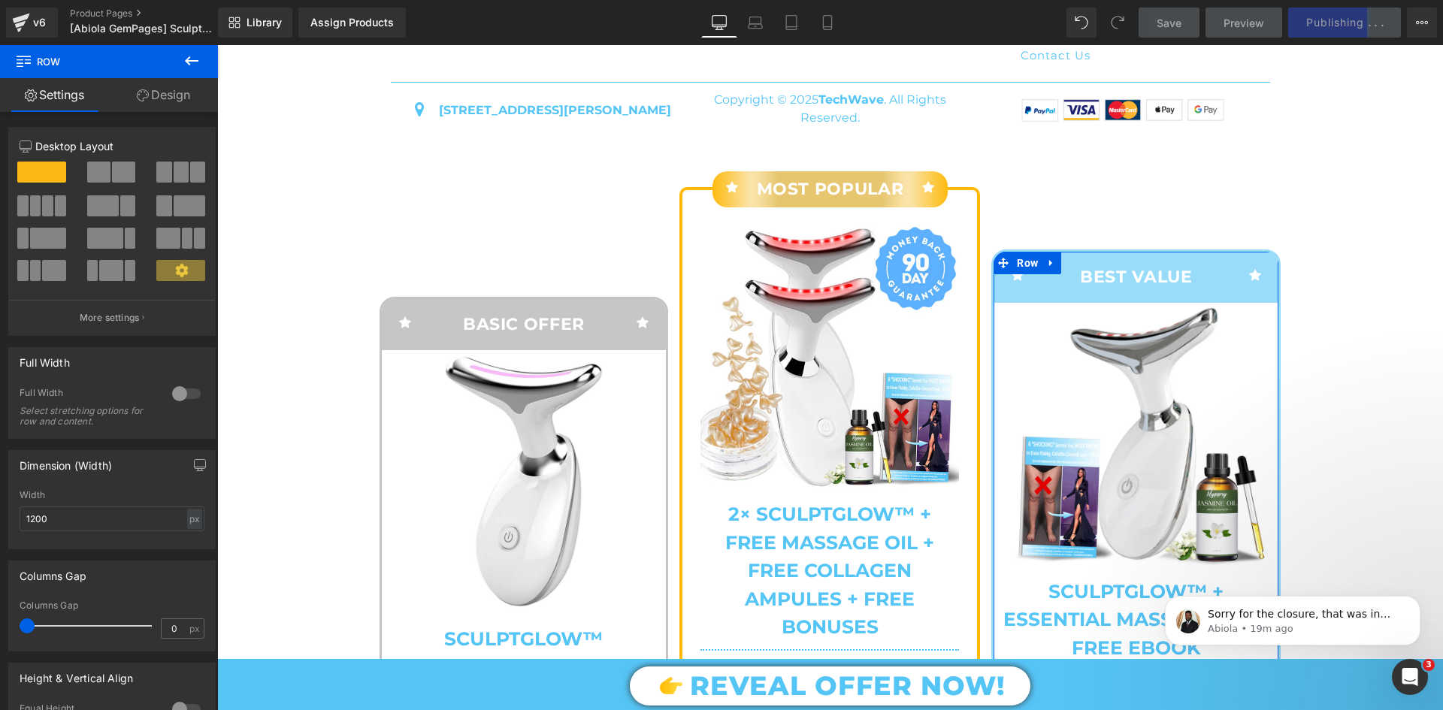
click at [171, 105] on link "Design" at bounding box center [163, 95] width 109 height 34
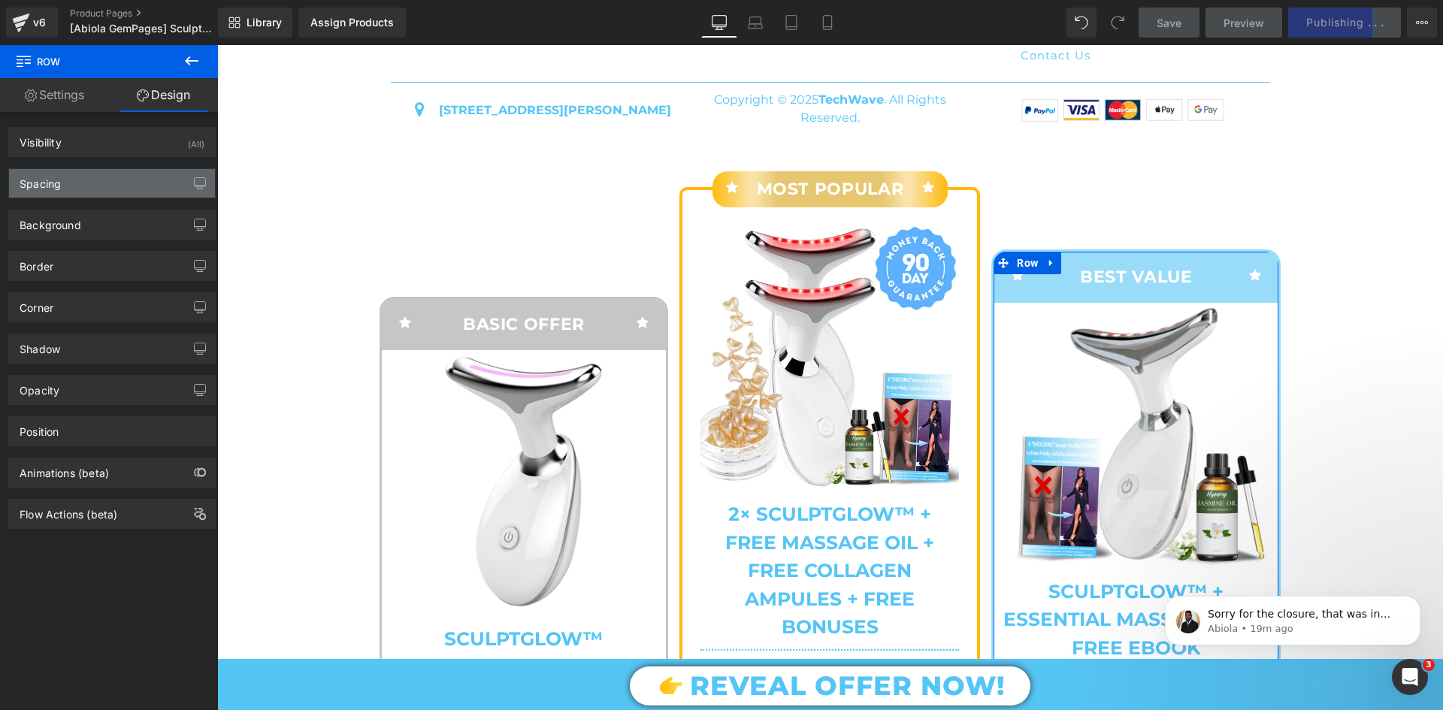
click at [113, 174] on div "Spacing" at bounding box center [112, 183] width 206 height 29
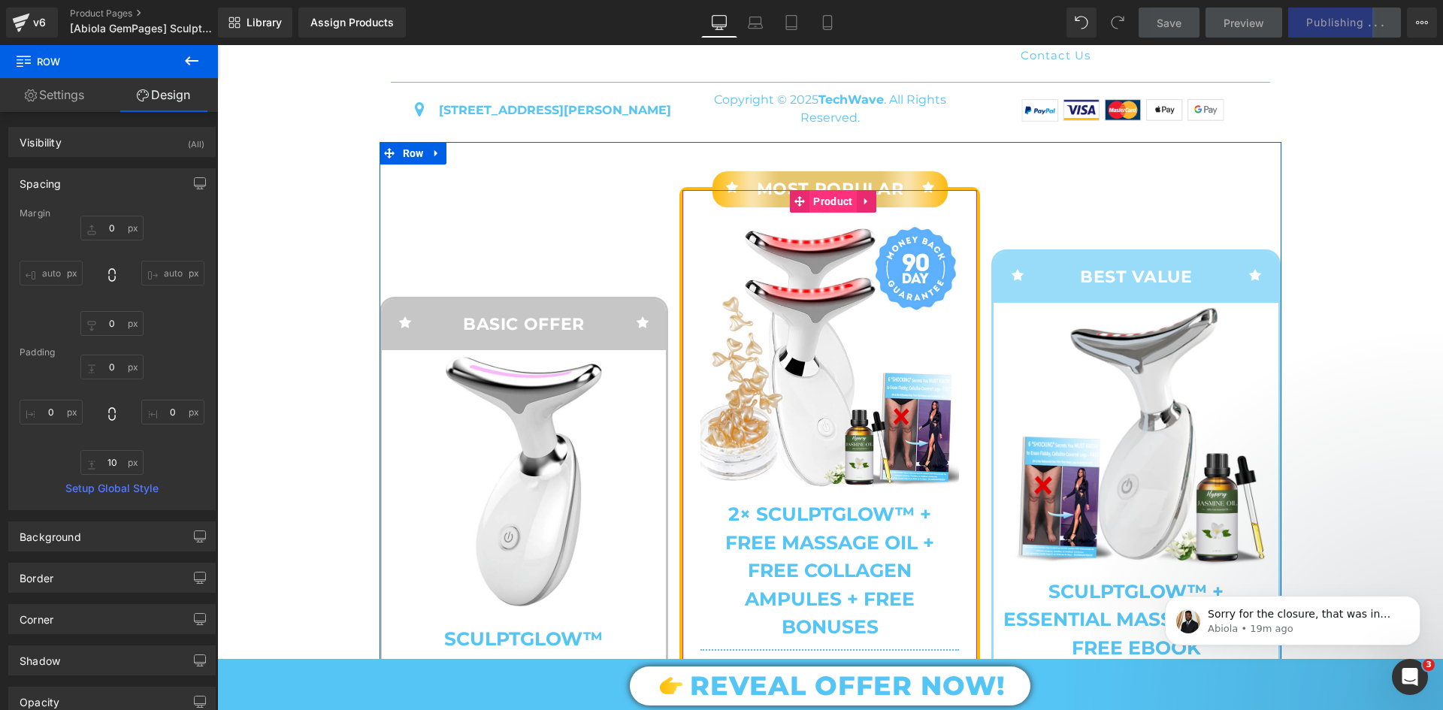
click at [809, 213] on span "Product" at bounding box center [832, 201] width 47 height 23
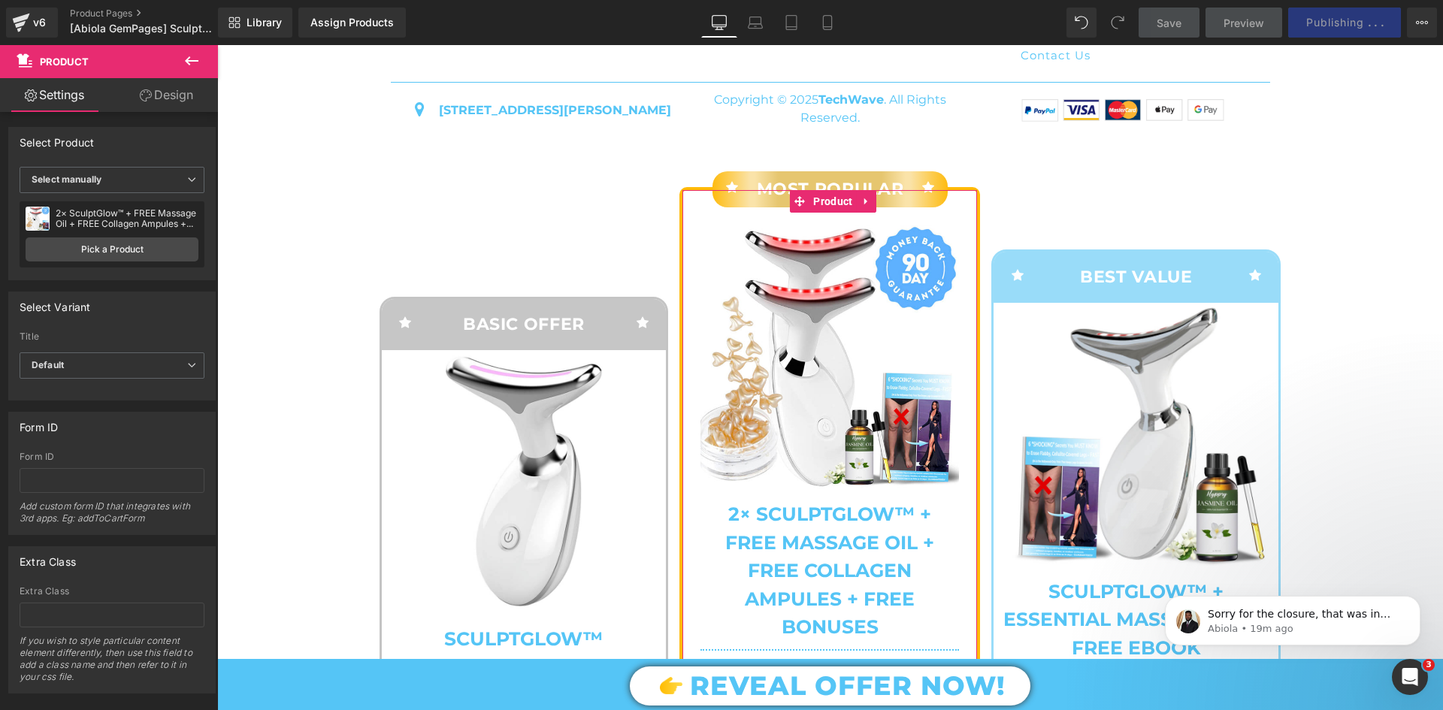
click at [189, 92] on link "Design" at bounding box center [166, 95] width 109 height 34
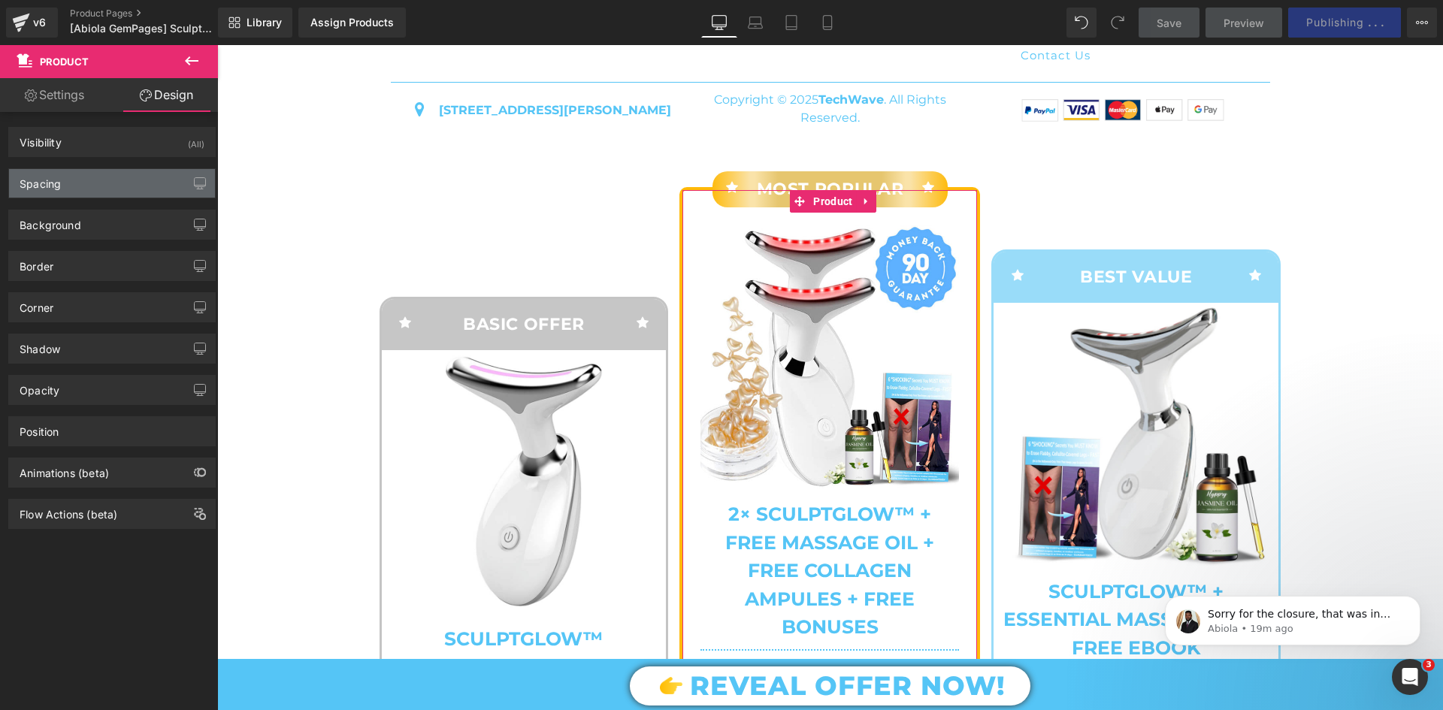
click at [143, 195] on div "Spacing" at bounding box center [112, 183] width 206 height 29
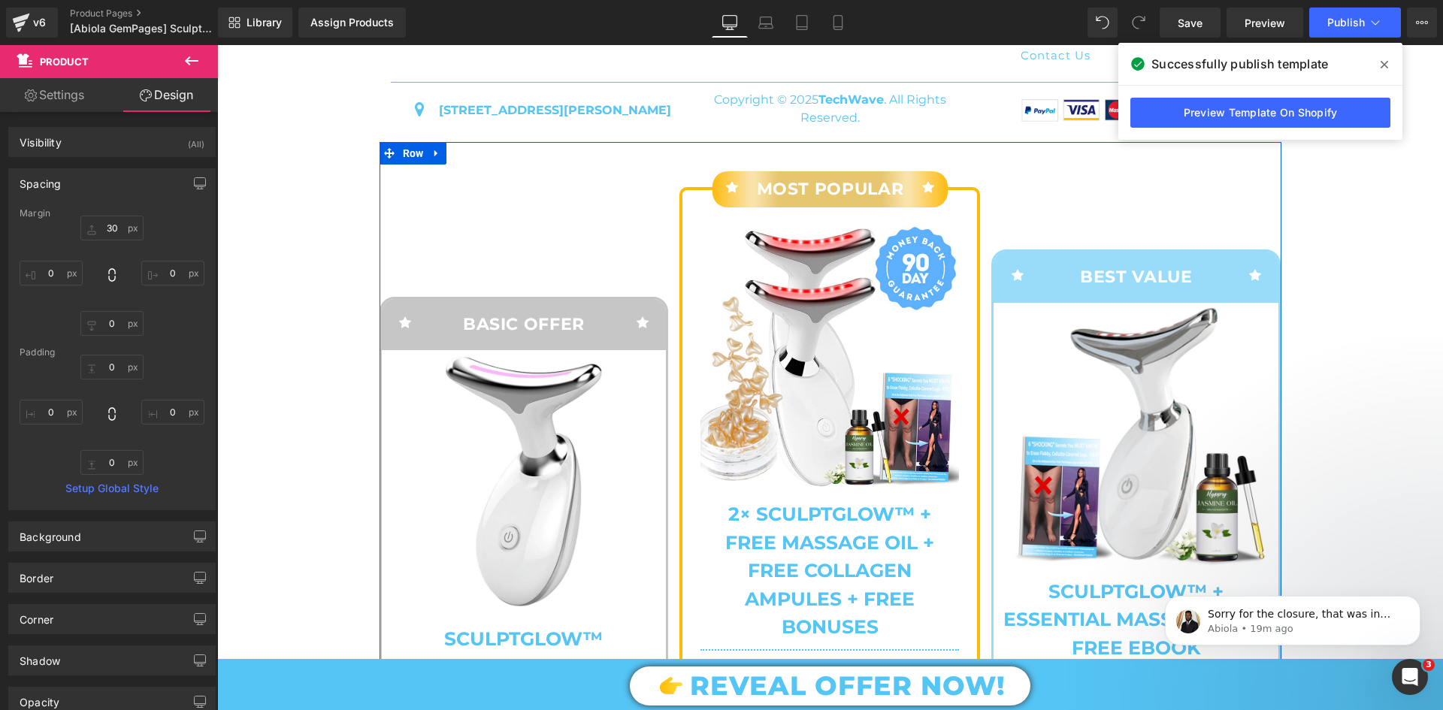
scroll to position [6216, 0]
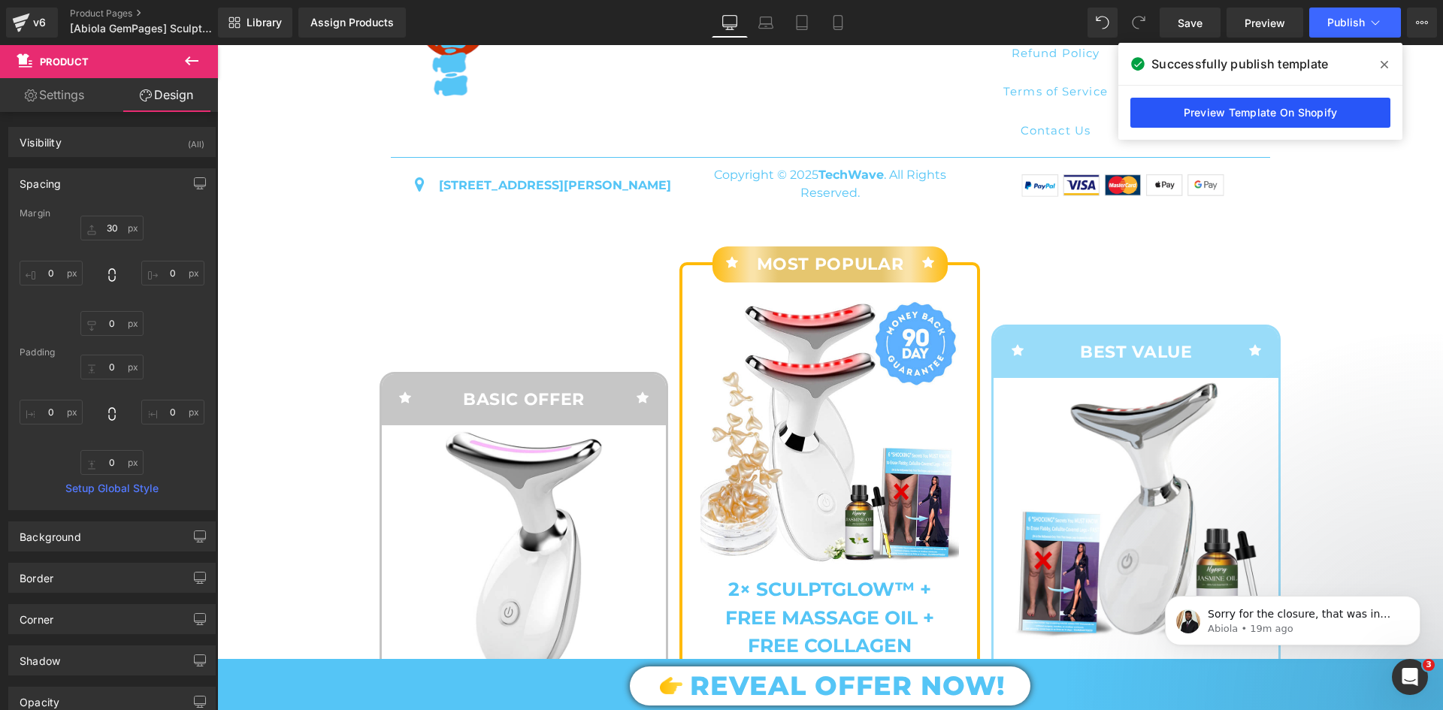
click at [1242, 116] on link "Preview Template On Shopify" at bounding box center [1260, 113] width 260 height 30
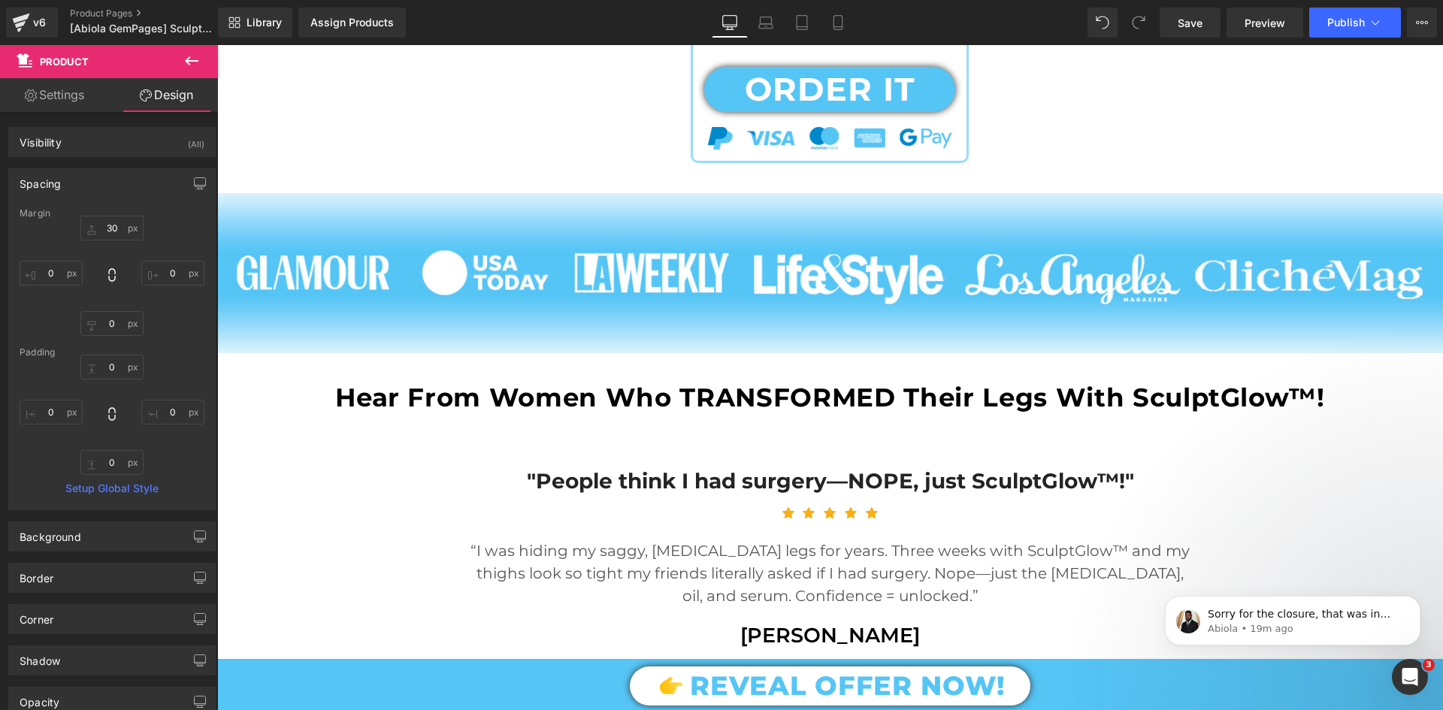
scroll to position [1030, 0]
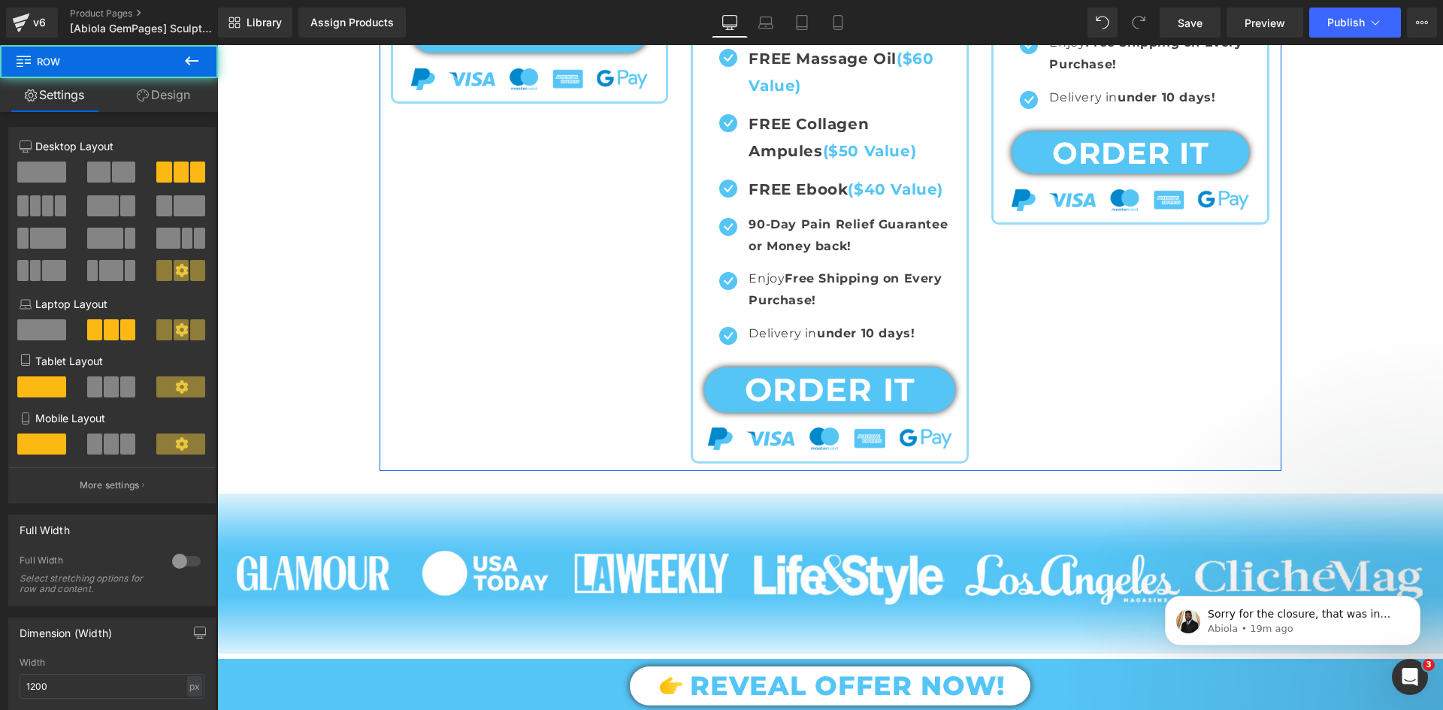
scroll to position [150, 0]
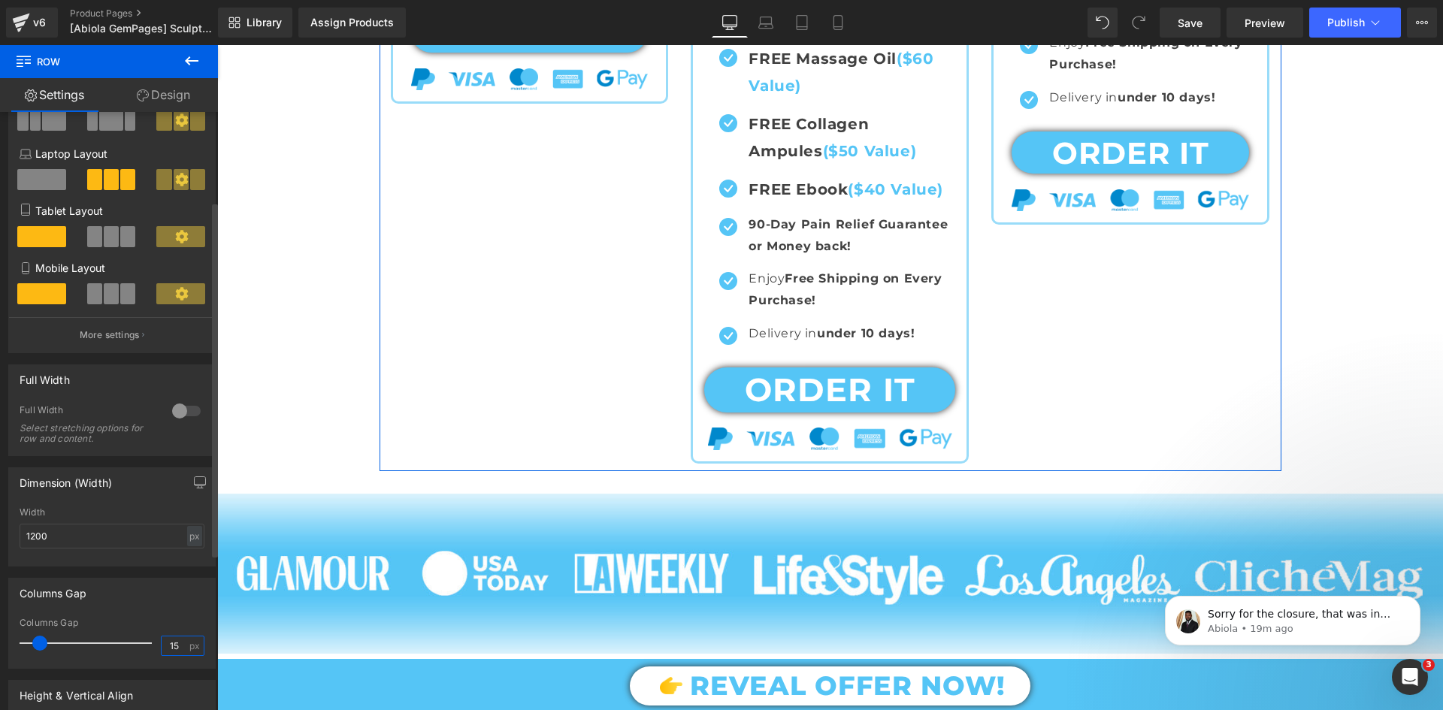
click at [168, 643] on input "15" at bounding box center [175, 646] width 26 height 19
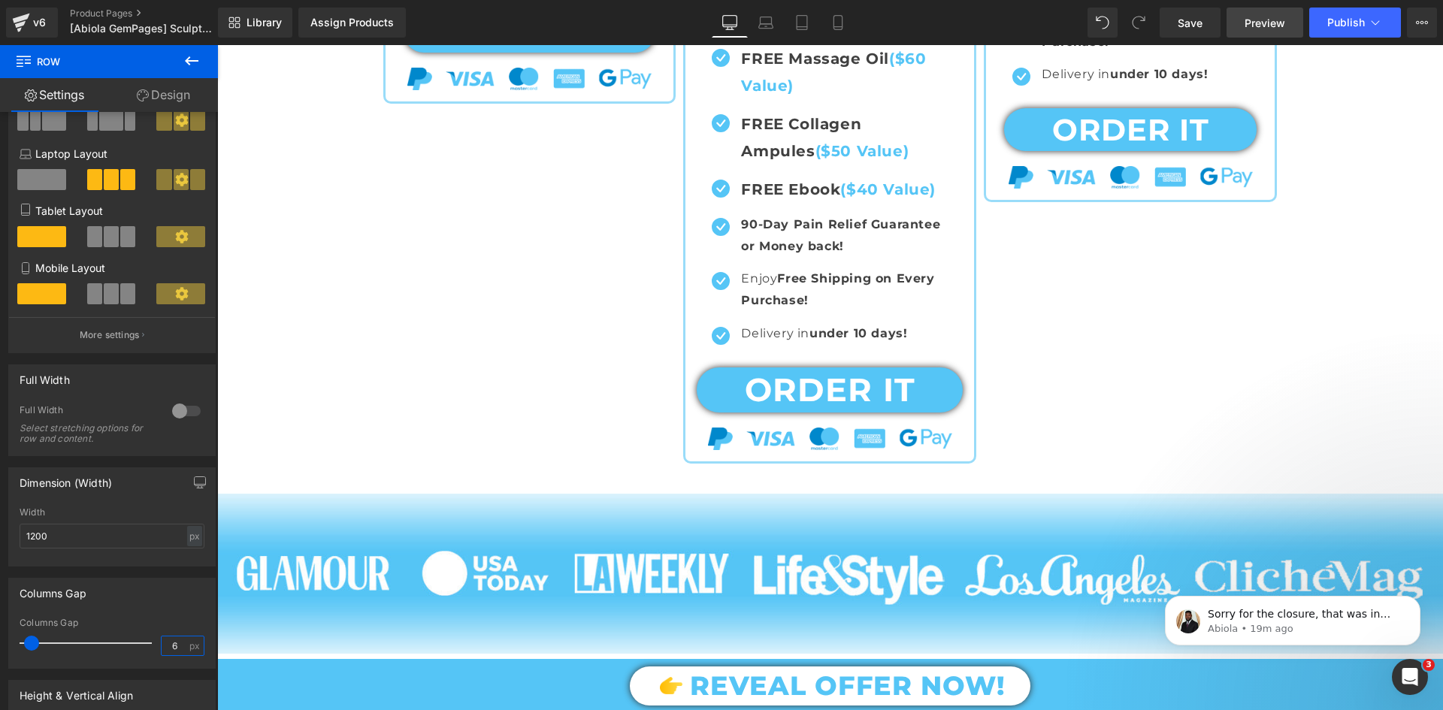
type input "7"
click at [1324, 28] on button "Publish" at bounding box center [1355, 23] width 92 height 30
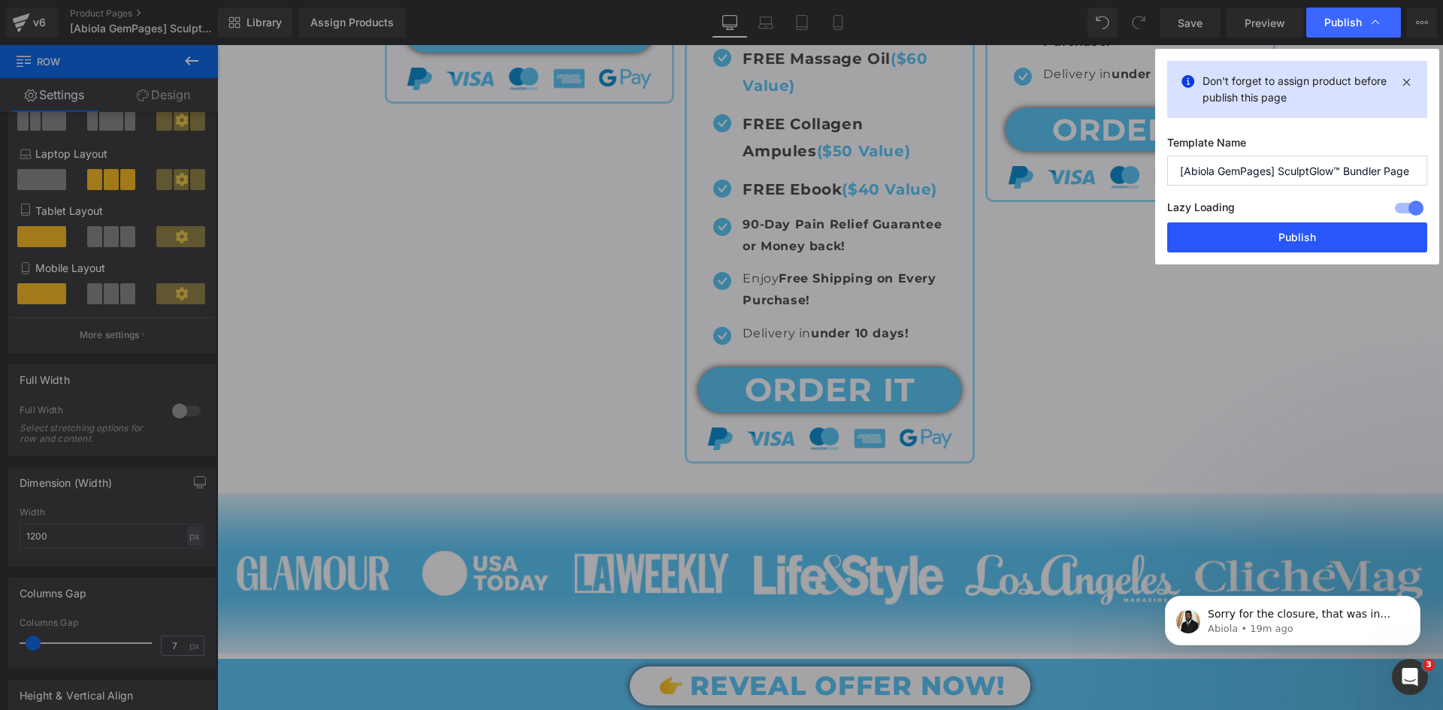
click at [1298, 245] on button "Publish" at bounding box center [1297, 237] width 260 height 30
